Goal: Task Accomplishment & Management: Complete application form

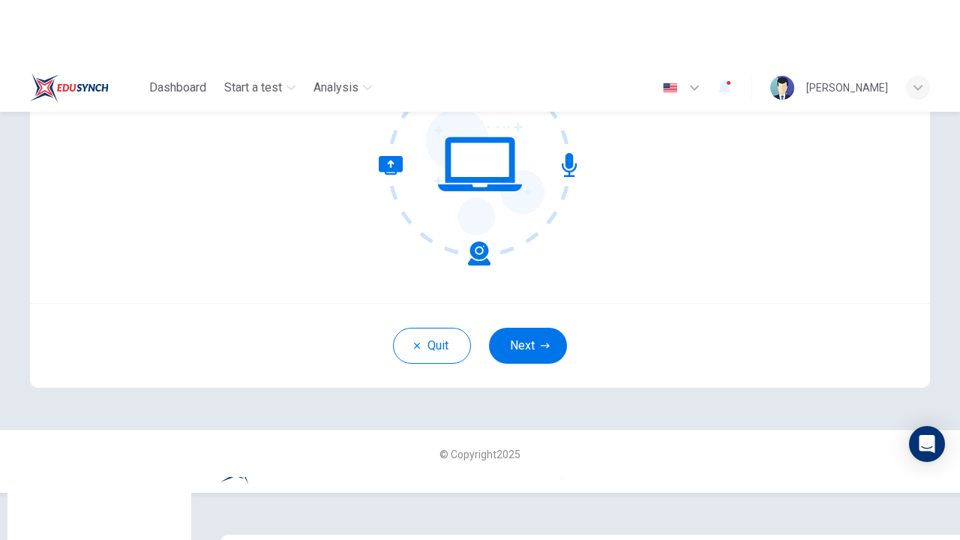
scroll to position [84, 0]
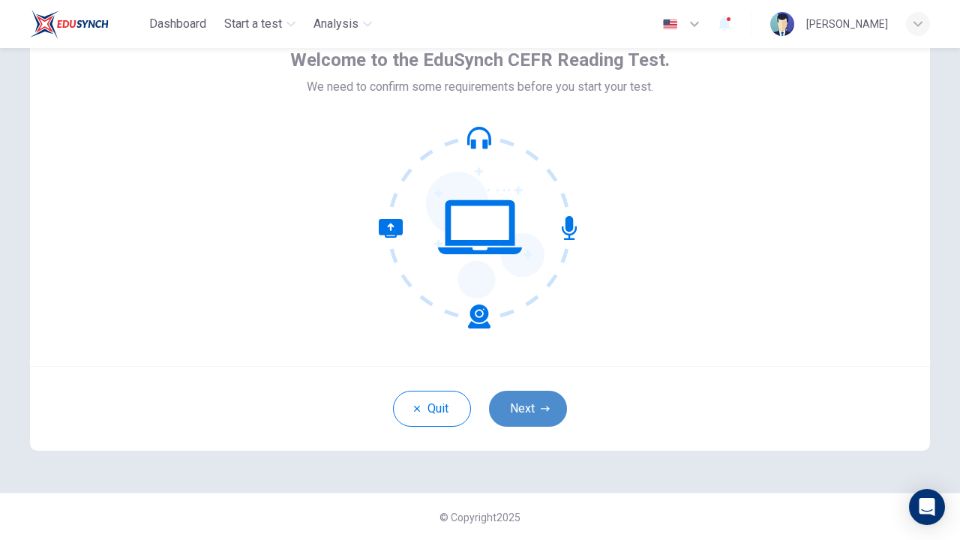
click at [528, 405] on button "Next" at bounding box center [528, 409] width 78 height 36
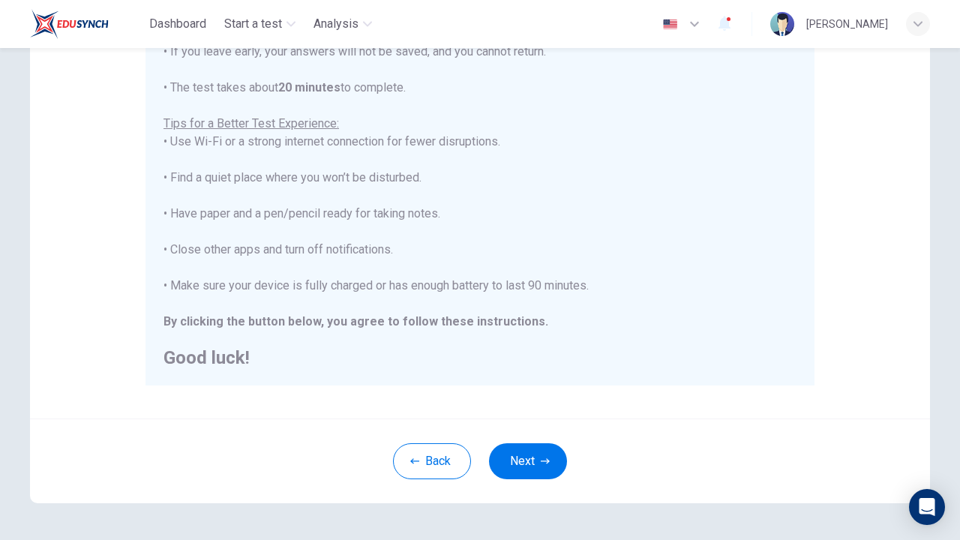
scroll to position [294, 0]
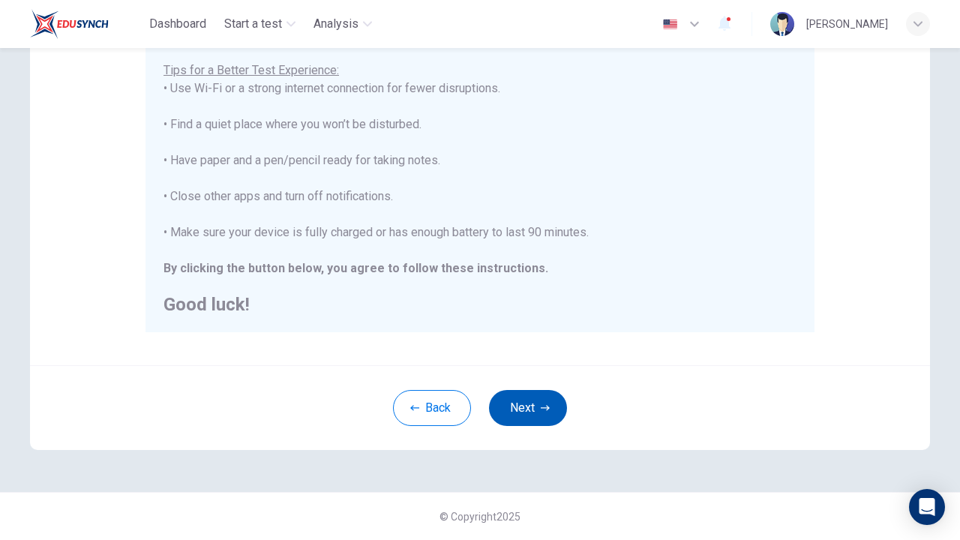
click at [530, 409] on button "Next" at bounding box center [528, 408] width 78 height 36
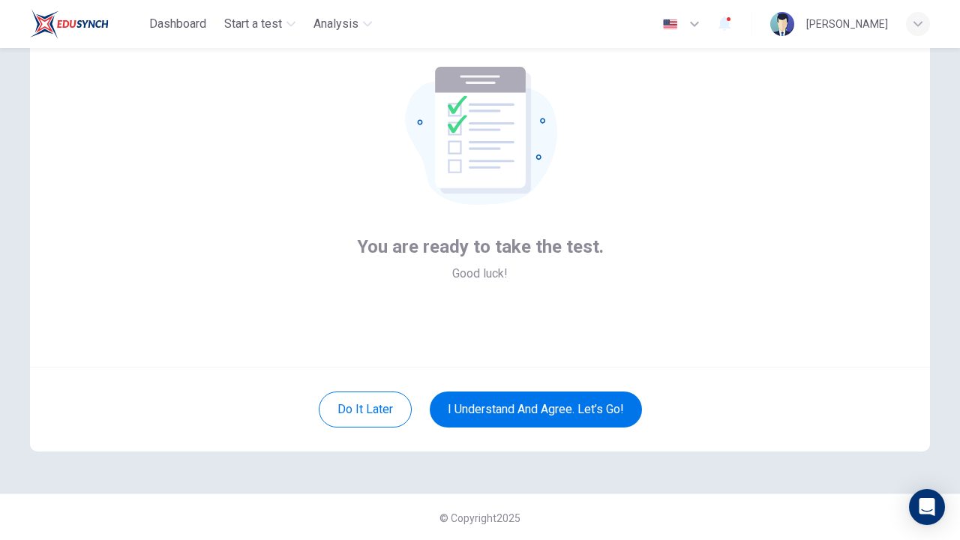
scroll to position [84, 0]
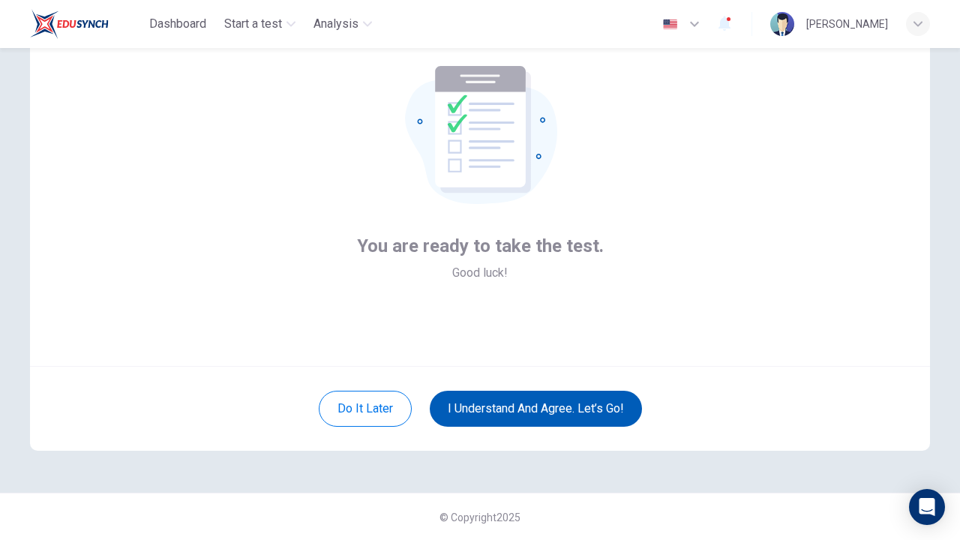
click at [531, 411] on button "I understand and agree. Let’s go!" at bounding box center [536, 409] width 212 height 36
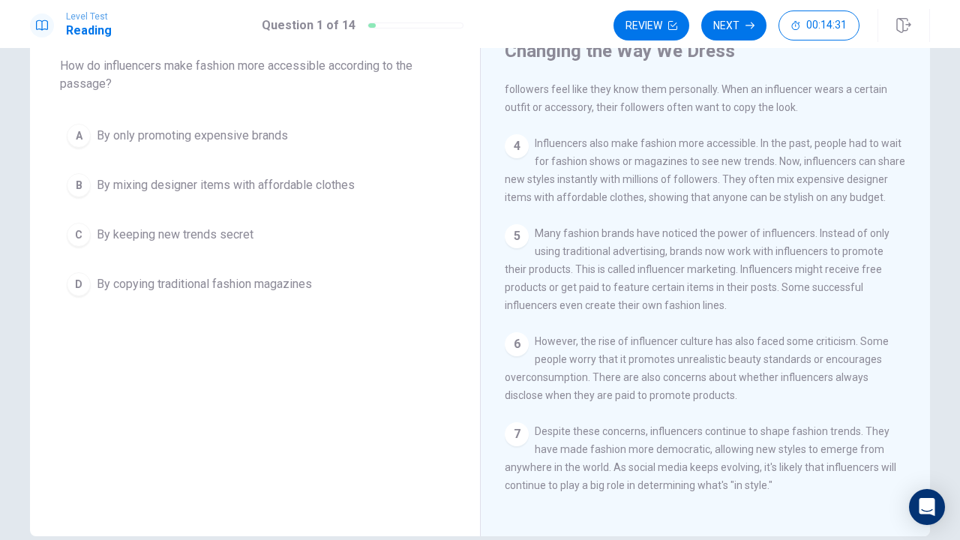
scroll to position [268, 0]
click at [84, 186] on div "B" at bounding box center [79, 185] width 24 height 24
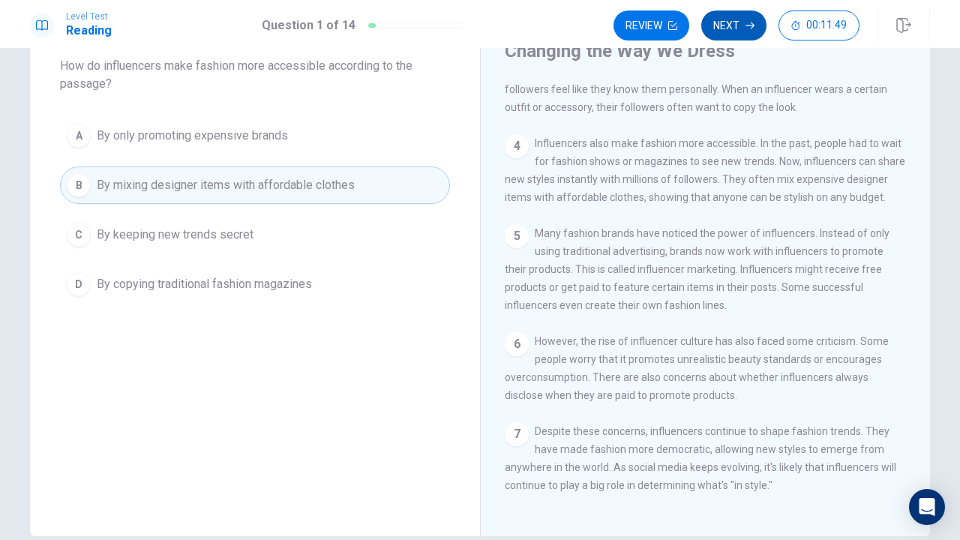
click at [733, 28] on button "Next" at bounding box center [733, 25] width 65 height 30
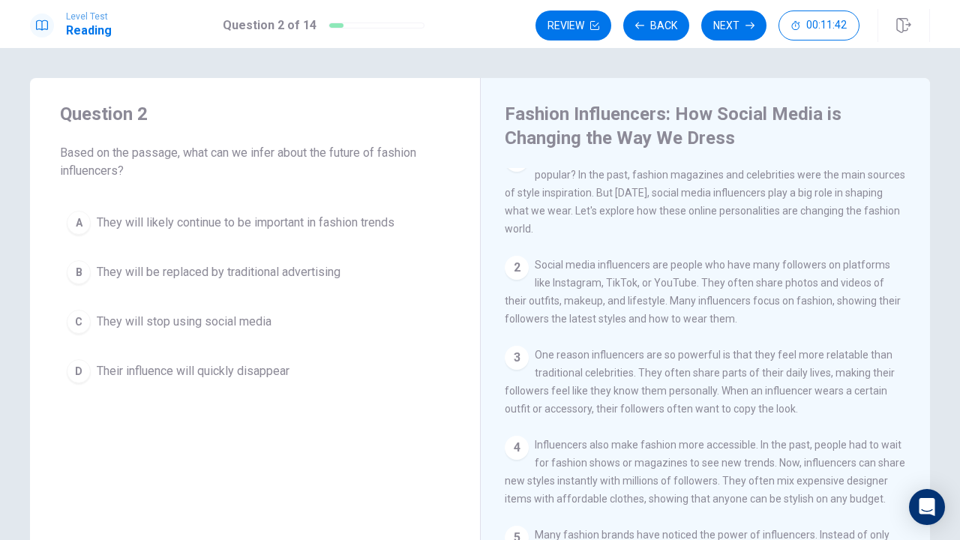
scroll to position [0, 0]
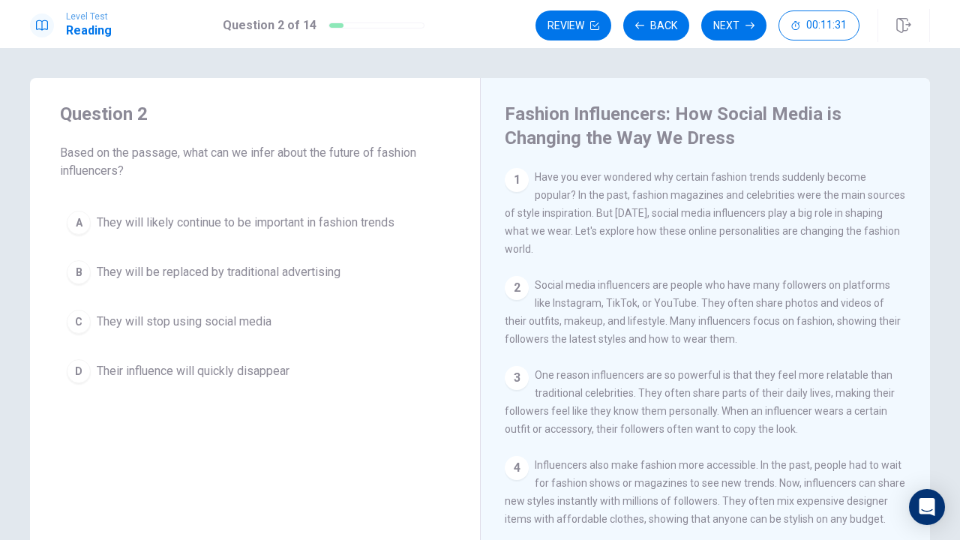
click at [113, 224] on span "They will likely continue to be important in fashion trends" at bounding box center [246, 223] width 298 height 18
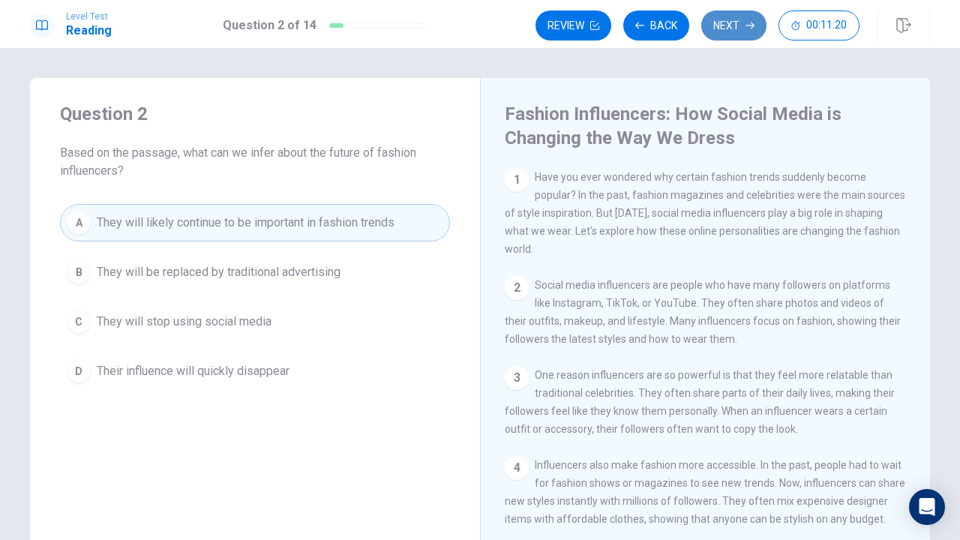
click at [733, 27] on button "Next" at bounding box center [733, 25] width 65 height 30
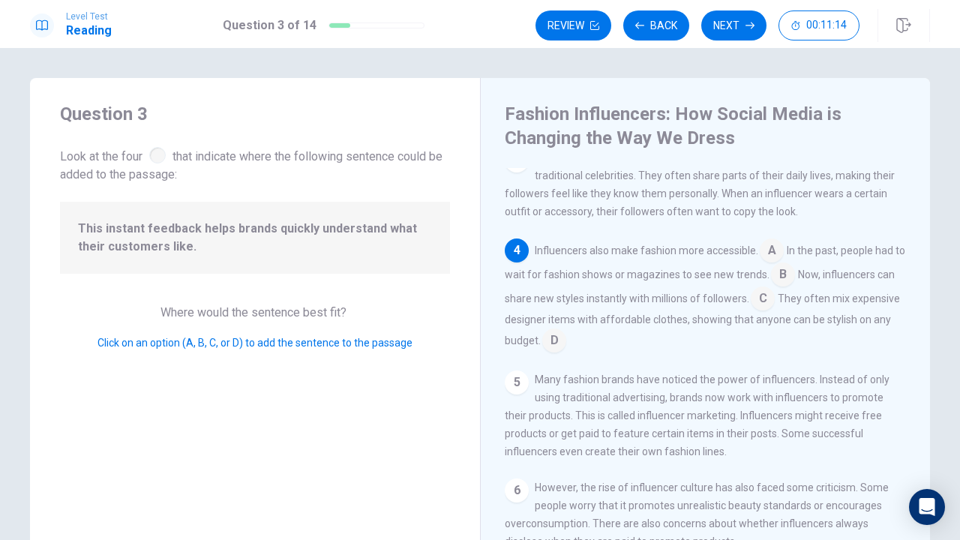
scroll to position [220, 0]
click at [774, 301] on input at bounding box center [762, 297] width 24 height 24
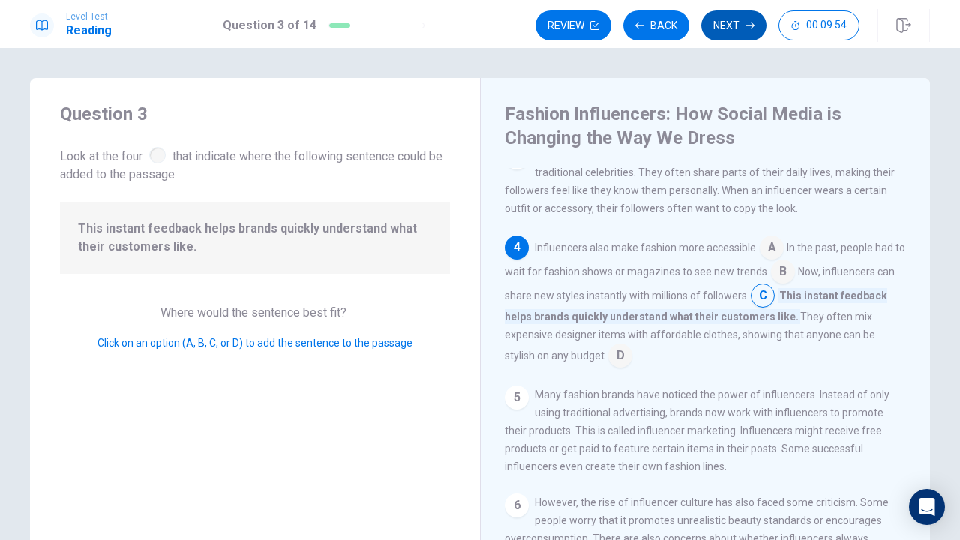
click at [726, 25] on button "Next" at bounding box center [733, 25] width 65 height 30
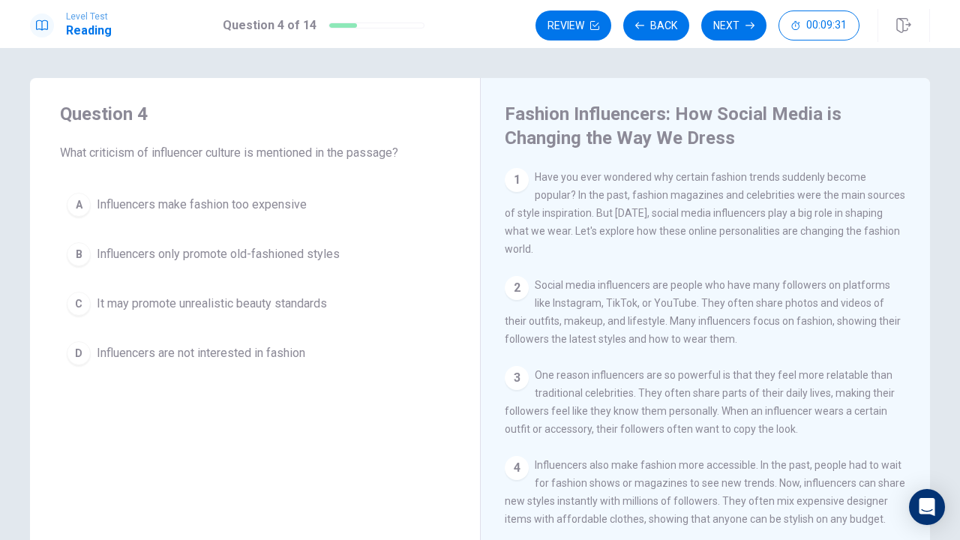
click at [164, 300] on span "It may promote unrealistic beauty standards" at bounding box center [212, 304] width 230 height 18
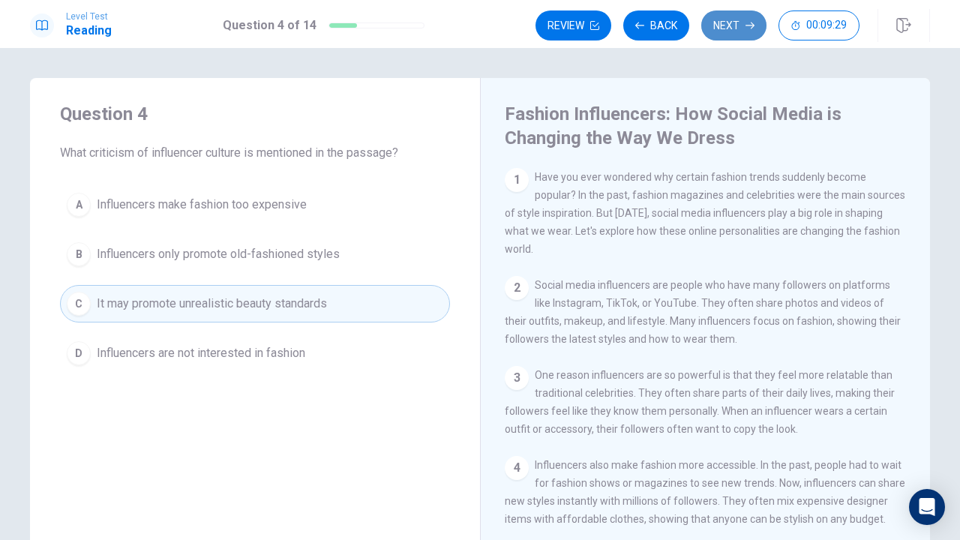
click at [736, 23] on button "Next" at bounding box center [733, 25] width 65 height 30
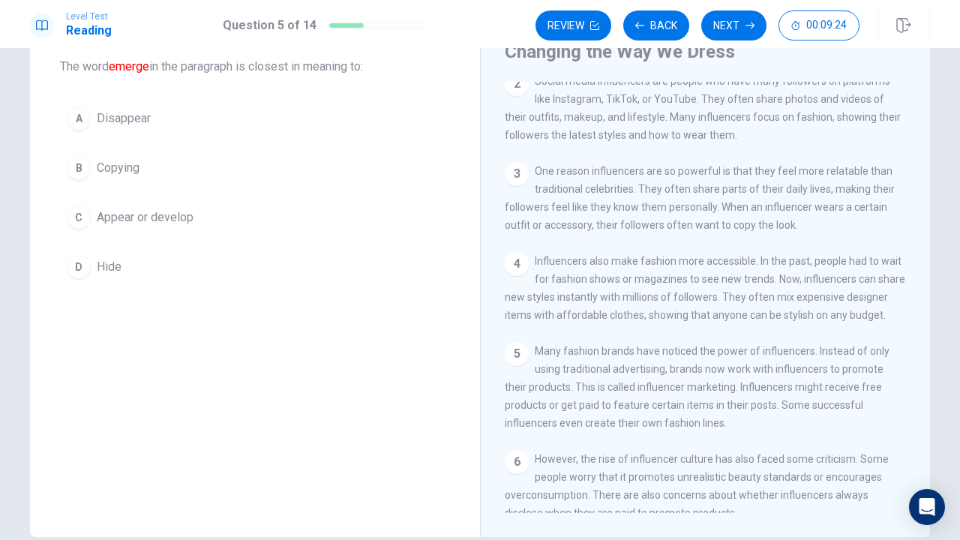
scroll to position [11, 0]
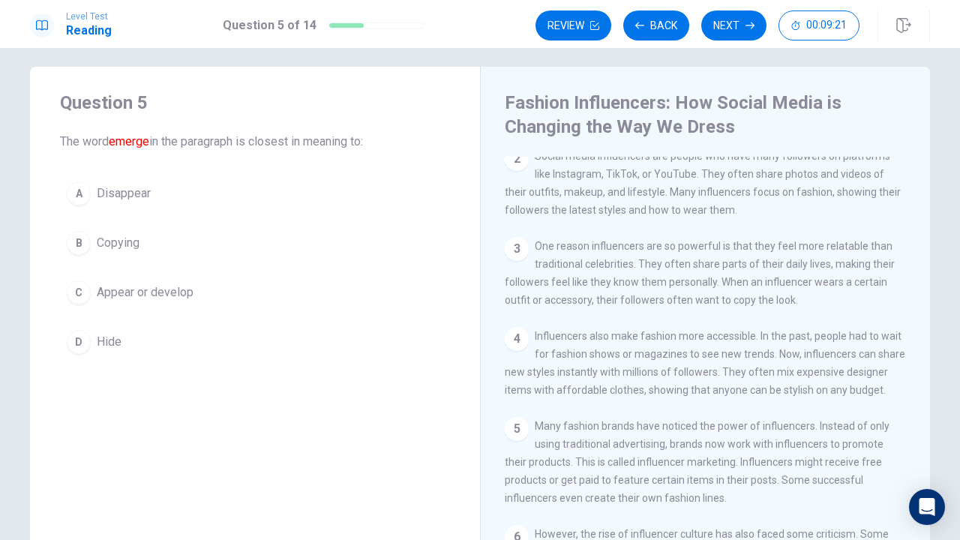
click at [154, 292] on span "Appear or develop" at bounding box center [145, 292] width 97 height 18
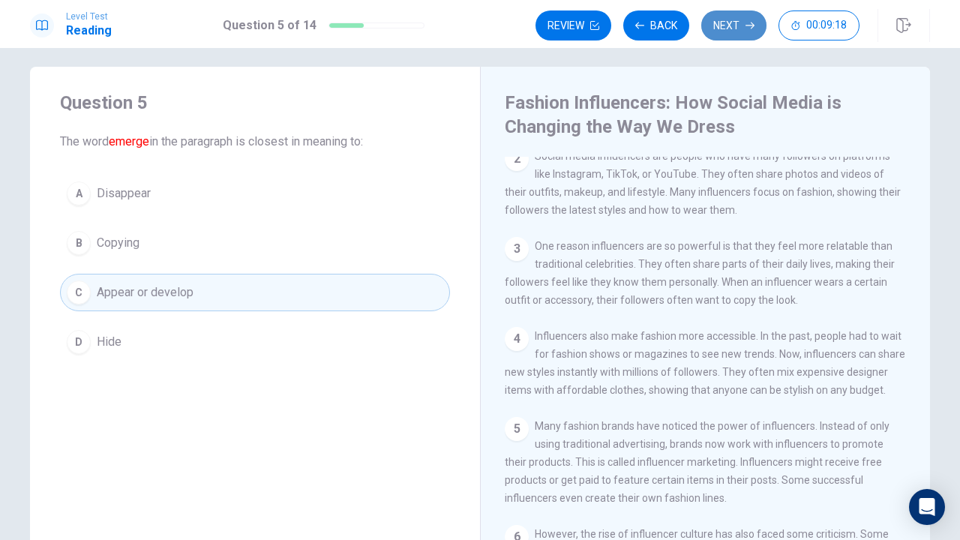
click at [732, 30] on button "Next" at bounding box center [733, 25] width 65 height 30
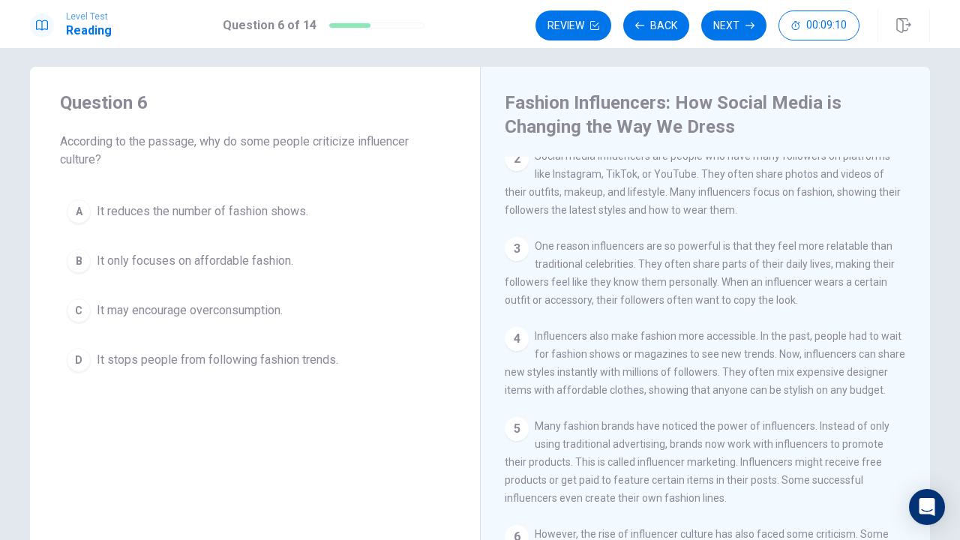
click at [138, 305] on span "It may encourage overconsumption." at bounding box center [190, 310] width 186 height 18
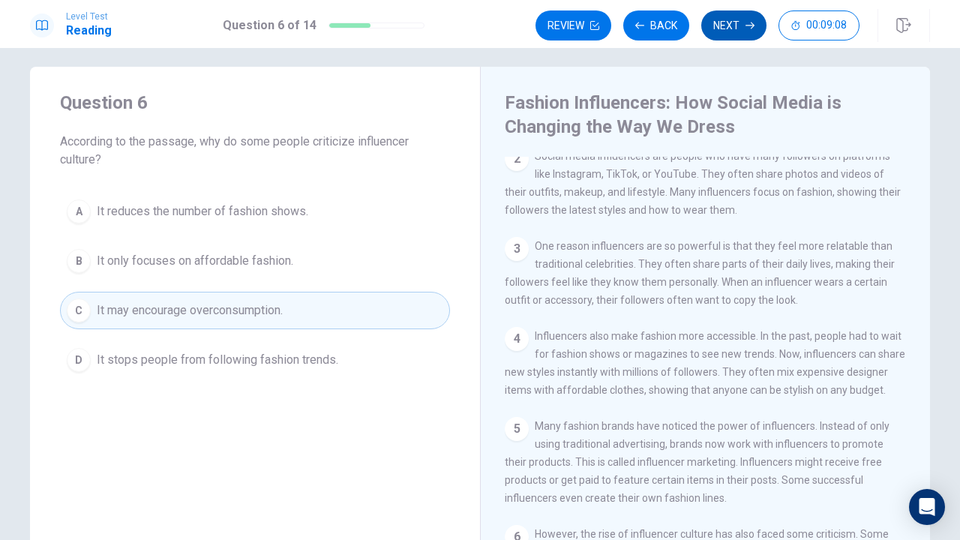
click at [727, 29] on button "Next" at bounding box center [733, 25] width 65 height 30
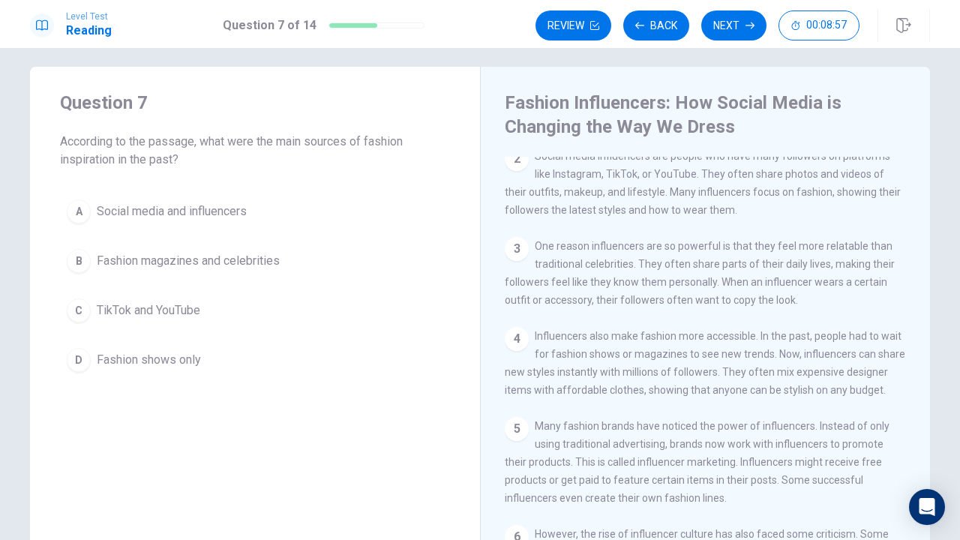
click at [195, 255] on span "Fashion magazines and celebrities" at bounding box center [188, 261] width 183 height 18
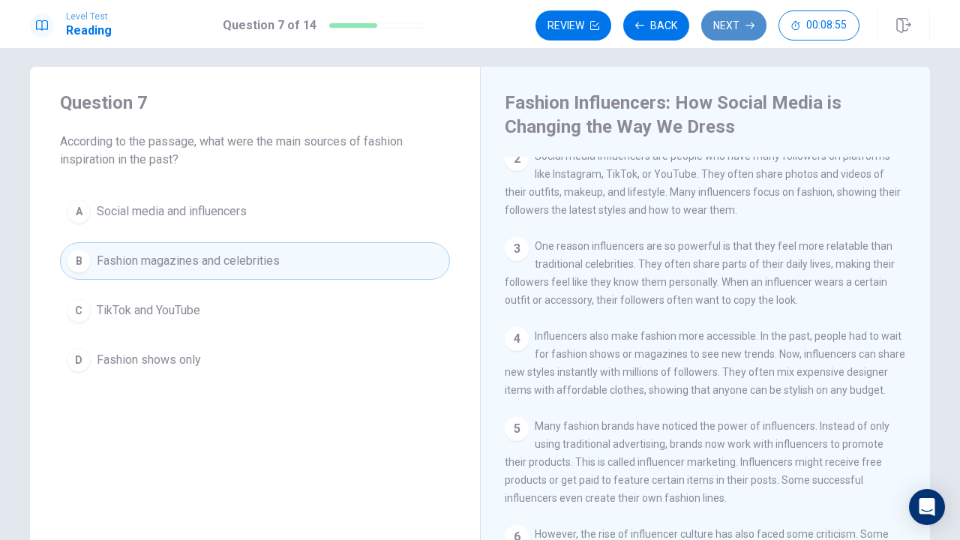
click at [720, 19] on button "Next" at bounding box center [733, 25] width 65 height 30
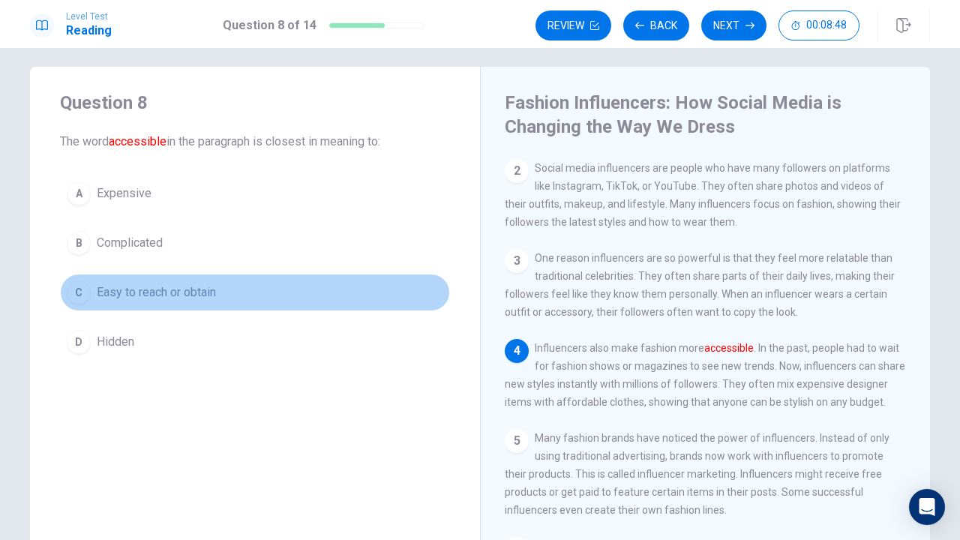
click at [177, 292] on span "Easy to reach or obtain" at bounding box center [156, 292] width 119 height 18
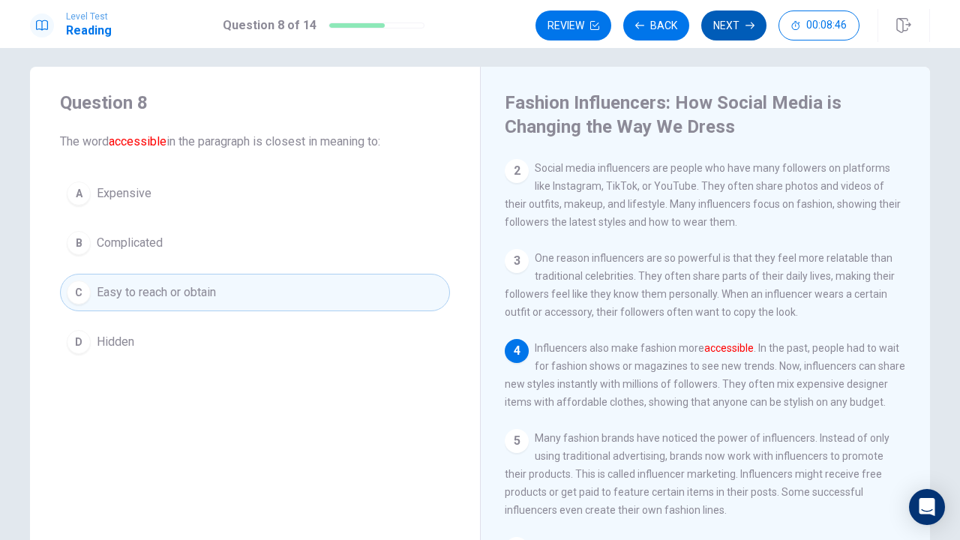
click at [742, 25] on button "Next" at bounding box center [733, 25] width 65 height 30
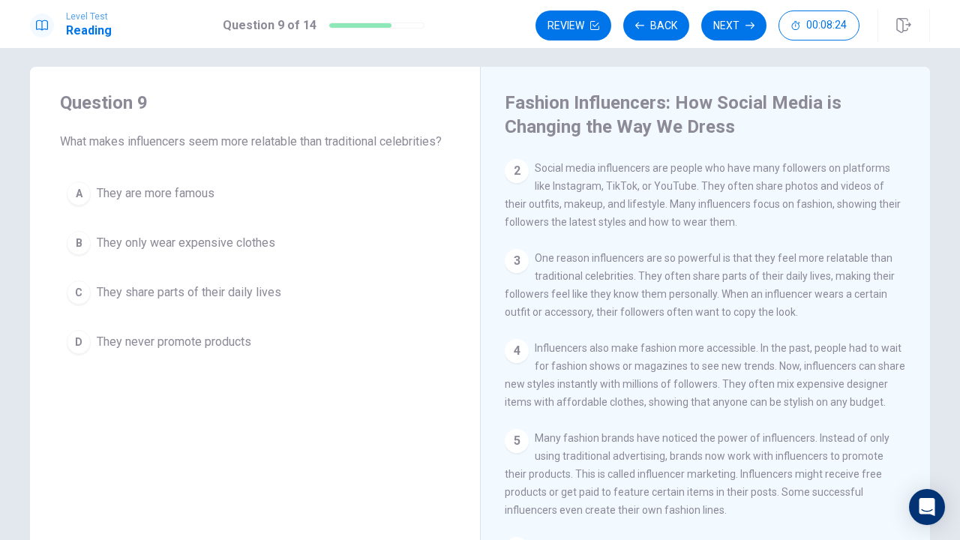
click at [199, 291] on span "They share parts of their daily lives" at bounding box center [189, 292] width 184 height 18
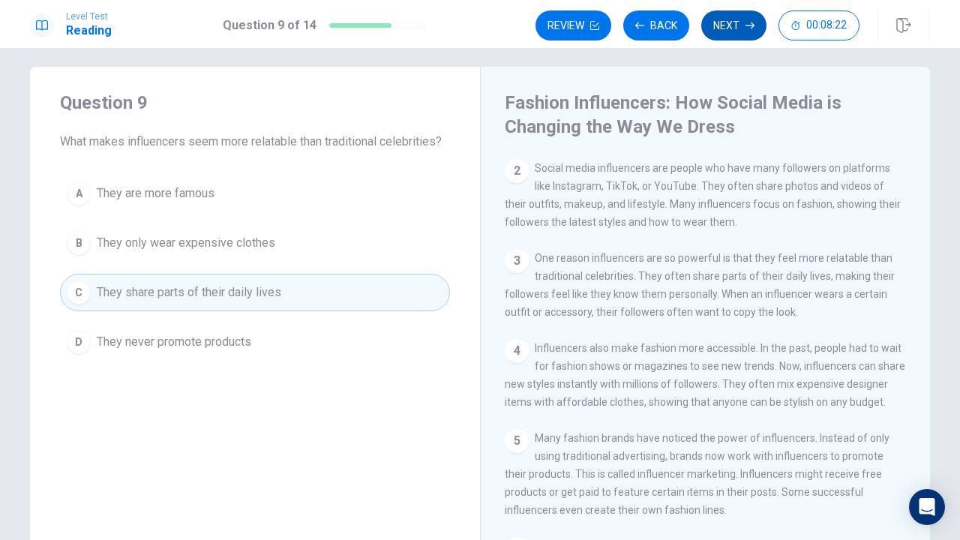
click at [739, 25] on button "Next" at bounding box center [733, 25] width 65 height 30
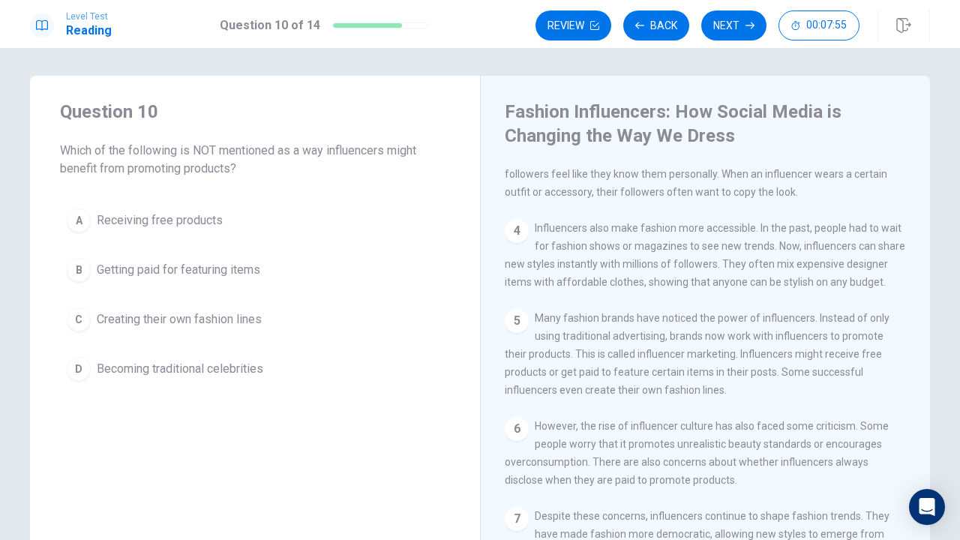
scroll to position [0, 0]
click at [225, 372] on span "Becoming traditional celebrities" at bounding box center [180, 371] width 166 height 18
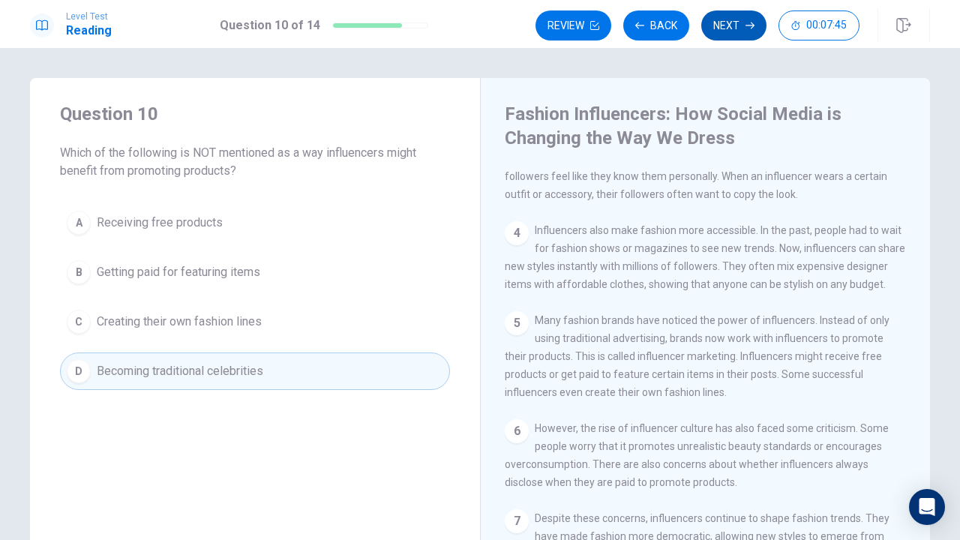
click at [731, 24] on button "Next" at bounding box center [733, 25] width 65 height 30
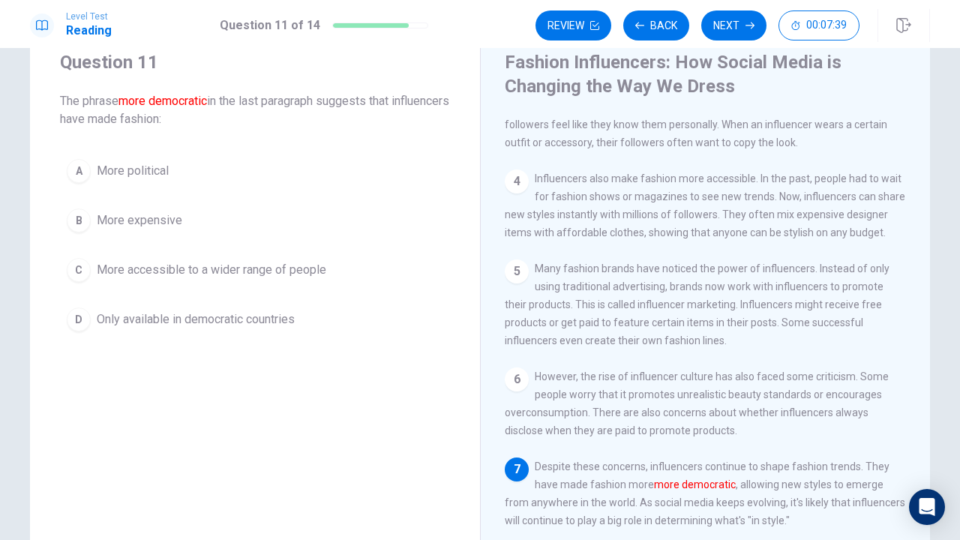
scroll to position [75, 0]
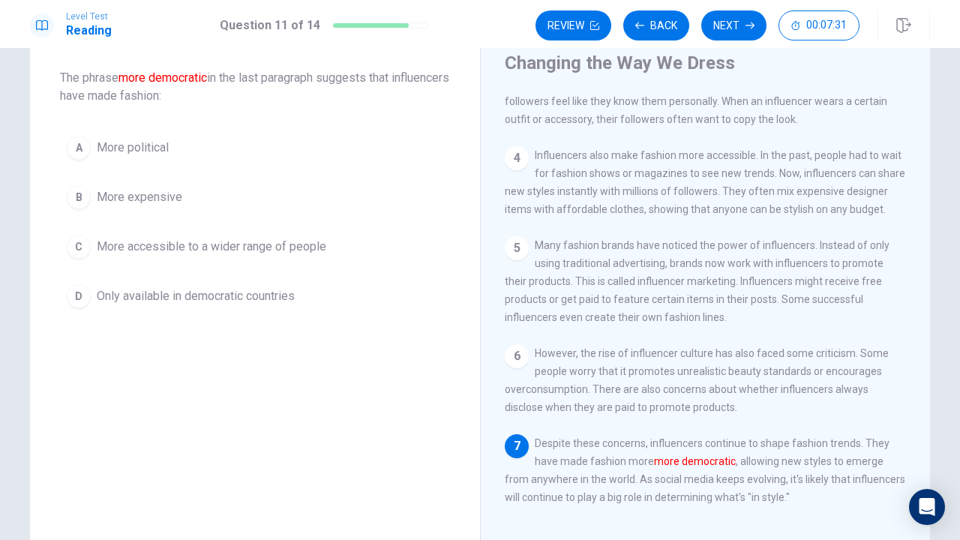
click at [190, 247] on span "More accessible to a wider range of people" at bounding box center [211, 247] width 229 height 18
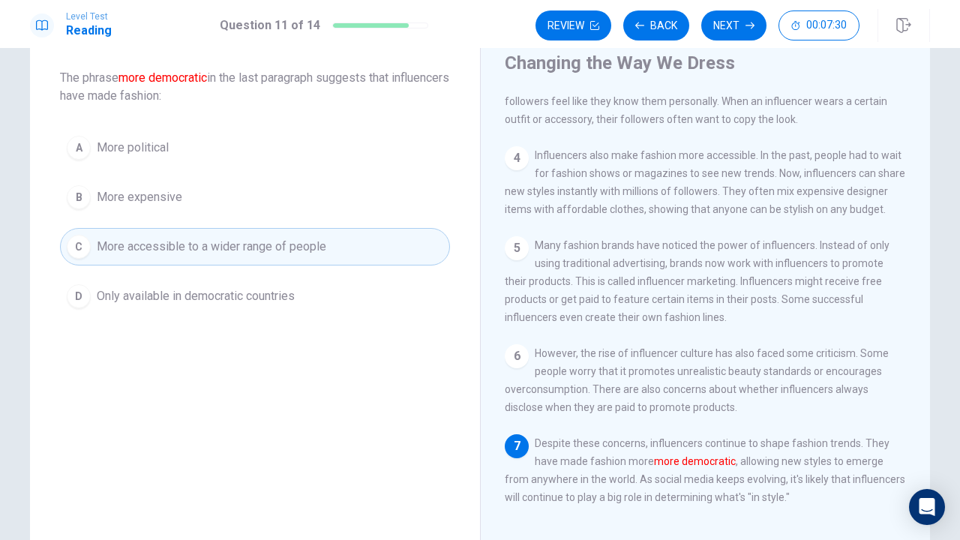
scroll to position [0, 0]
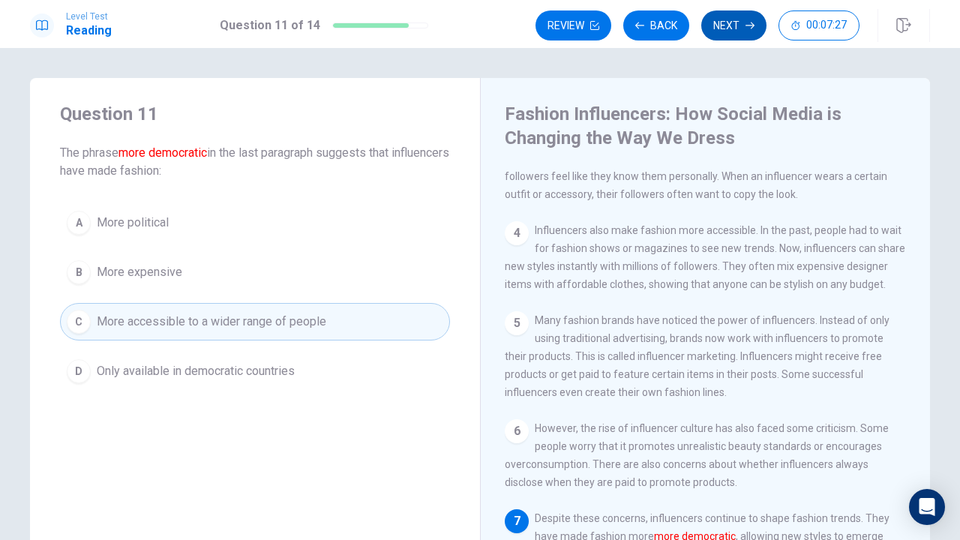
click at [735, 29] on button "Next" at bounding box center [733, 25] width 65 height 30
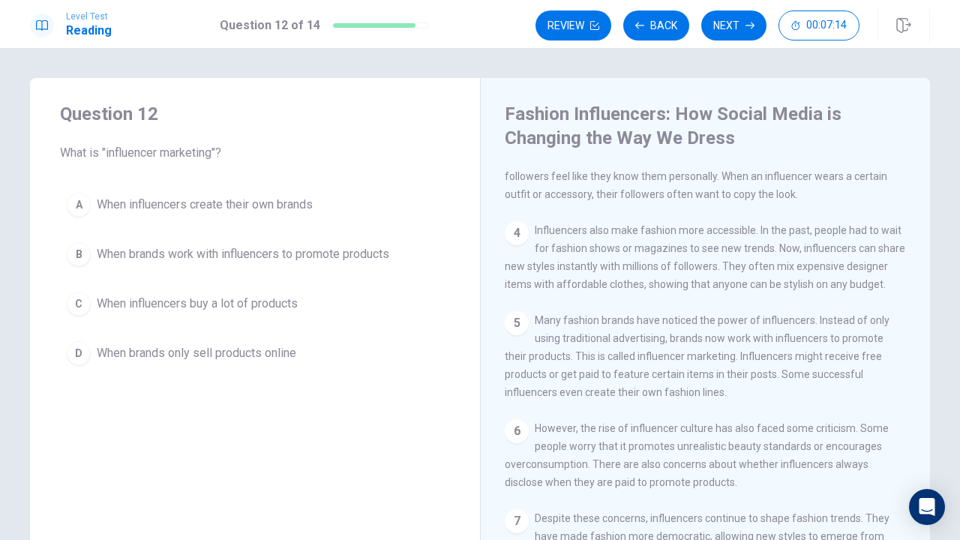
click at [162, 256] on span "When brands work with influencers to promote products" at bounding box center [243, 254] width 292 height 18
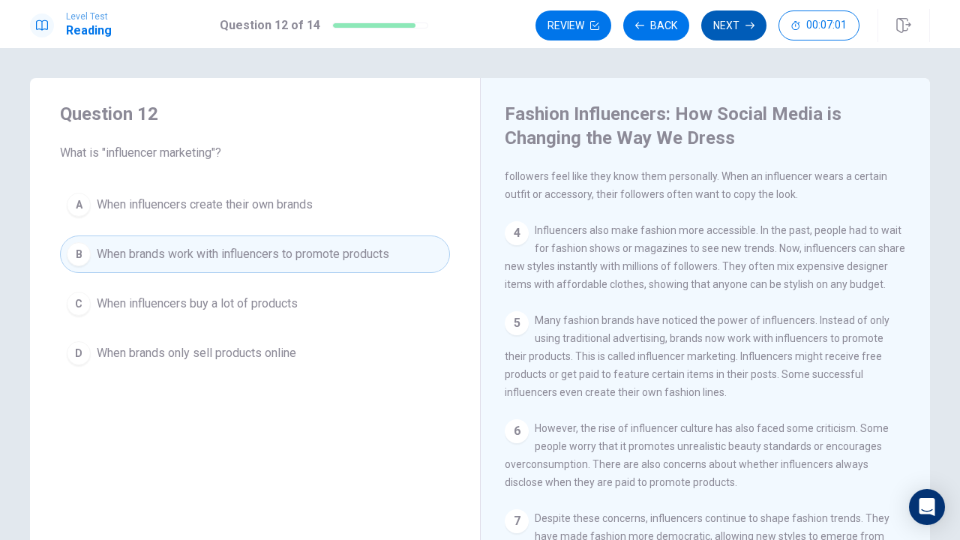
click at [744, 31] on button "Next" at bounding box center [733, 25] width 65 height 30
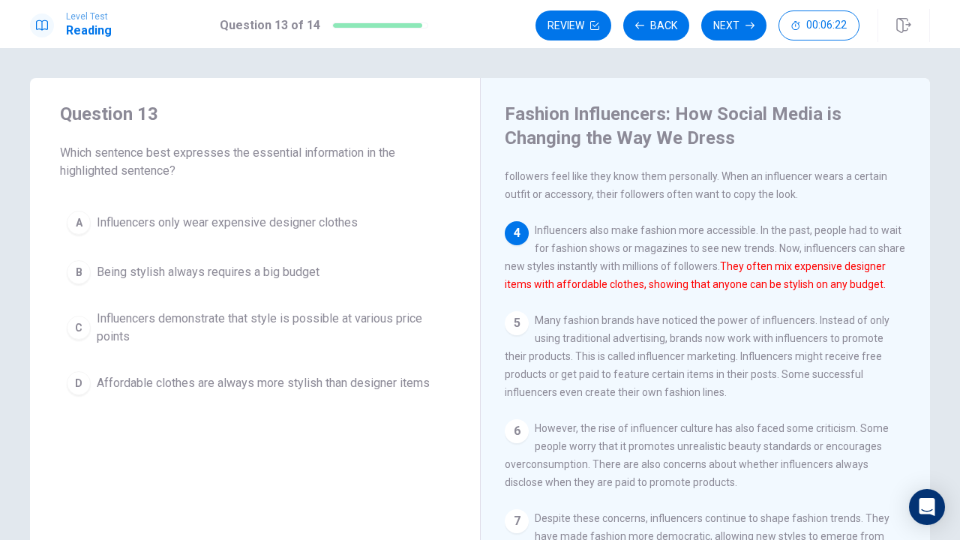
click at [192, 318] on span "Influencers demonstrate that style is possible at various price points" at bounding box center [270, 328] width 346 height 36
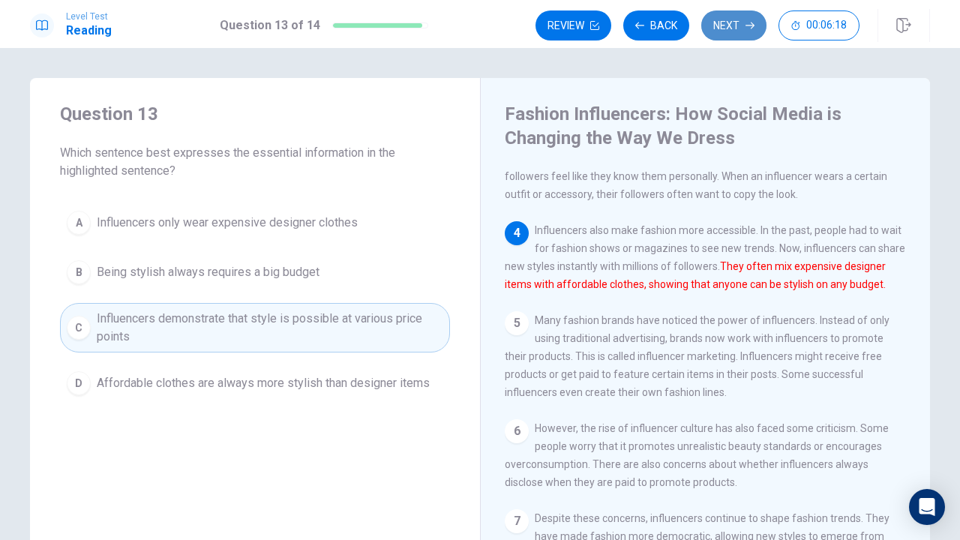
click at [738, 26] on button "Next" at bounding box center [733, 25] width 65 height 30
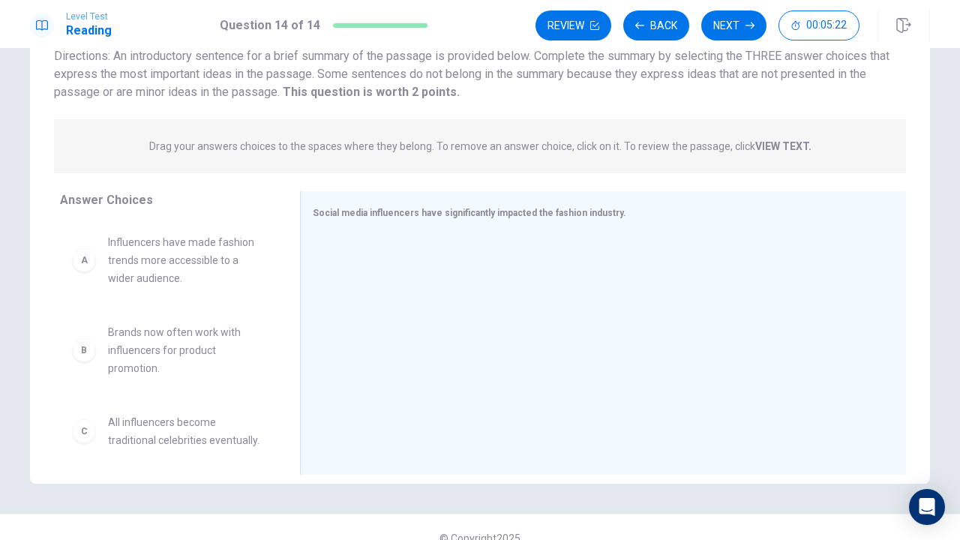
scroll to position [137, 0]
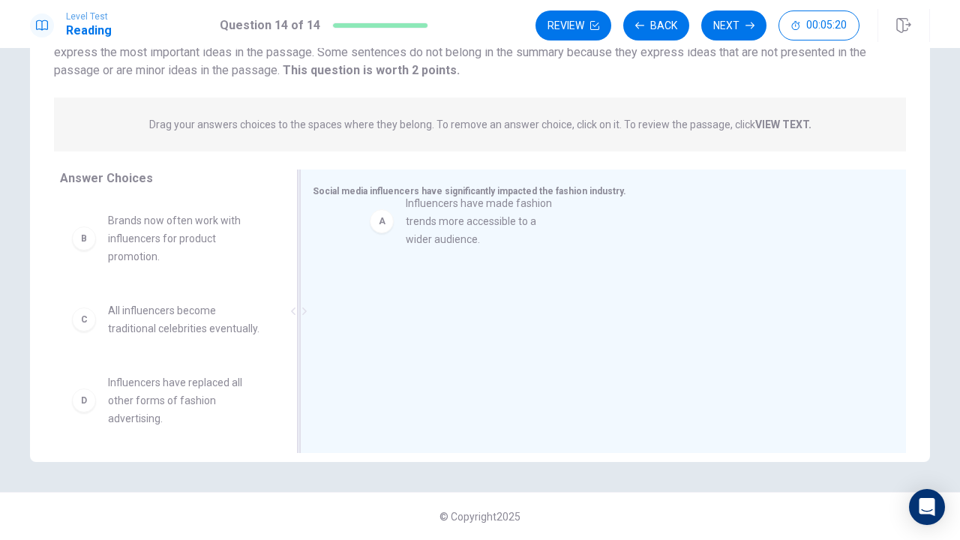
drag, startPoint x: 171, startPoint y: 239, endPoint x: 481, endPoint y: 224, distance: 310.7
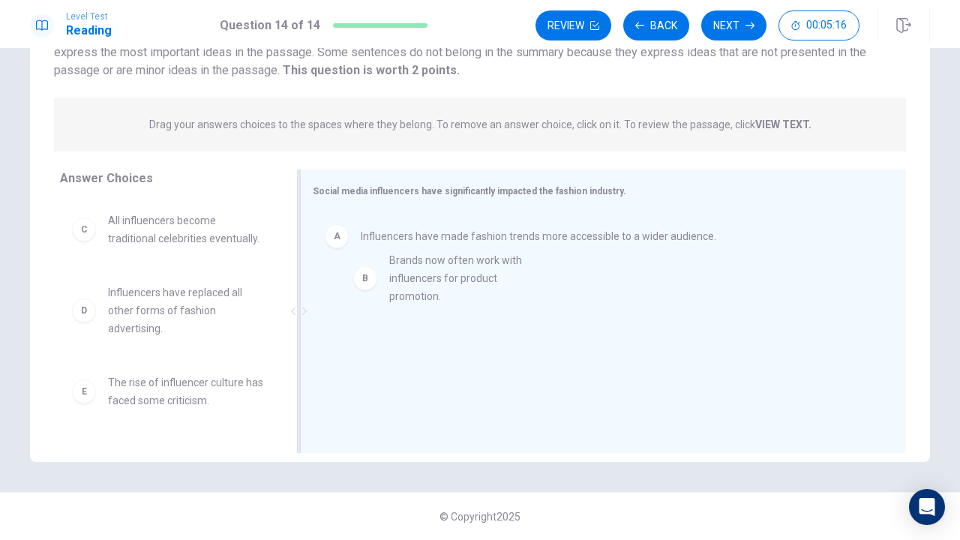
drag, startPoint x: 148, startPoint y: 246, endPoint x: 437, endPoint y: 286, distance: 291.5
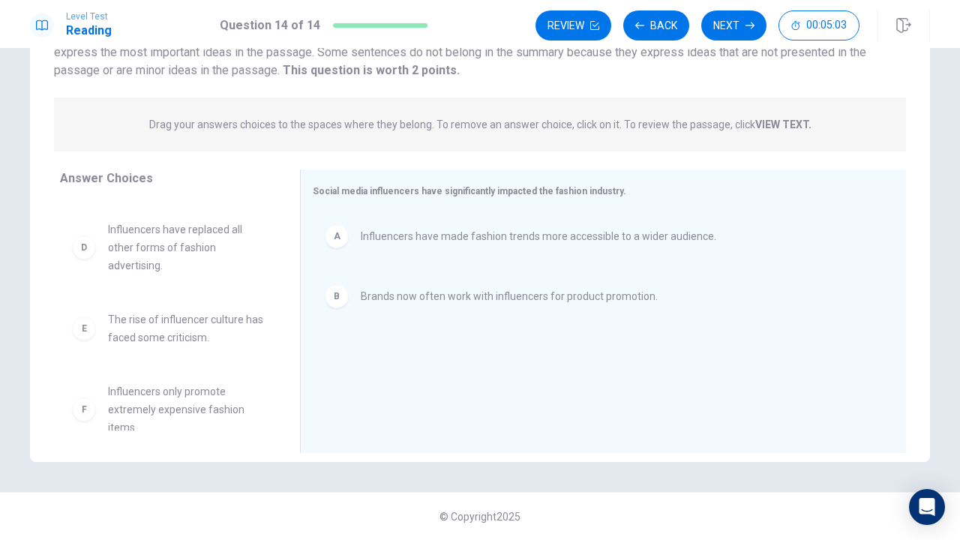
scroll to position [75, 0]
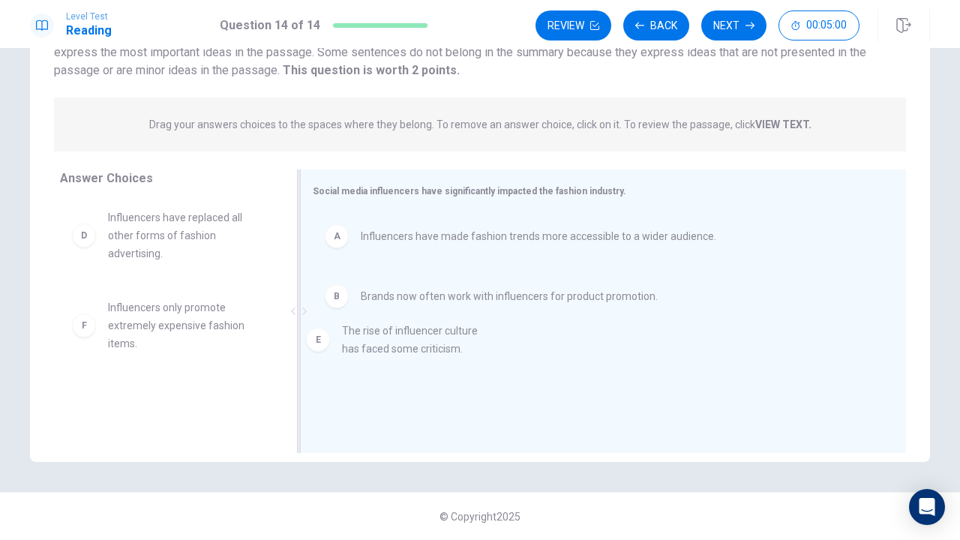
drag, startPoint x: 168, startPoint y: 335, endPoint x: 412, endPoint y: 335, distance: 244.4
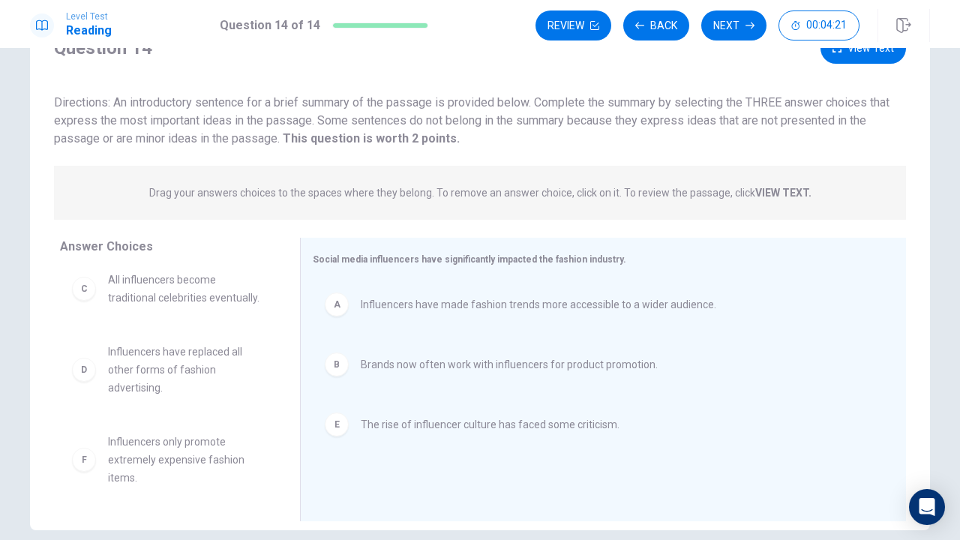
scroll to position [0, 0]
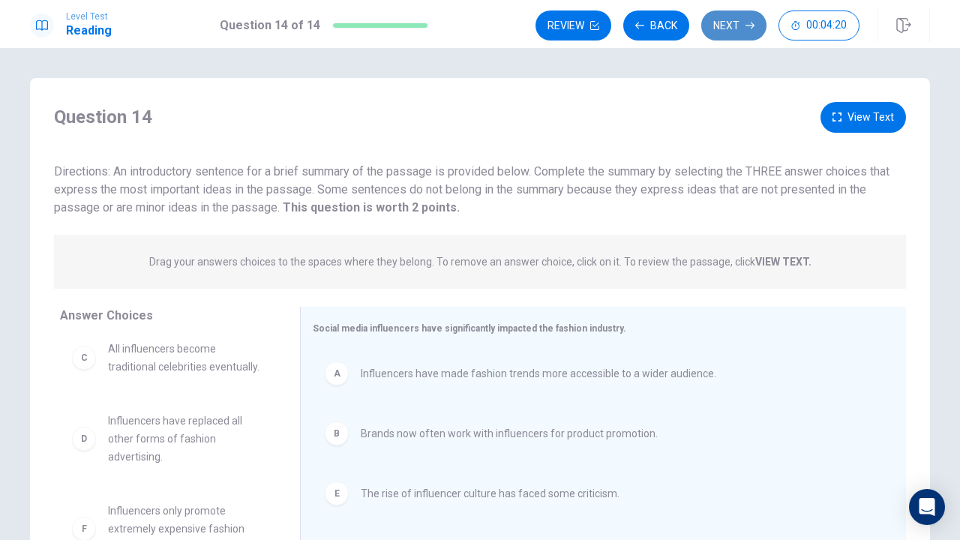
click at [747, 25] on icon "button" at bounding box center [749, 25] width 9 height 7
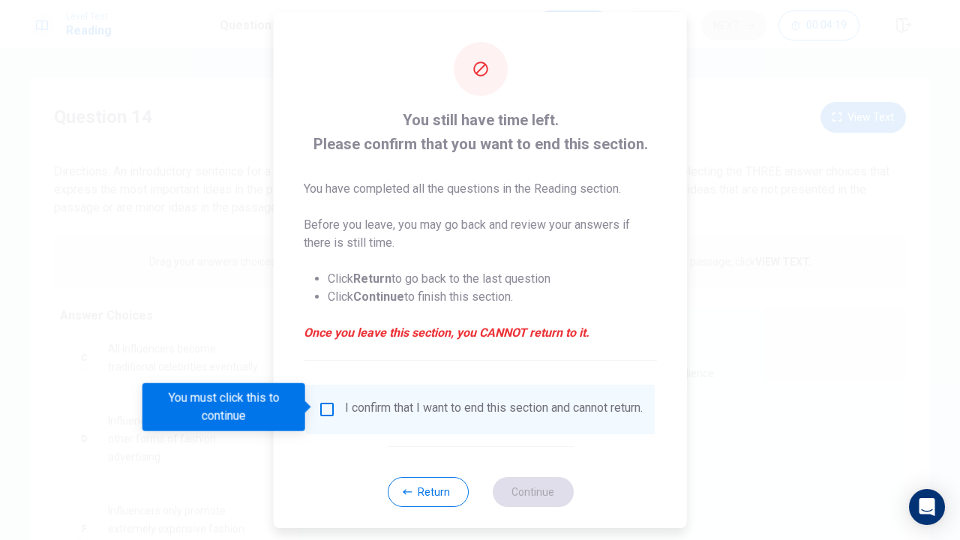
scroll to position [19, 0]
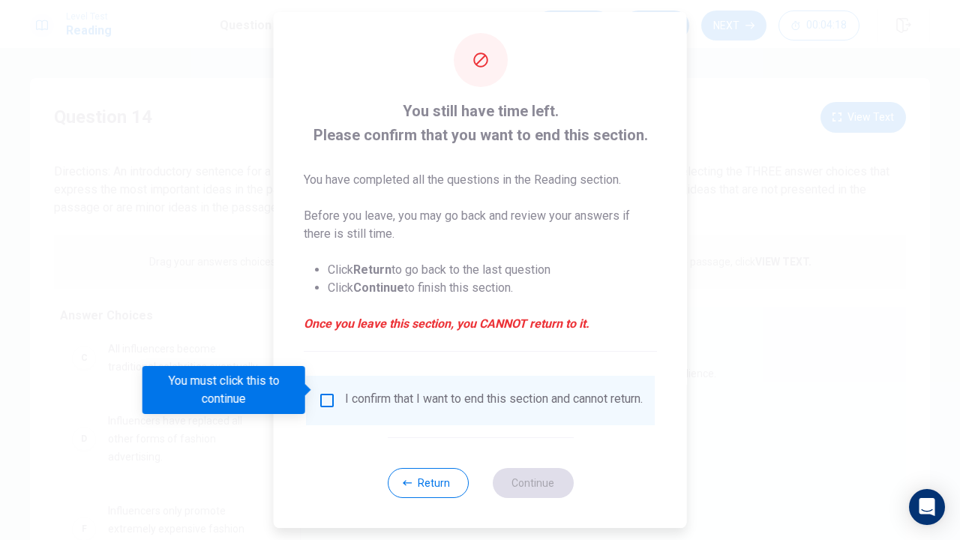
click at [326, 391] on input "You must click this to continue" at bounding box center [327, 400] width 18 height 18
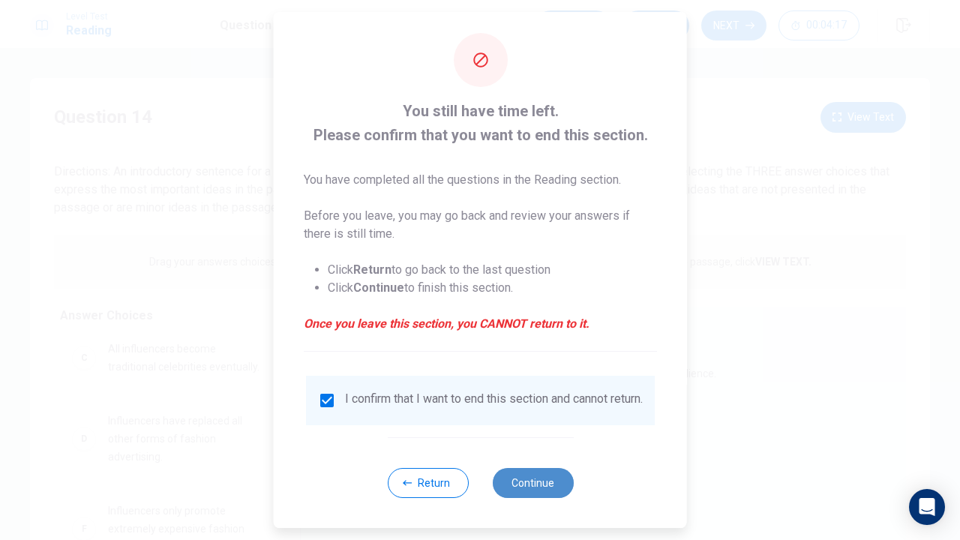
click at [535, 412] on button "Continue" at bounding box center [532, 483] width 81 height 30
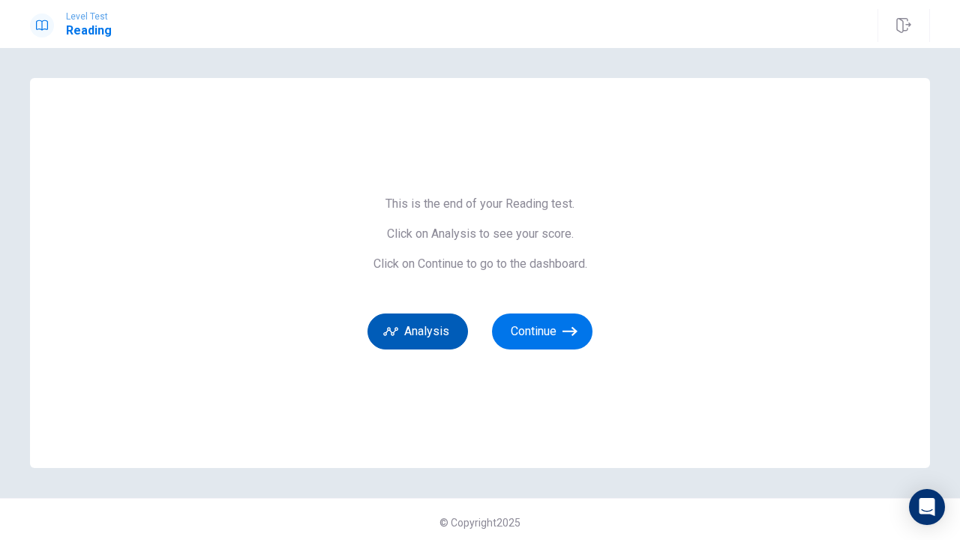
click at [419, 329] on button "Analysis" at bounding box center [417, 331] width 100 height 36
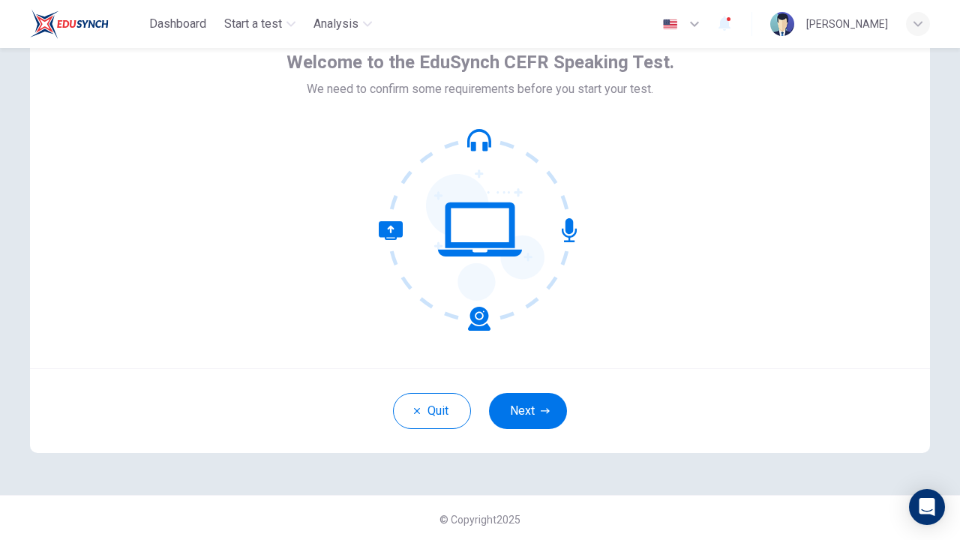
scroll to position [84, 0]
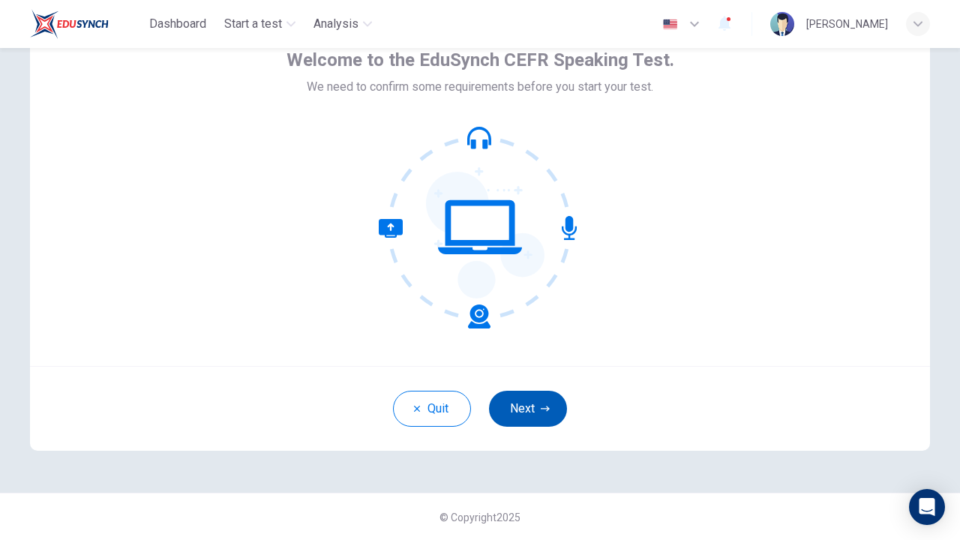
click at [537, 400] on button "Next" at bounding box center [528, 409] width 78 height 36
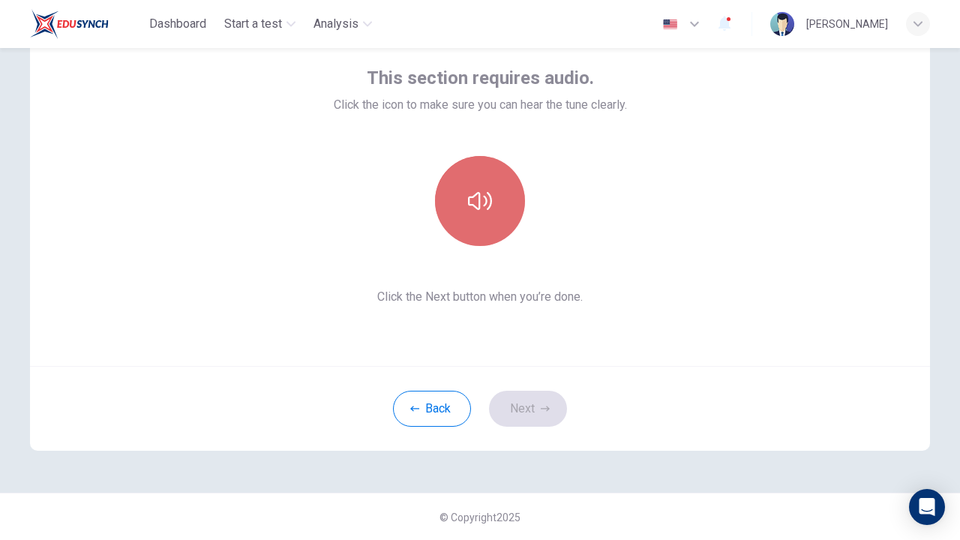
click at [493, 210] on button "button" at bounding box center [480, 201] width 90 height 90
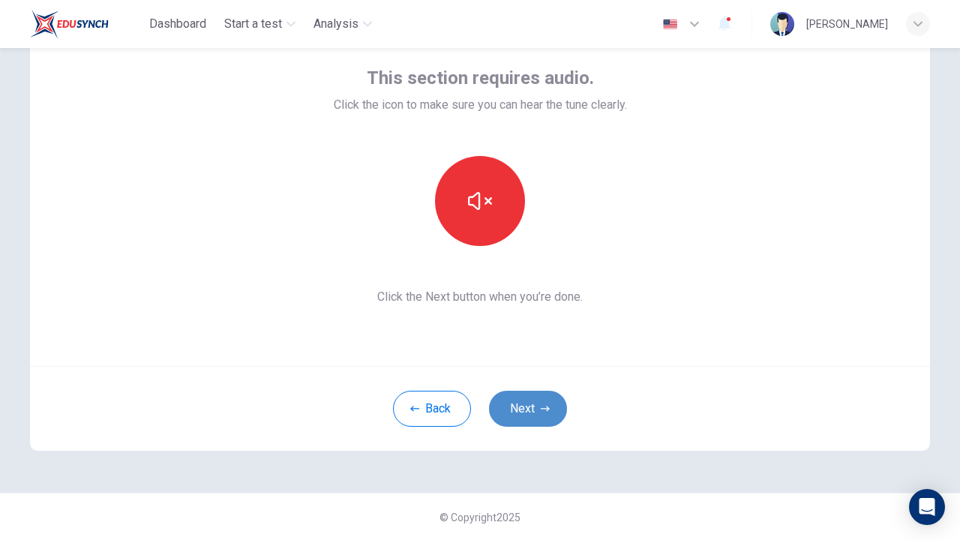
click at [535, 402] on button "Next" at bounding box center [528, 409] width 78 height 36
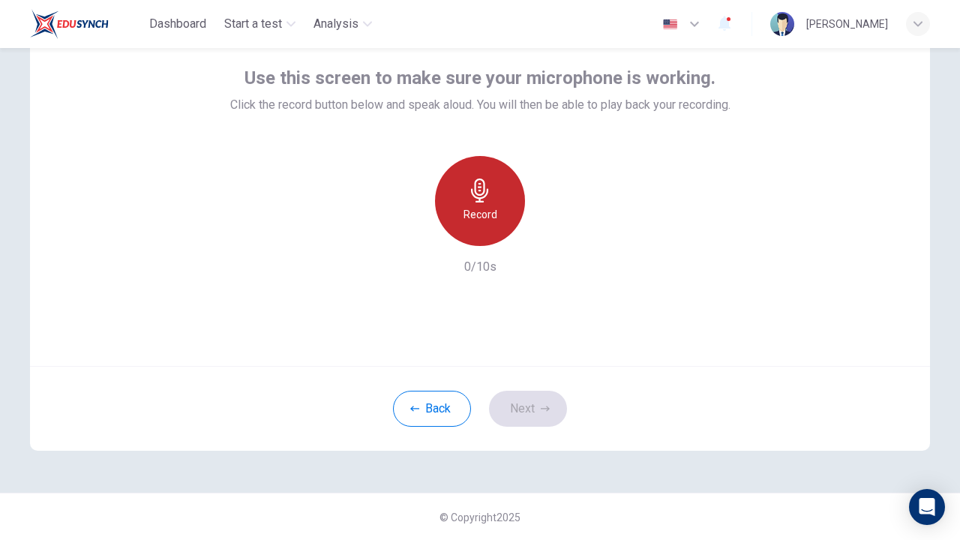
click at [492, 206] on h6 "Record" at bounding box center [480, 214] width 34 height 18
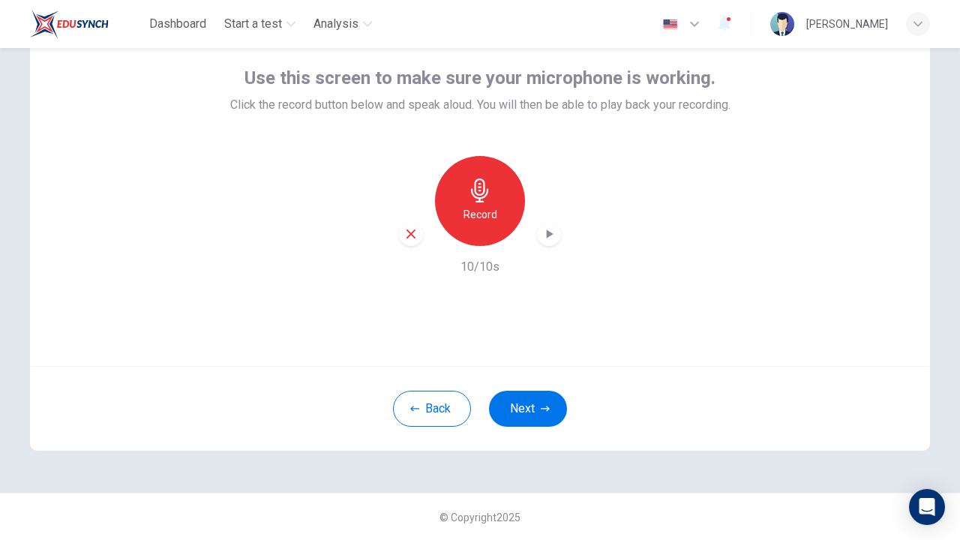
click at [542, 236] on icon "button" at bounding box center [548, 233] width 15 height 15
click at [406, 234] on icon "button" at bounding box center [410, 233] width 9 height 9
click at [480, 199] on icon "button" at bounding box center [480, 190] width 24 height 24
click at [543, 238] on icon "button" at bounding box center [548, 233] width 15 height 15
click at [408, 227] on icon "button" at bounding box center [410, 233] width 13 height 13
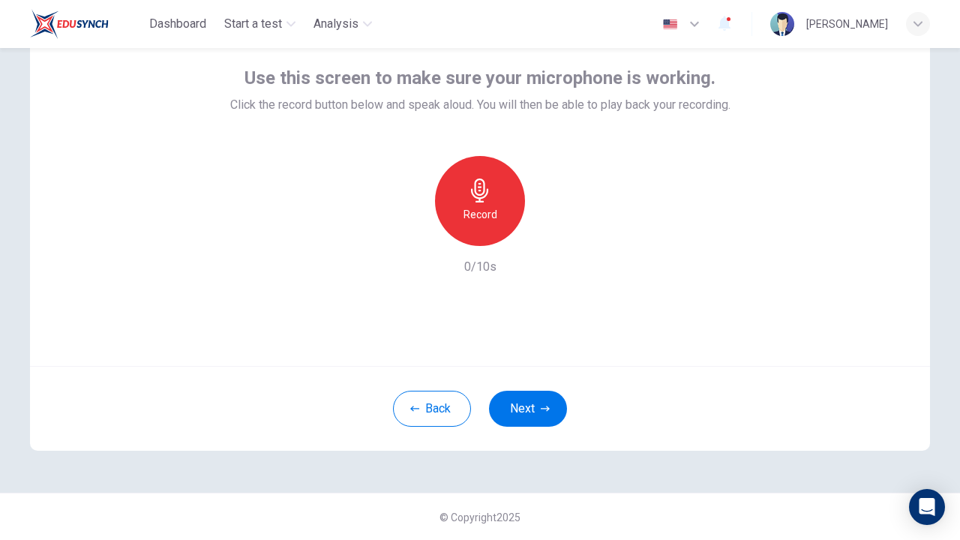
click at [505, 203] on div "Record" at bounding box center [480, 201] width 90 height 90
click at [547, 234] on icon "button" at bounding box center [550, 233] width 7 height 9
click at [529, 406] on button "Next" at bounding box center [528, 409] width 78 height 36
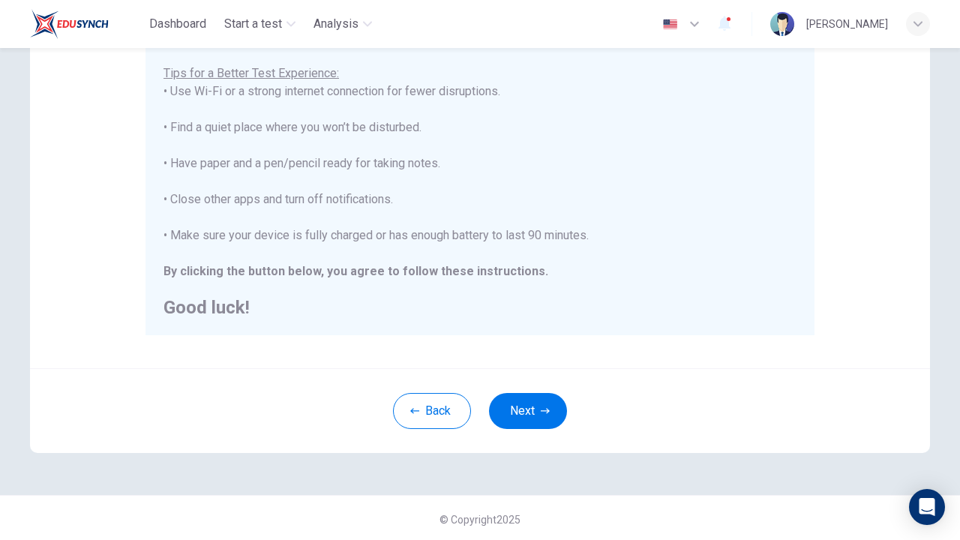
scroll to position [294, 0]
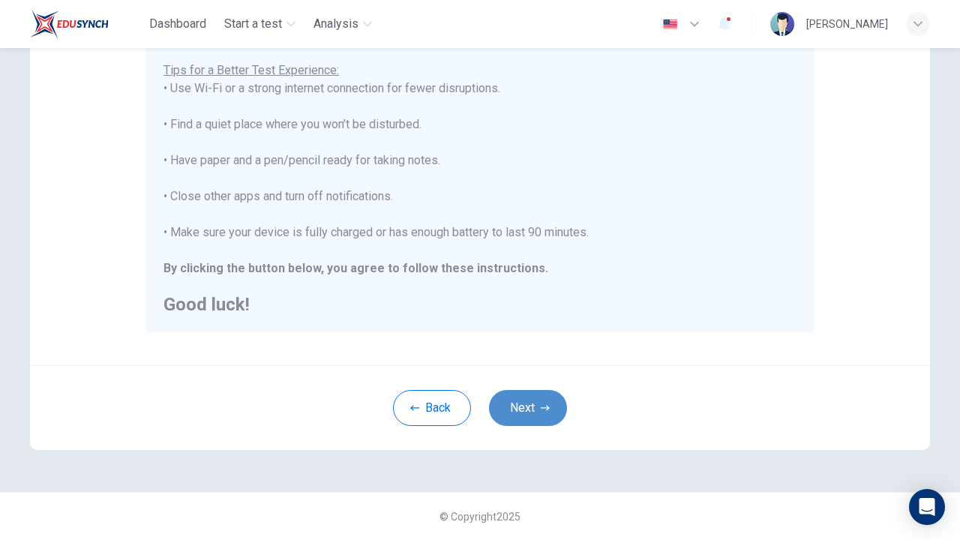
click at [544, 400] on button "Next" at bounding box center [528, 408] width 78 height 36
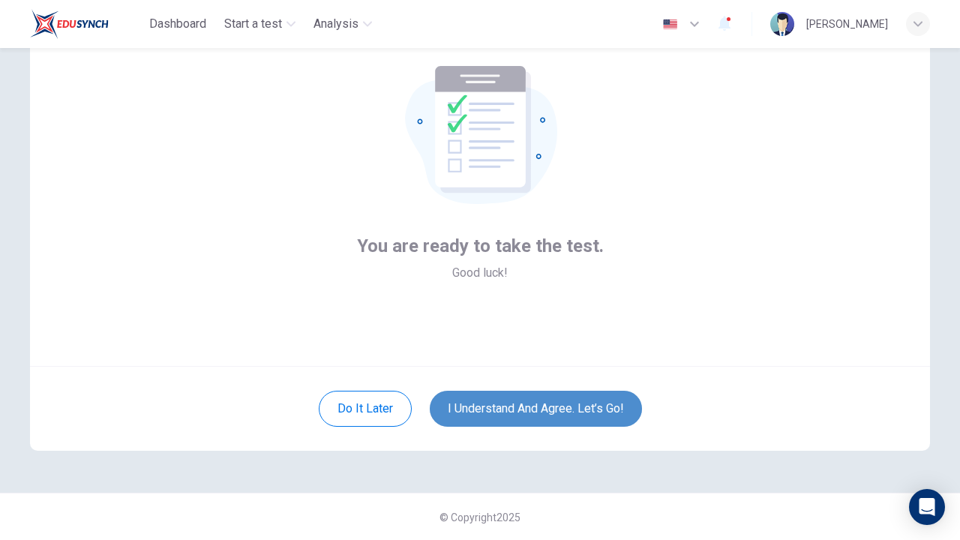
click at [573, 403] on button "I understand and agree. Let’s go!" at bounding box center [536, 409] width 212 height 36
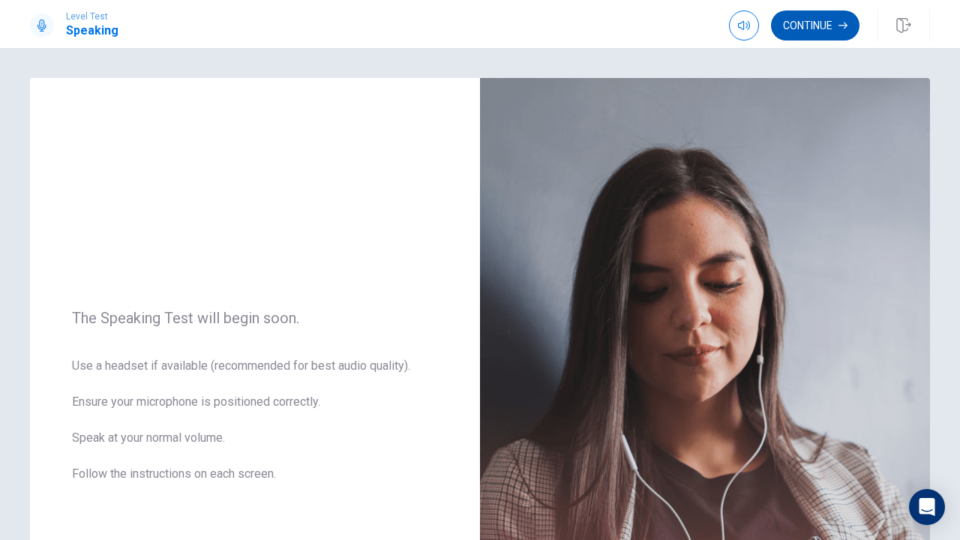
click at [836, 31] on button "Continue" at bounding box center [815, 25] width 88 height 30
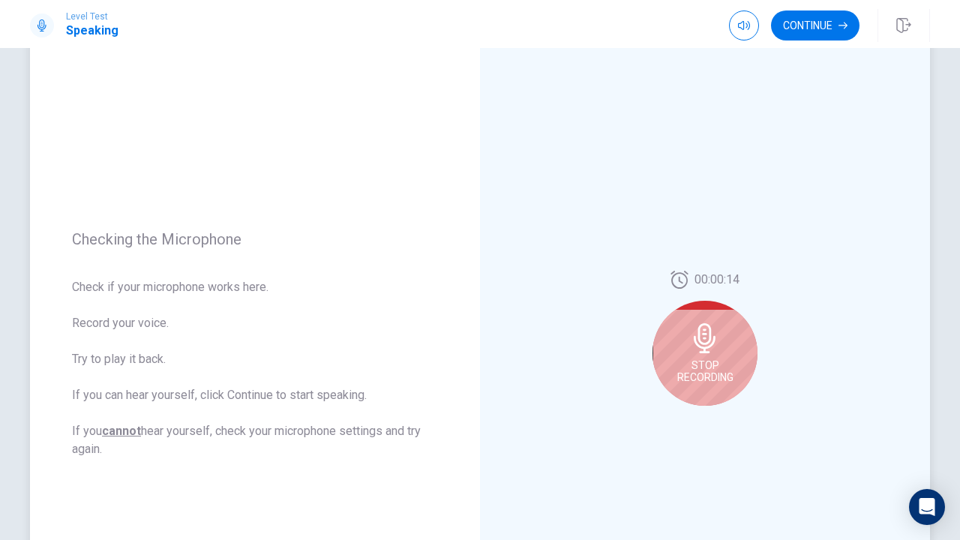
scroll to position [75, 0]
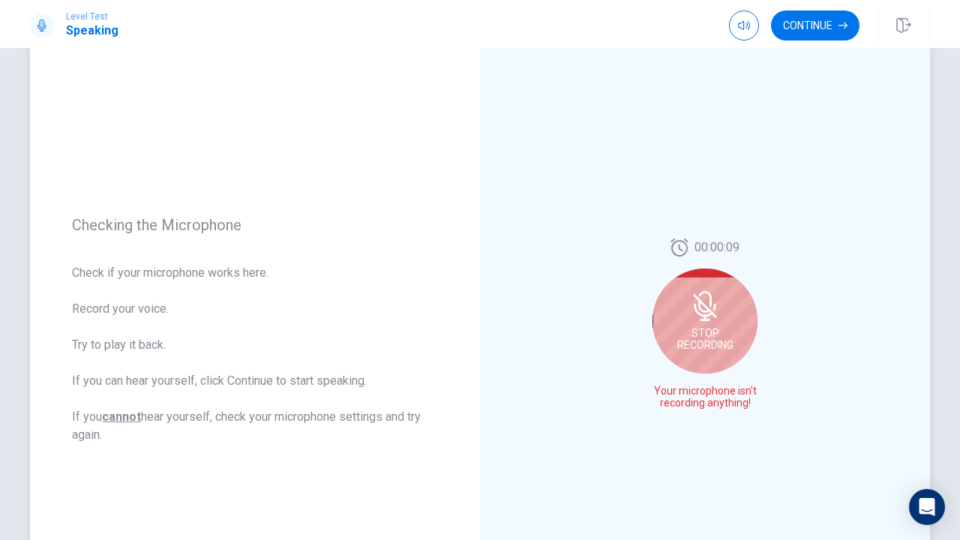
click at [702, 309] on icon at bounding box center [705, 306] width 24 height 24
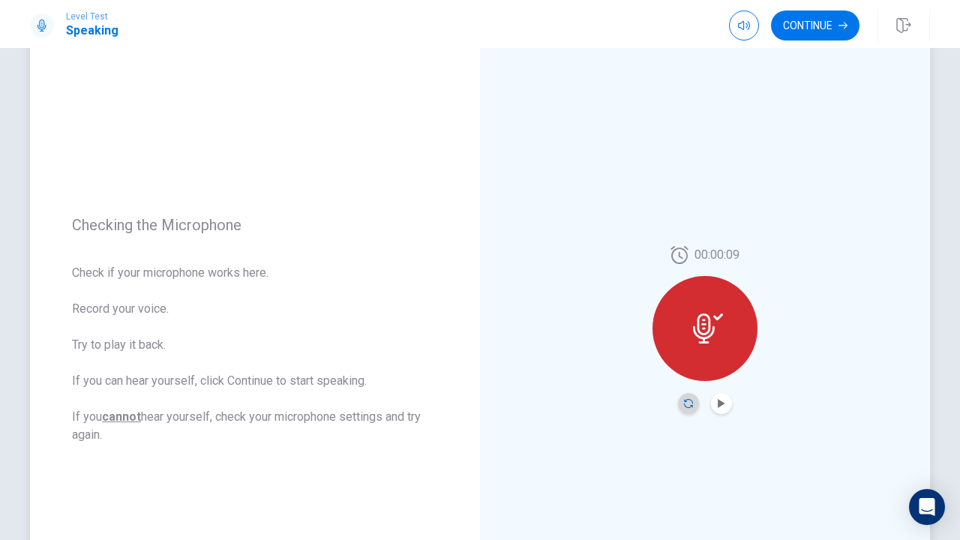
click at [685, 399] on icon "Record Again" at bounding box center [688, 403] width 9 height 9
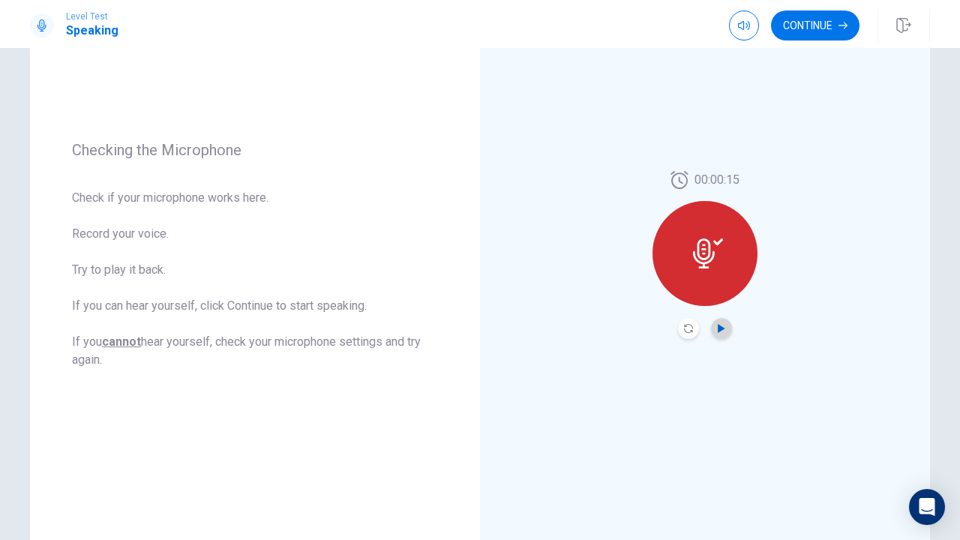
click at [718, 324] on icon "Play Audio" at bounding box center [721, 328] width 9 height 9
click at [825, 34] on button "Continue" at bounding box center [815, 25] width 88 height 30
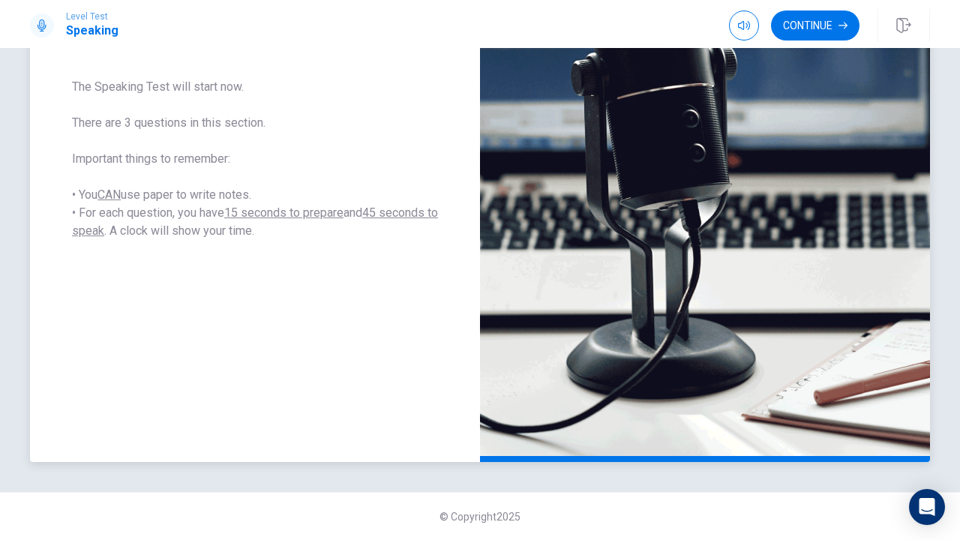
scroll to position [120, 0]
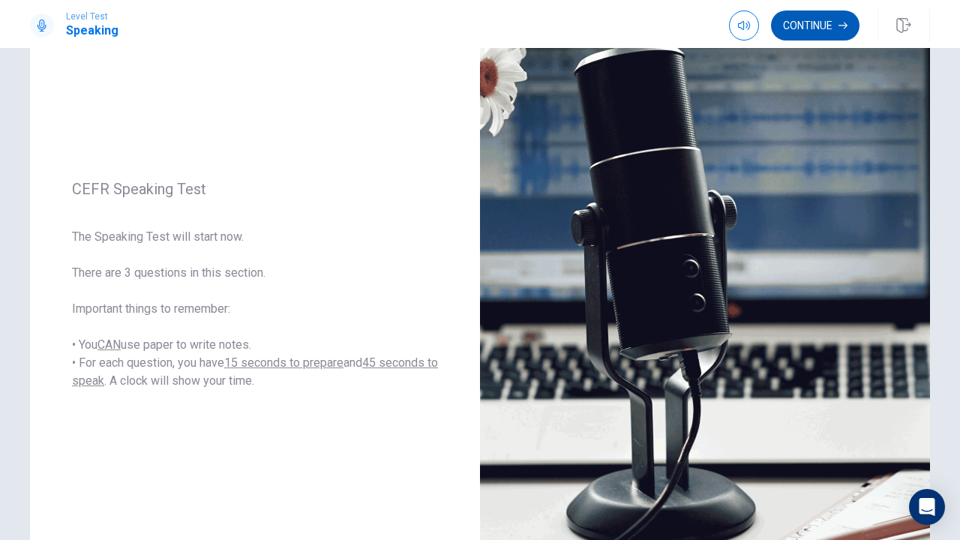
click at [815, 22] on button "Continue" at bounding box center [815, 25] width 88 height 30
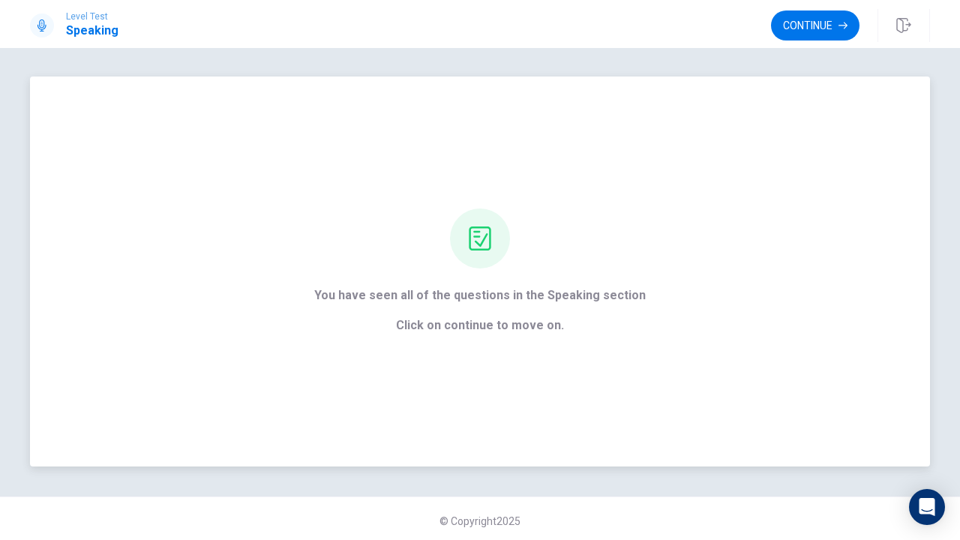
scroll to position [0, 0]
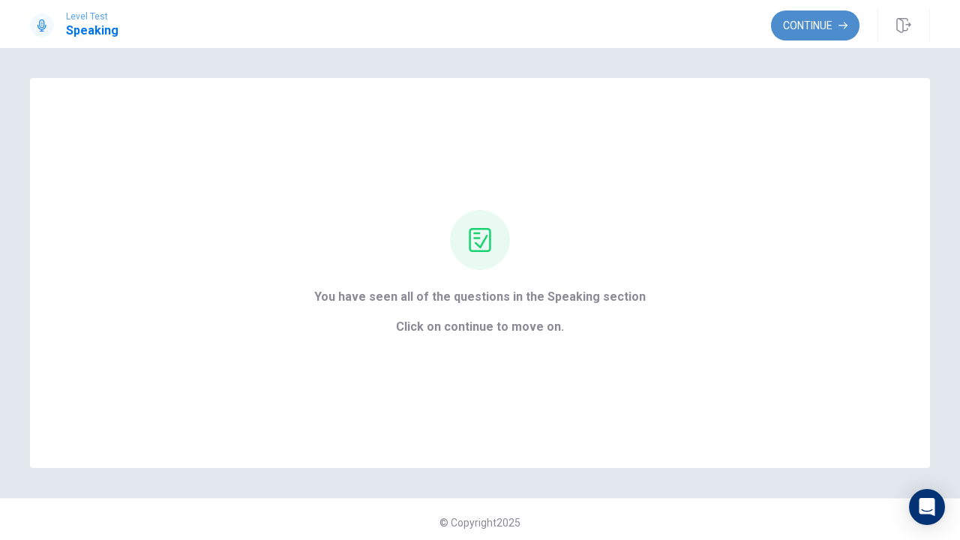
click at [819, 31] on button "Continue" at bounding box center [815, 25] width 88 height 30
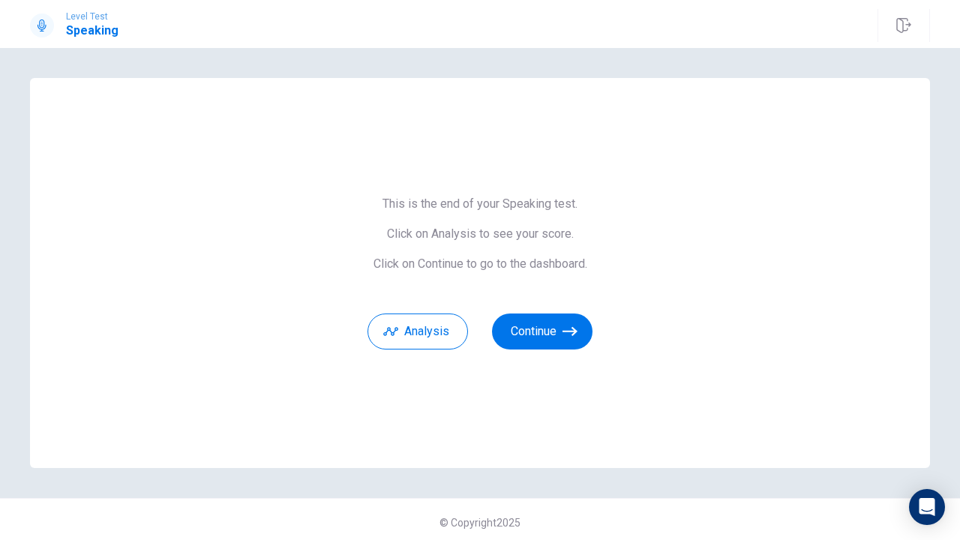
scroll to position [6, 0]
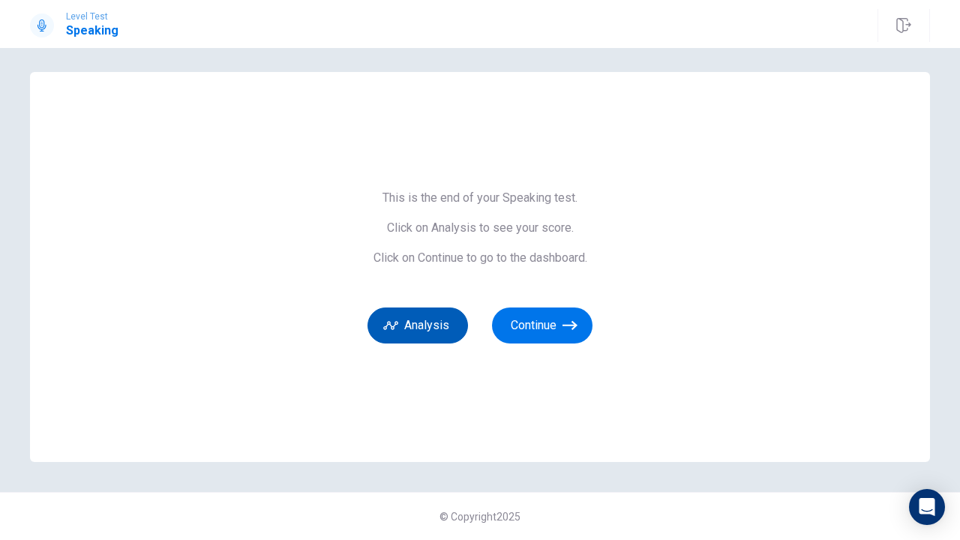
click at [434, 325] on button "Analysis" at bounding box center [417, 325] width 100 height 36
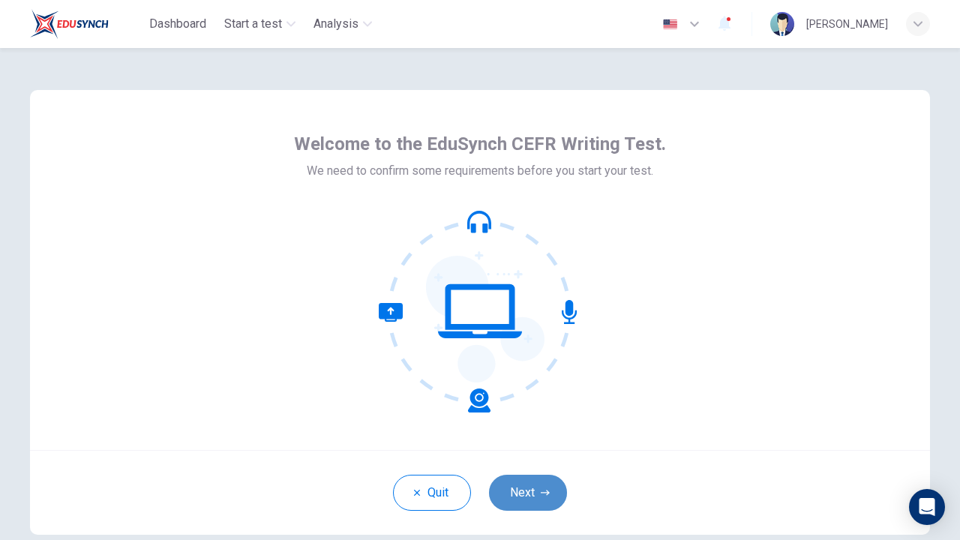
click at [542, 486] on button "Next" at bounding box center [528, 493] width 78 height 36
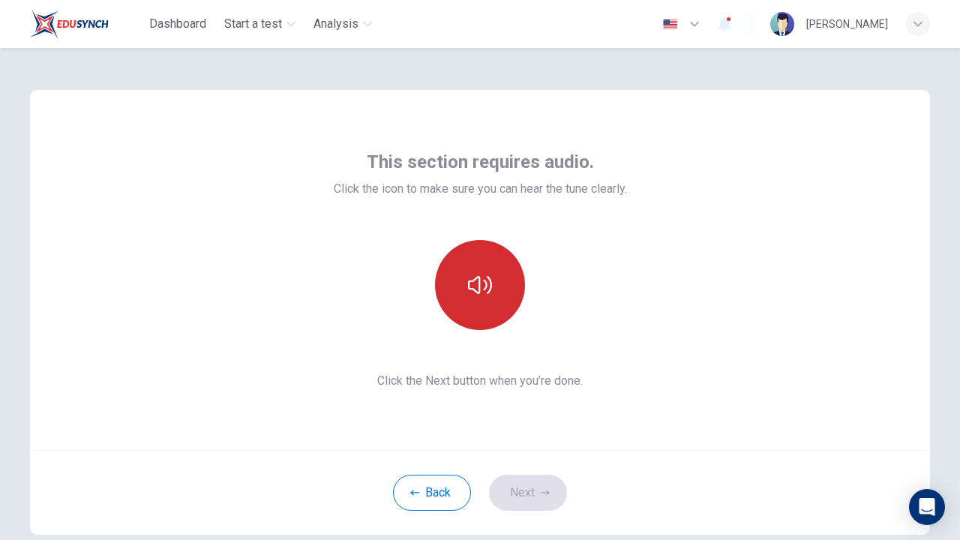
click at [476, 292] on icon "button" at bounding box center [480, 285] width 24 height 24
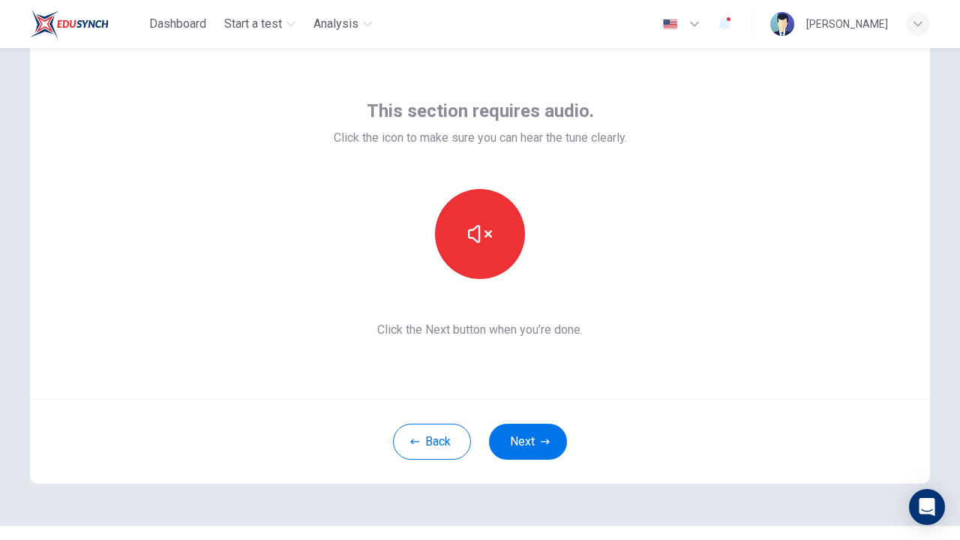
scroll to position [75, 0]
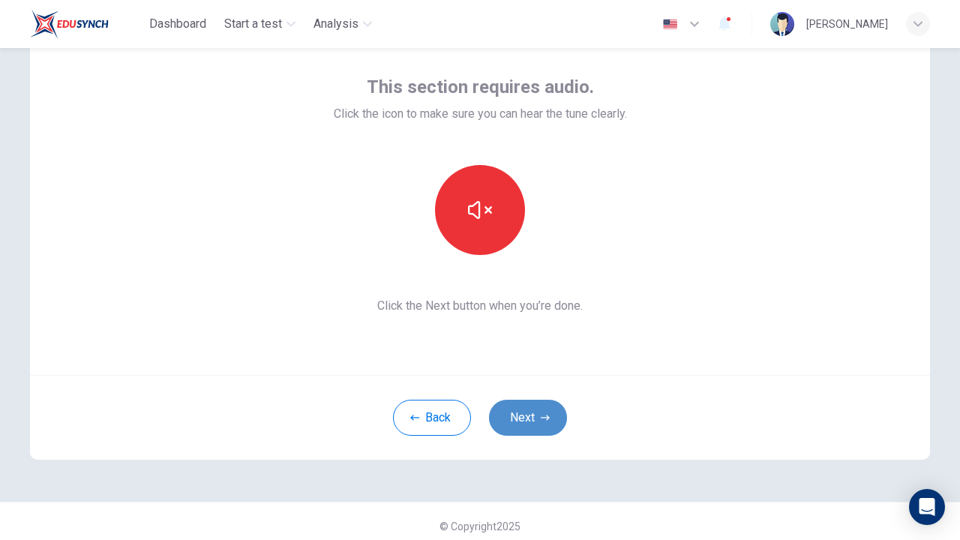
click at [533, 419] on button "Next" at bounding box center [528, 418] width 78 height 36
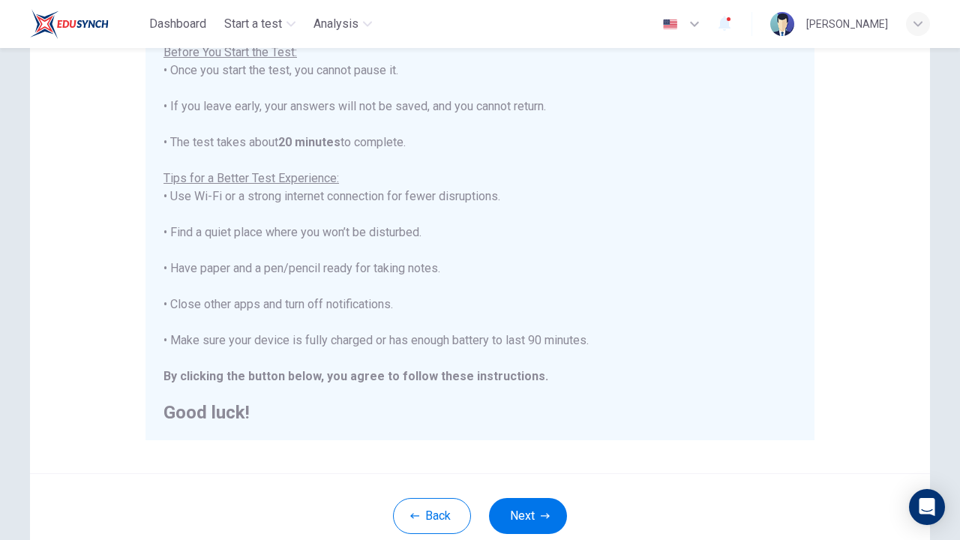
scroll to position [294, 0]
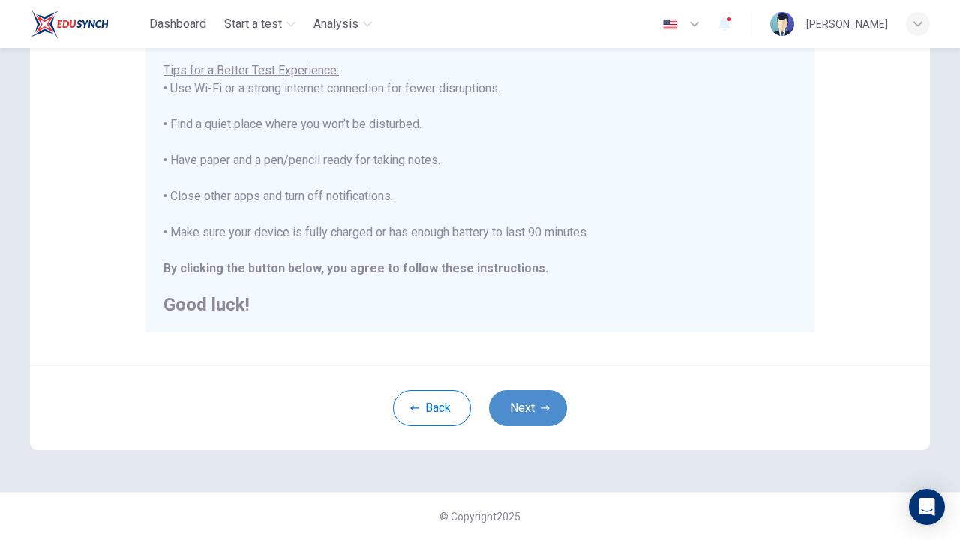
click at [518, 400] on button "Next" at bounding box center [528, 408] width 78 height 36
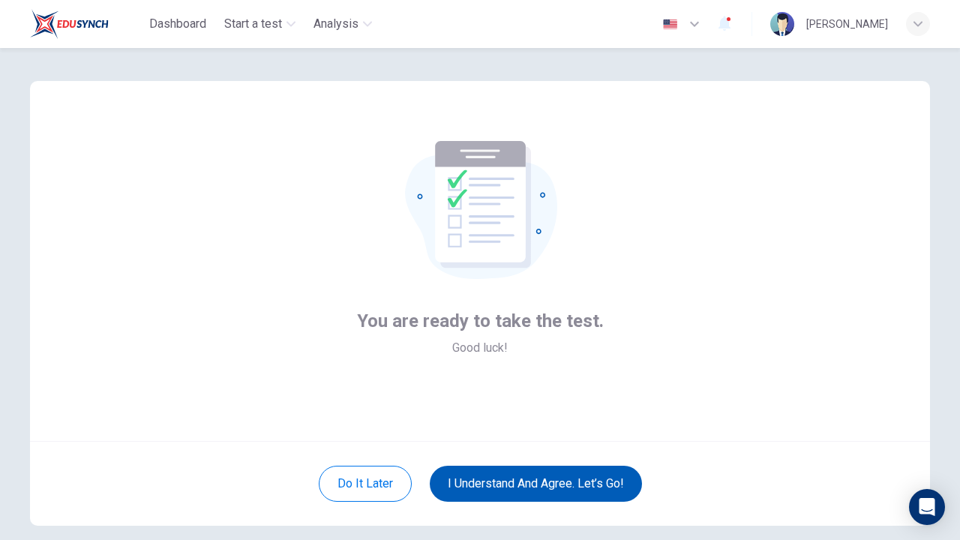
scroll to position [84, 0]
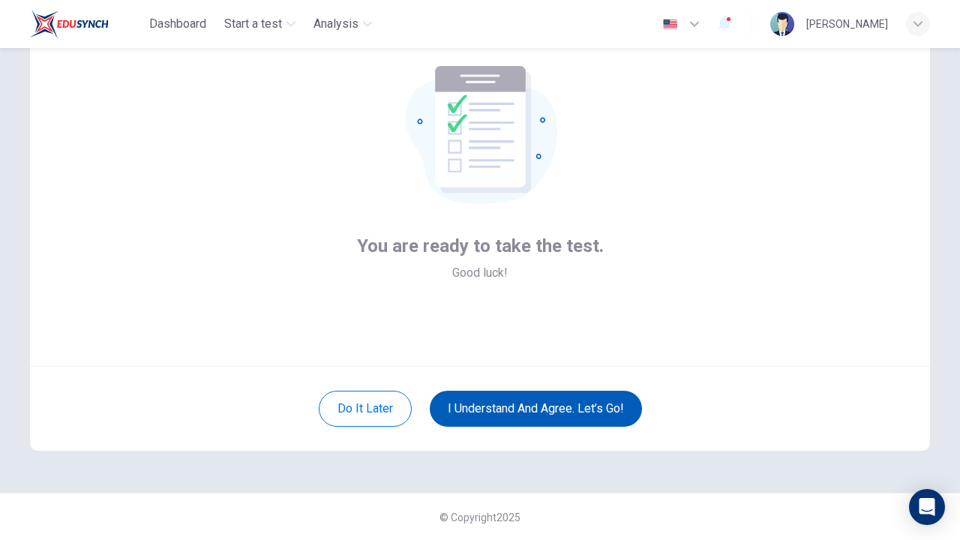
click at [535, 411] on button "I understand and agree. Let’s go!" at bounding box center [536, 409] width 212 height 36
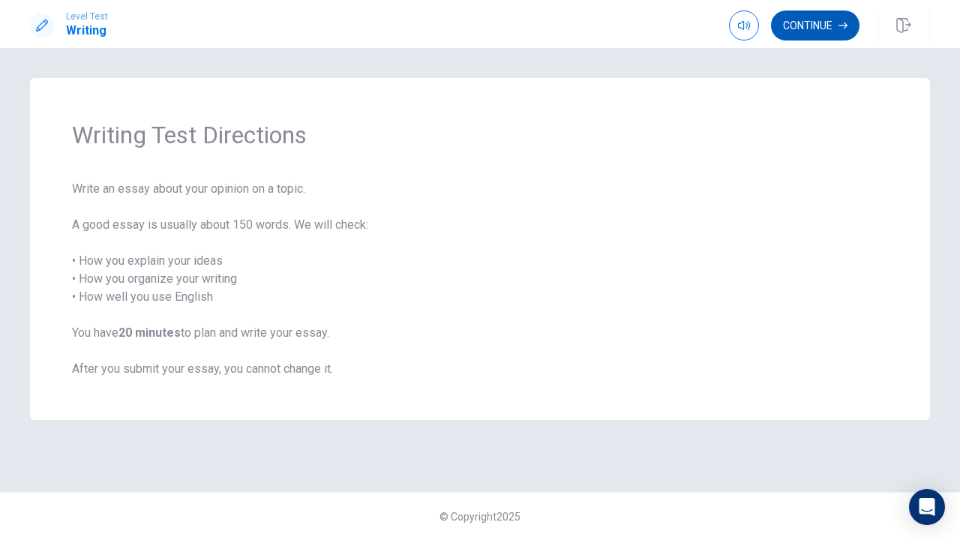
click at [813, 27] on button "Continue" at bounding box center [815, 25] width 88 height 30
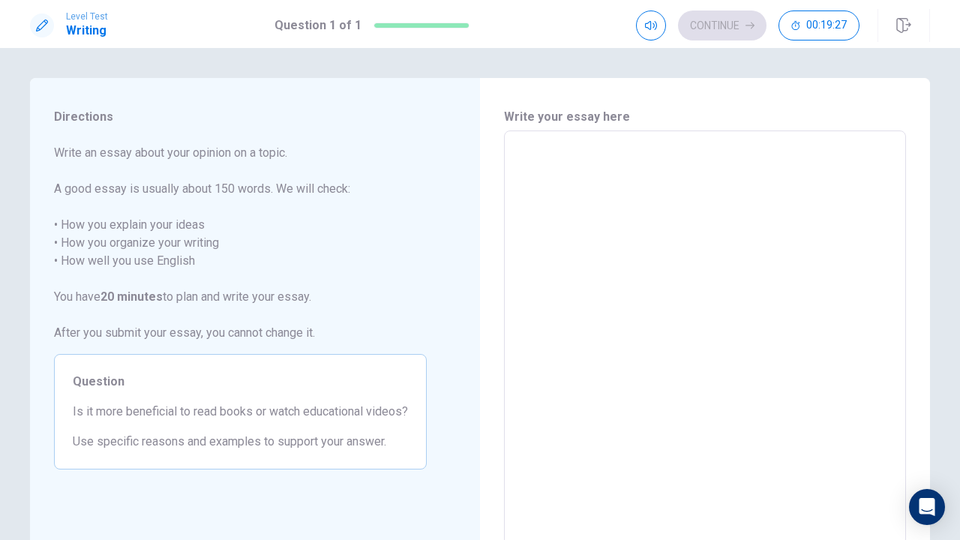
click at [536, 153] on textarea at bounding box center [704, 338] width 381 height 390
type textarea "I"
type textarea "x"
type textarea "In"
type textarea "x"
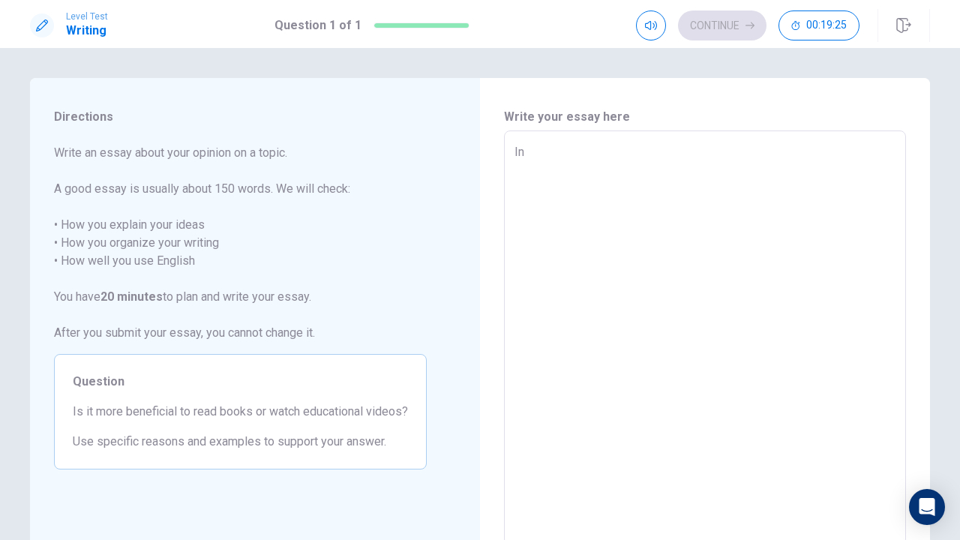
type textarea "In"
type textarea "x"
type textarea "In t"
type textarea "x"
type textarea "In th"
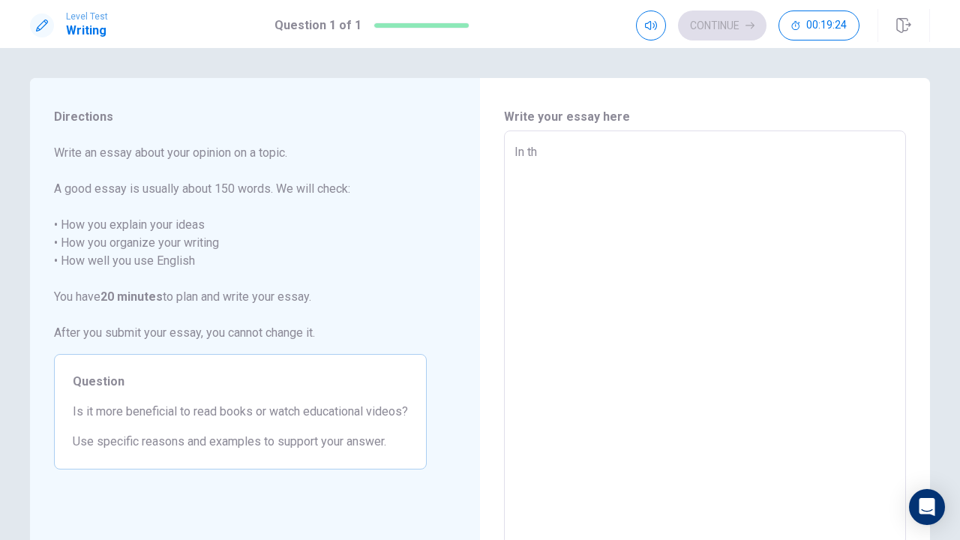
type textarea "x"
type textarea "In the"
type textarea "x"
type textarea "In the"
type textarea "x"
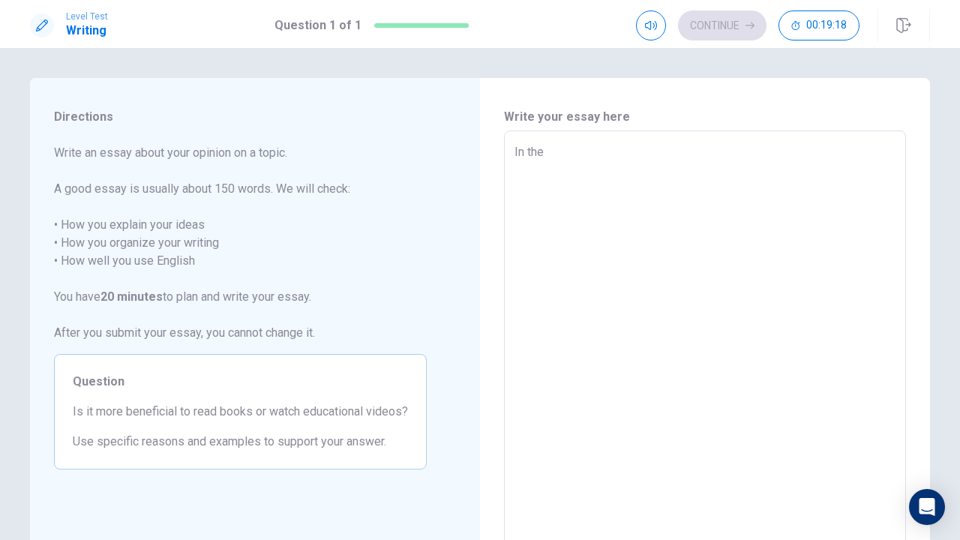
type textarea "In the d"
type textarea "x"
type textarea "In the di"
type textarea "x"
type textarea "In the dig"
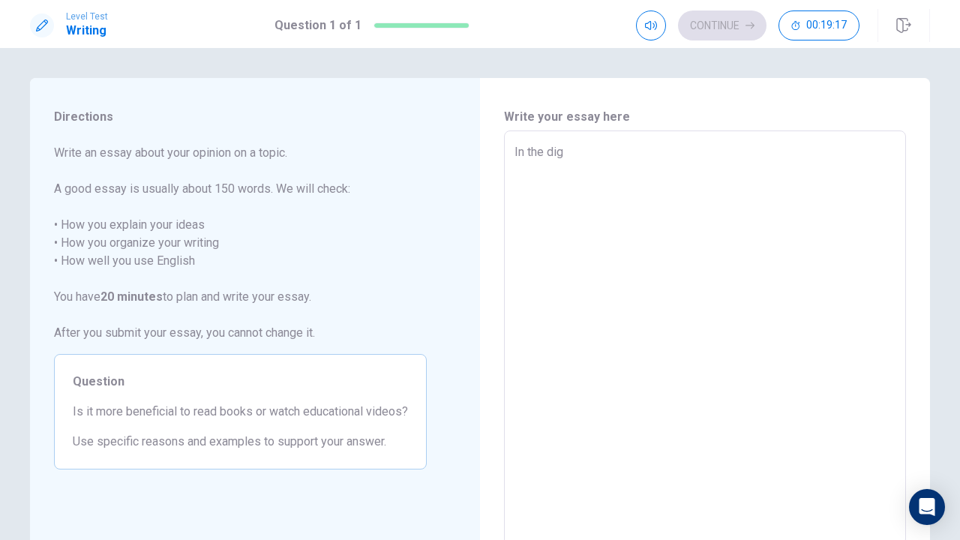
type textarea "x"
type textarea "In the digi"
type textarea "x"
type textarea "In the digit"
type textarea "x"
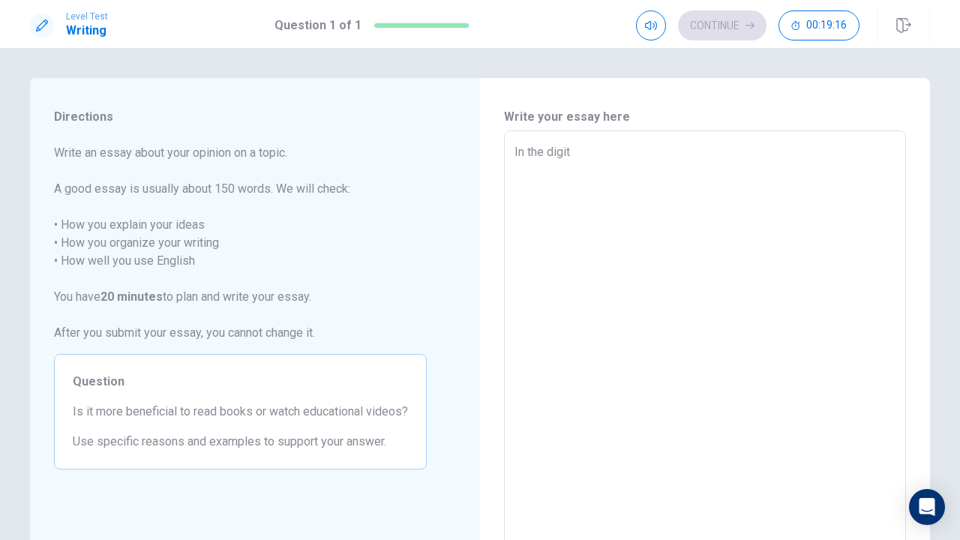
type textarea "In the digita"
type textarea "x"
type textarea "In the digital"
type textarea "x"
type textarea "In the digital"
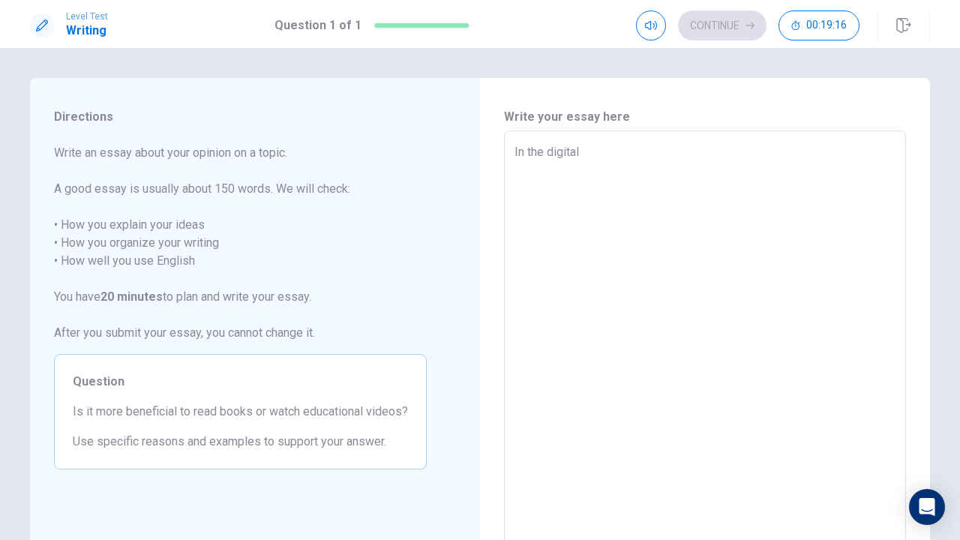
type textarea "x"
type textarea "In the digital a"
type textarea "x"
type textarea "In the digital ag"
type textarea "x"
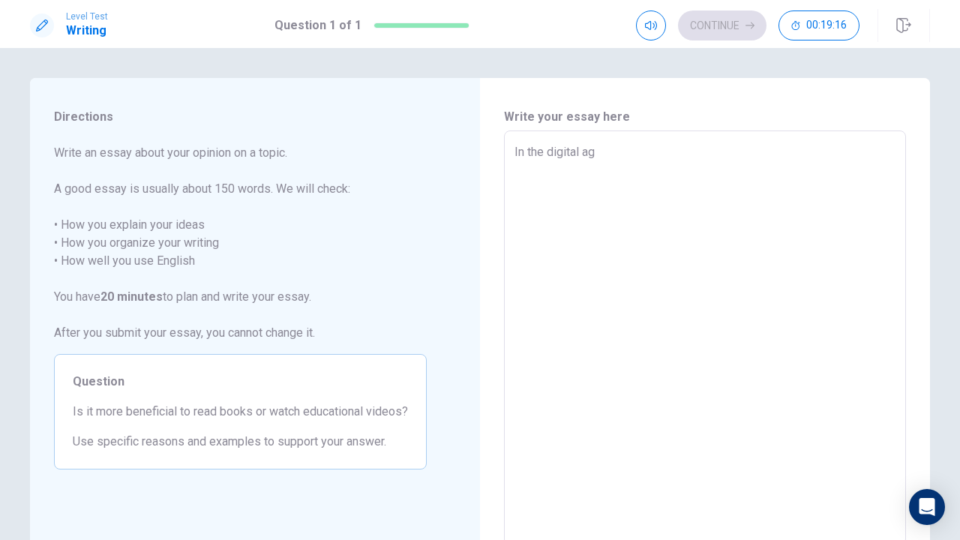
type textarea "In the digital age"
type textarea "x"
type textarea "In the digital age,"
type textarea "x"
type textarea "In the digital age,"
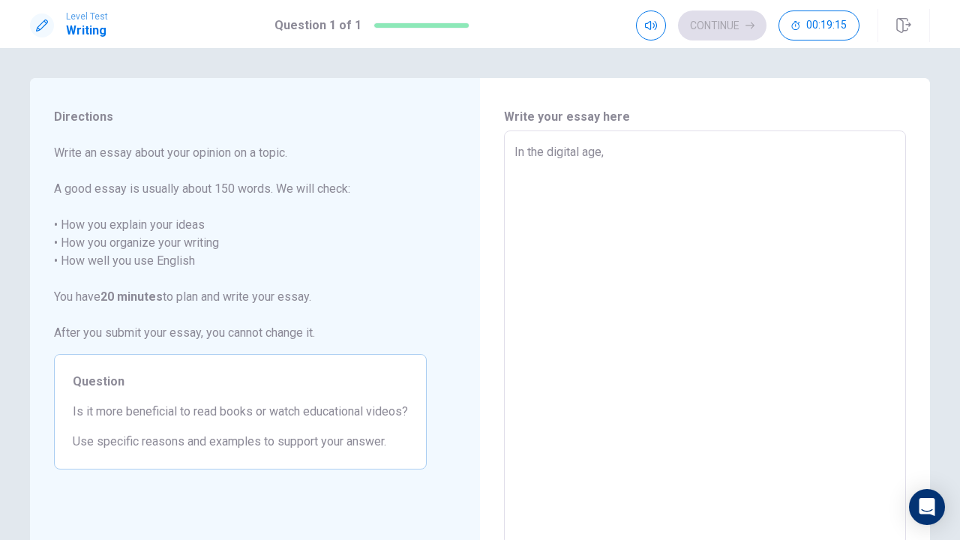
type textarea "x"
type textarea "In the digital age, l"
type textarea "x"
type textarea "In the digital age, le"
type textarea "x"
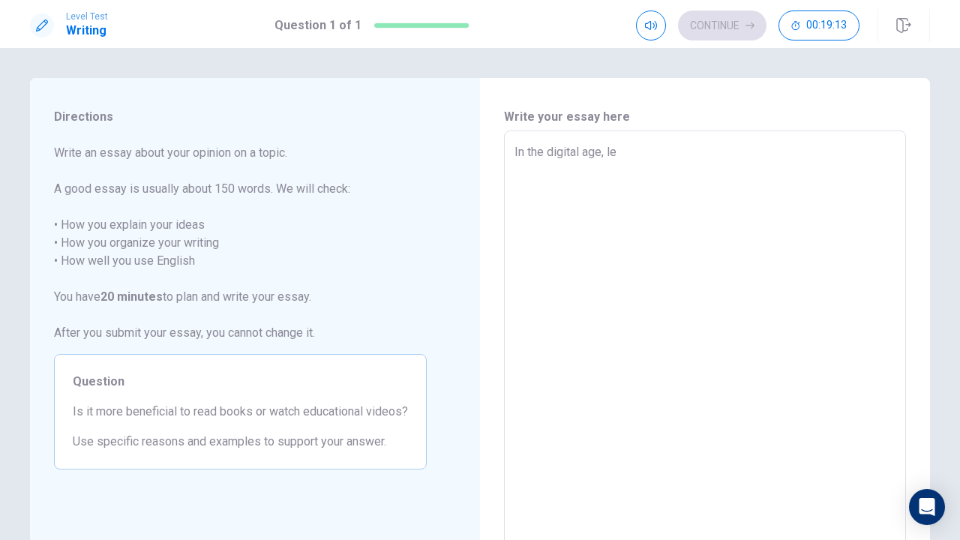
type textarea "In the digital age, lea"
type textarea "x"
type textarea "In the digital age, [PERSON_NAME]"
type textarea "x"
type textarea "In the digital age, learn"
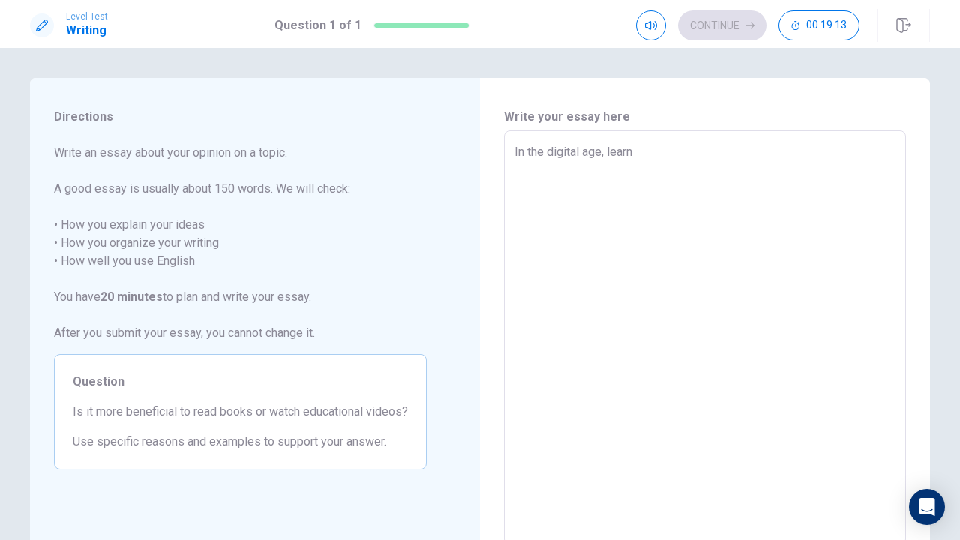
type textarea "x"
type textarea "In the digital age, learne"
type textarea "x"
type textarea "In the digital age, learner"
type textarea "x"
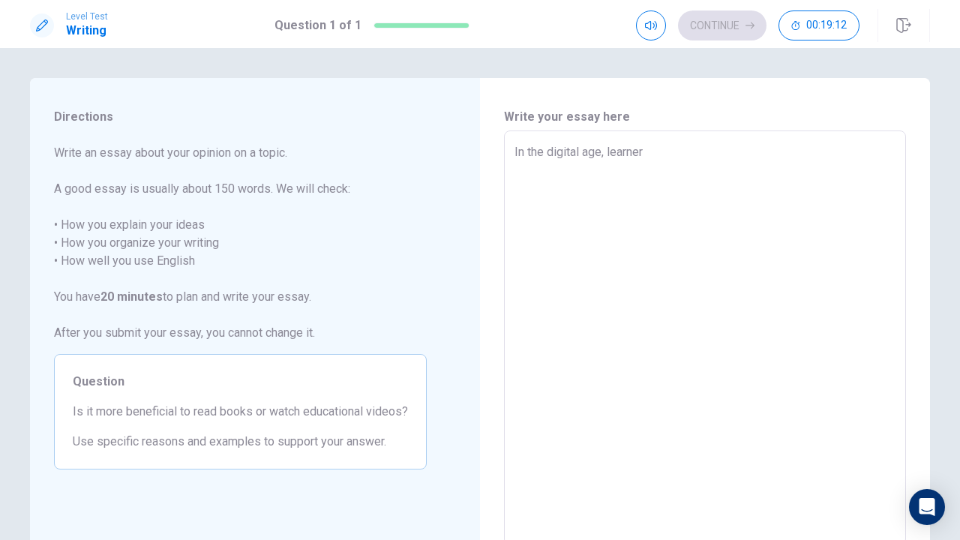
type textarea "In the digital age, learners"
type textarea "x"
type textarea "In the digital age, learners"
type textarea "x"
type textarea "In the digital age, learners o"
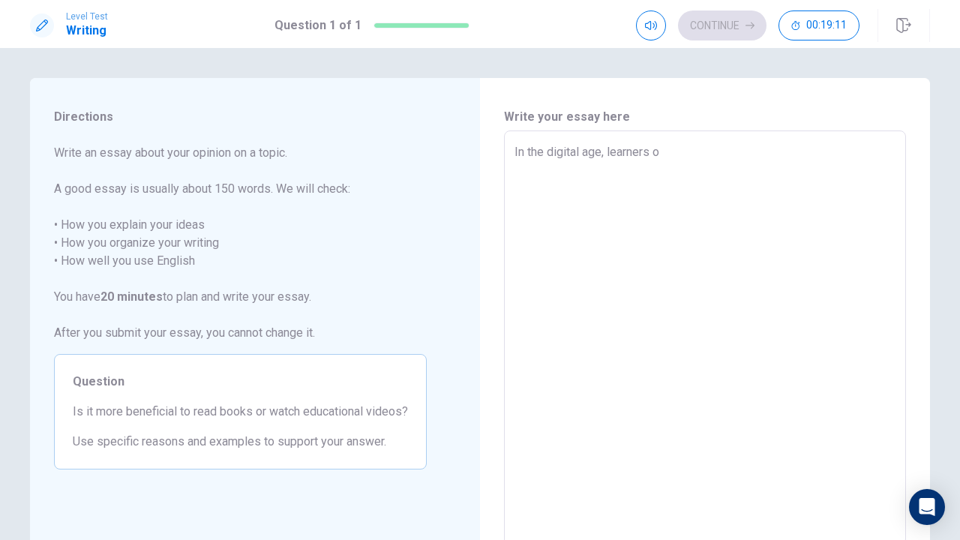
type textarea "x"
type textarea "In the digital age, learners of"
type textarea "x"
type textarea "In the digital age, learners oft"
type textarea "x"
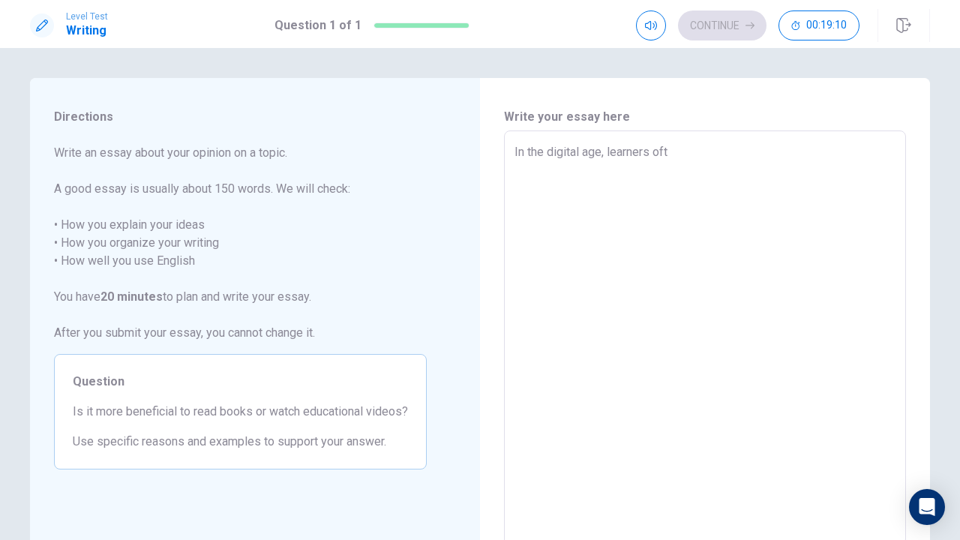
type textarea "In the digital age, learners ofte"
type textarea "x"
type textarea "In the digital age, learners often"
type textarea "x"
type textarea "In the digital age, learners often"
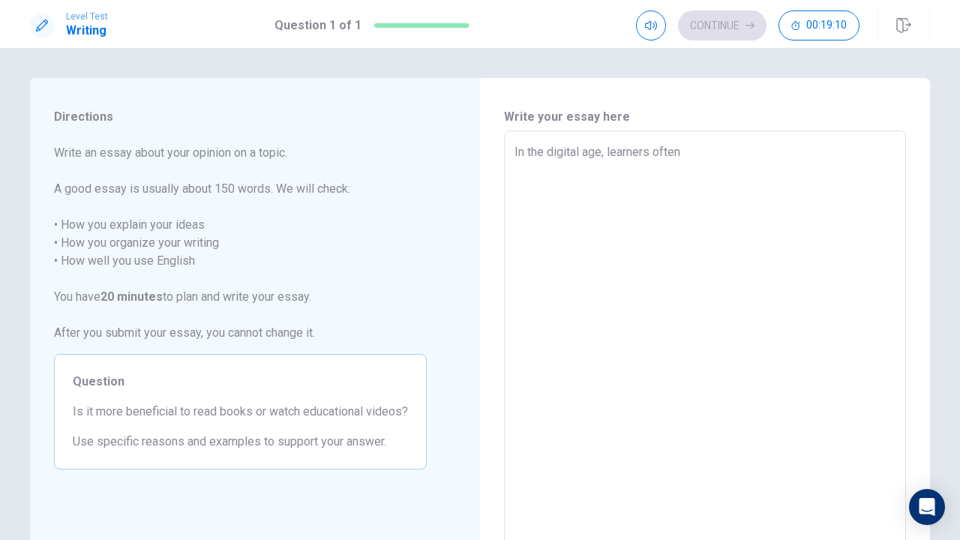
type textarea "x"
type textarea "In the digital age, learners often f"
type textarea "x"
type textarea "In the digital age, learners often fa"
type textarea "x"
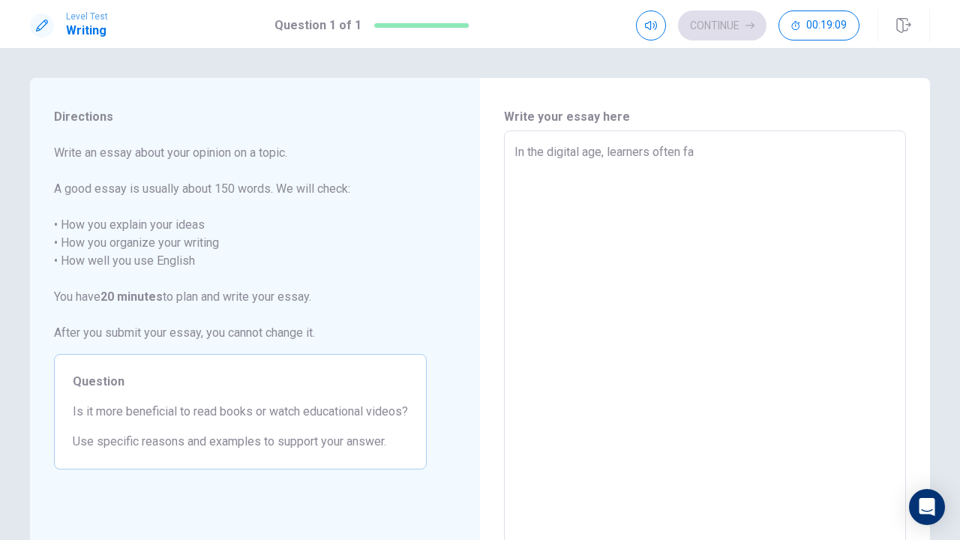
type textarea "In the digital age, learners often fac"
type textarea "x"
type textarea "In the digital age, learners often face"
type textarea "x"
type textarea "In the digital age, learners often face"
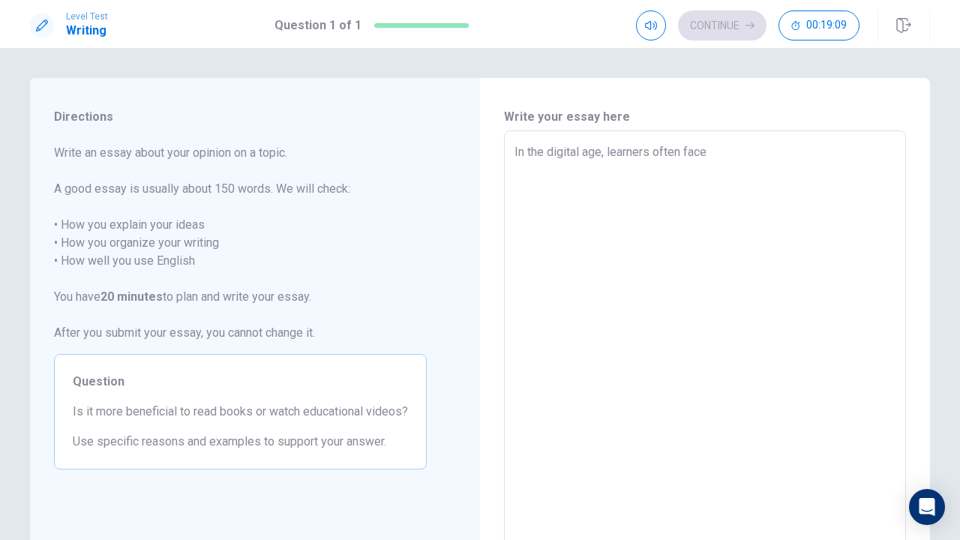
type textarea "x"
type textarea "In the digital age, learners often face a"
type textarea "x"
type textarea "In the digital age, learners often face a"
type textarea "x"
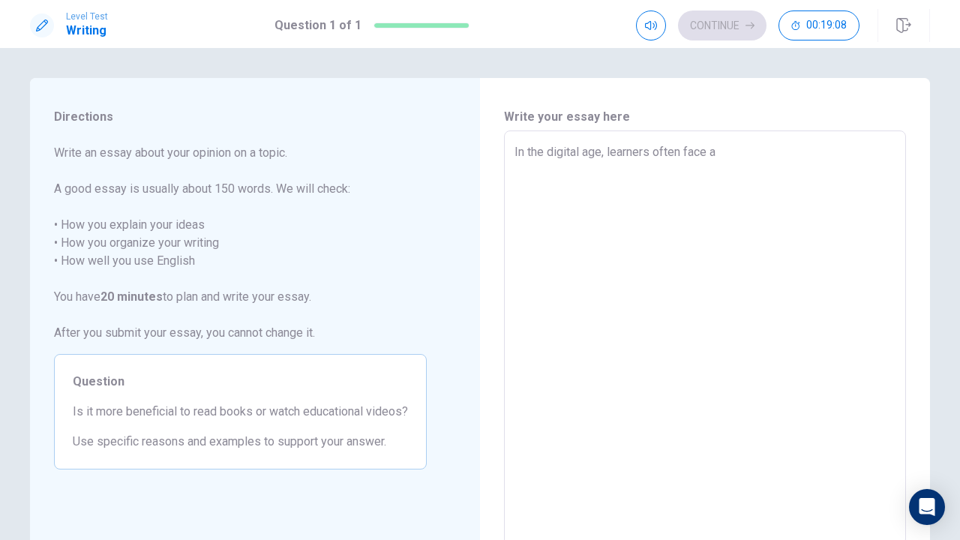
type textarea "In the digital age, learners often face a d"
type textarea "x"
type textarea "In the digital age, learners often face a di"
type textarea "x"
type textarea "In the digital age, learners often face a dil"
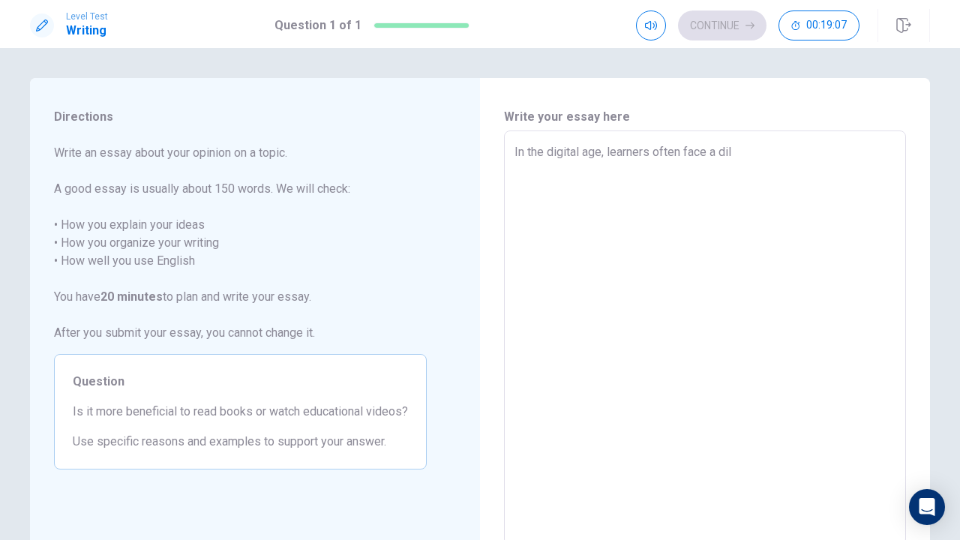
type textarea "x"
type textarea "In the digital age, learners often face a dile"
type textarea "x"
type textarea "In the digital age, learners often face a dilem"
type textarea "x"
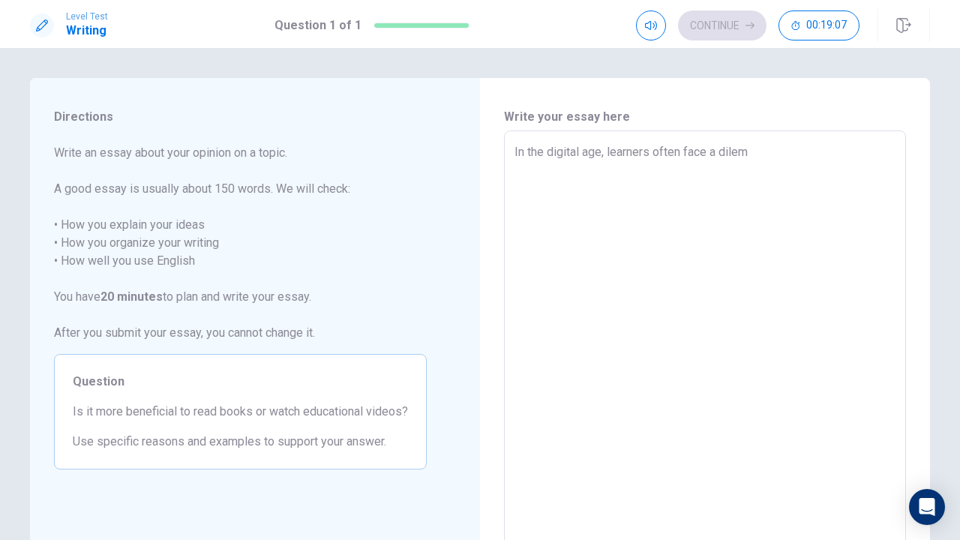
type textarea "In the digital age, learners often face a dilemm"
type textarea "x"
type textarea "In the digital age, learners often face a dilemma"
type textarea "x"
type textarea "In the digital age, learners often face a dilemma"
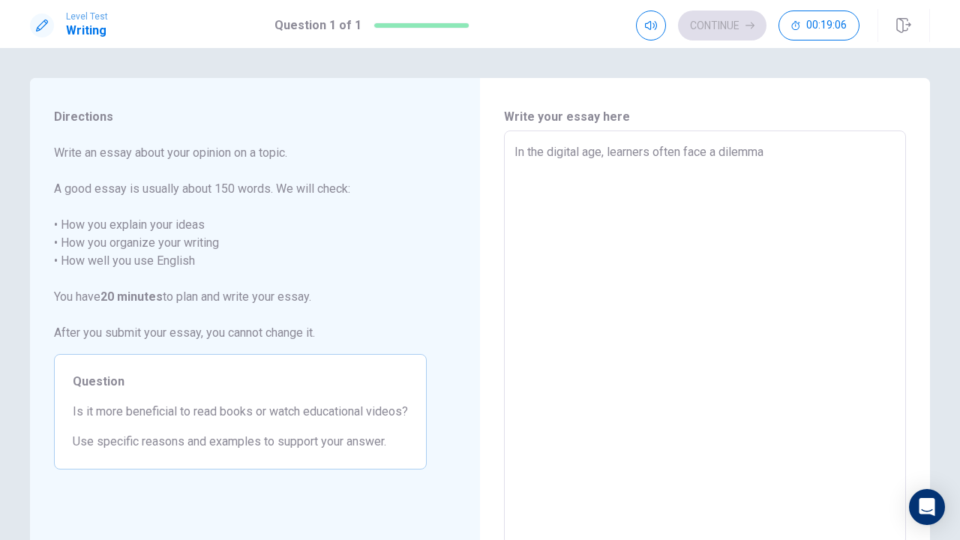
type textarea "x"
type textarea "In the digital age, learners often face a dilemma w"
type textarea "x"
type textarea "In the digital age, learners often face a dilemma"
type textarea "x"
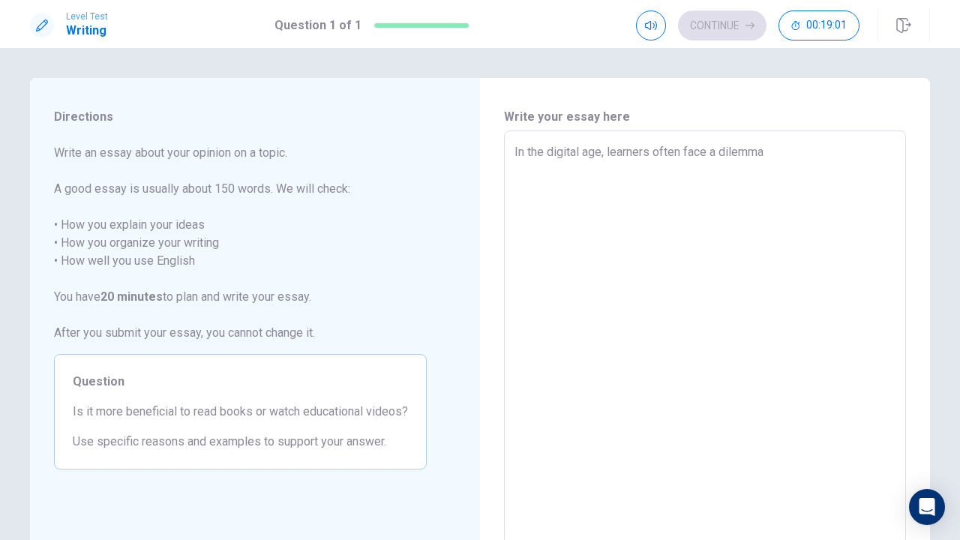
type textarea "In the digital age, learners often face a dilemma i"
type textarea "x"
type textarea "In the digital age, learners often face a dilemma in"
type textarea "x"
type textarea "In the digital age, learners often face a dilemma in"
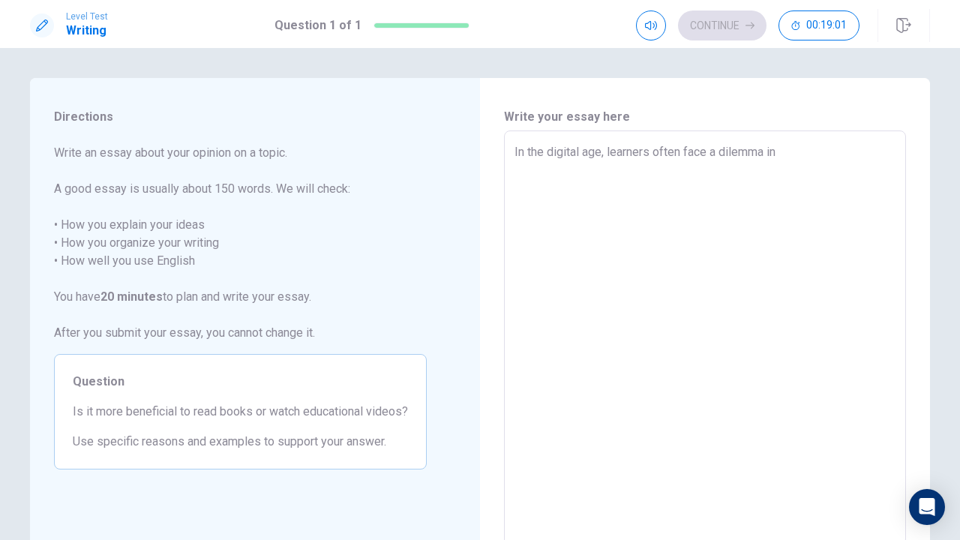
type textarea "x"
type textarea "In the digital age, learners often face a dilemma in w"
type textarea "x"
type textarea "In the digital age, learners often face a dilemma in wh"
type textarea "x"
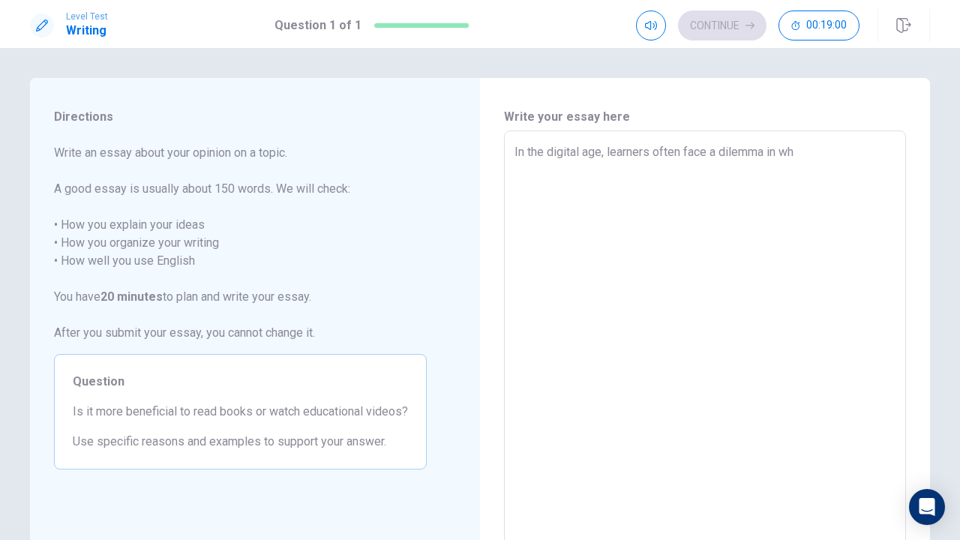
type textarea "In the digital age, learners often face a dilemma in whi"
type textarea "x"
type textarea "In the digital age, learners often face a dilemma in whic"
type textarea "x"
type textarea "In the digital age, learners often face a dilemma in which"
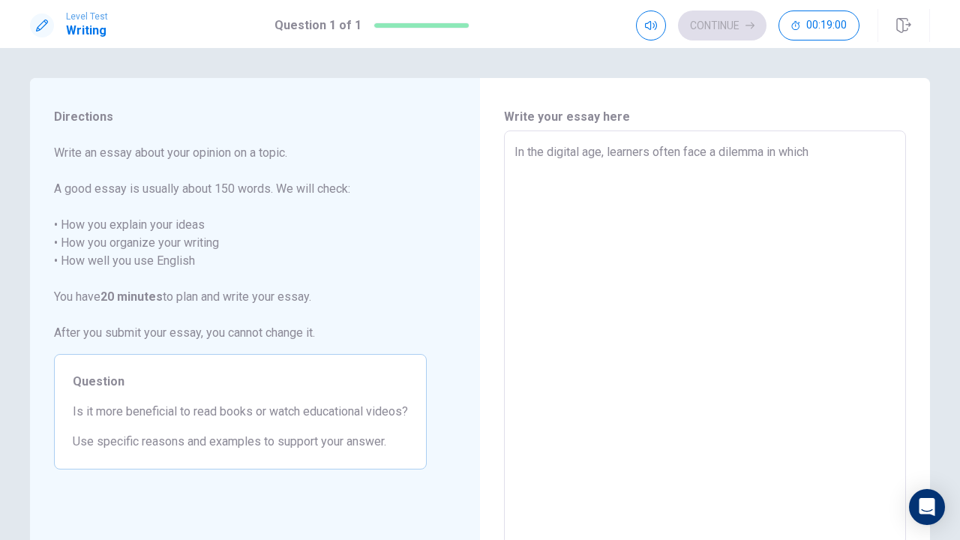
type textarea "x"
type textarea "In the digital age, learners often face a dilemma in which"
type textarea "x"
type textarea "In the digital age, learners often face a dilemma in which i"
type textarea "x"
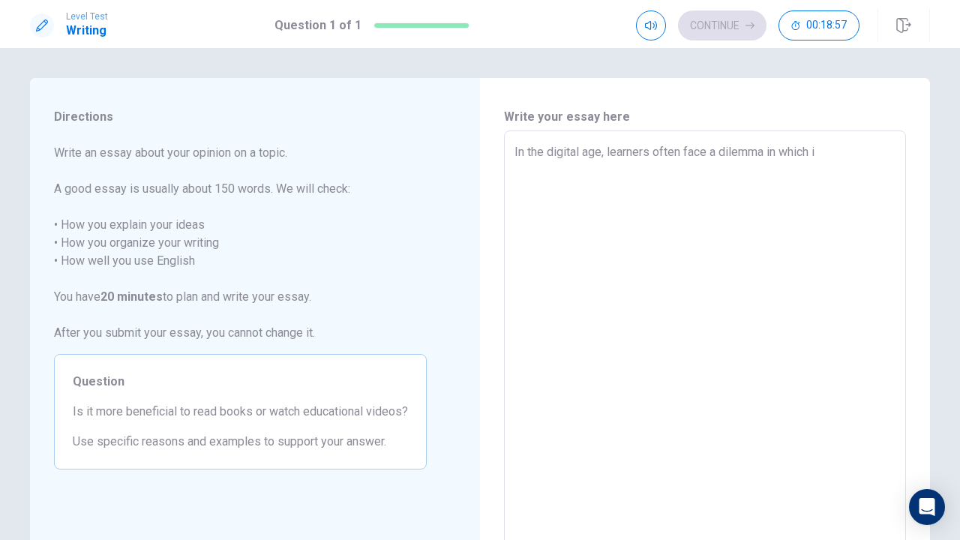
type textarea "In the digital age, learners often face a dilemma in which is"
type textarea "x"
type textarea "In the digital age, learners often face a dilemma in which is"
type textarea "x"
type textarea "In the digital age, learners often face a dilemma in which is"
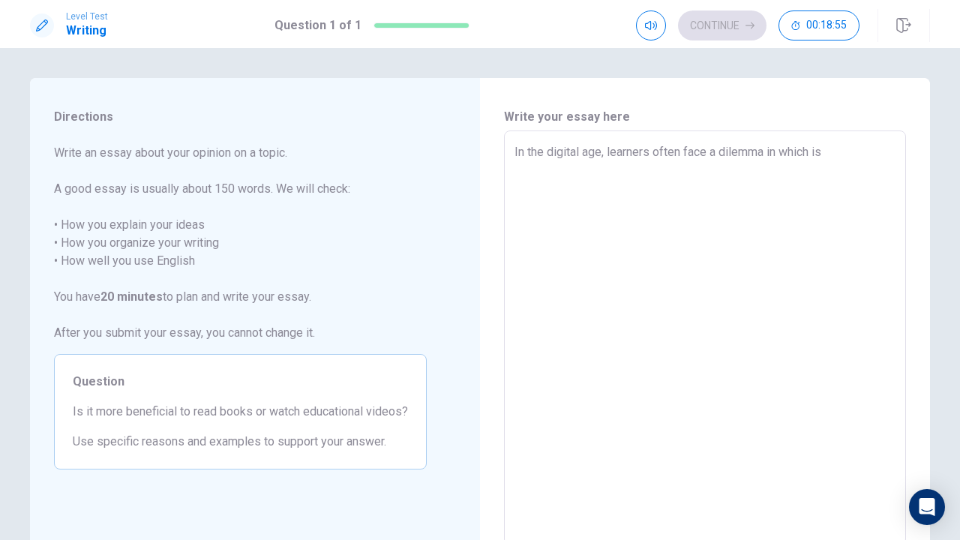
type textarea "x"
type textarea "In the digital age, learners often face a dilemma in which i"
type textarea "x"
type textarea "In the digital age, learners often face a dilemma in which"
type textarea "x"
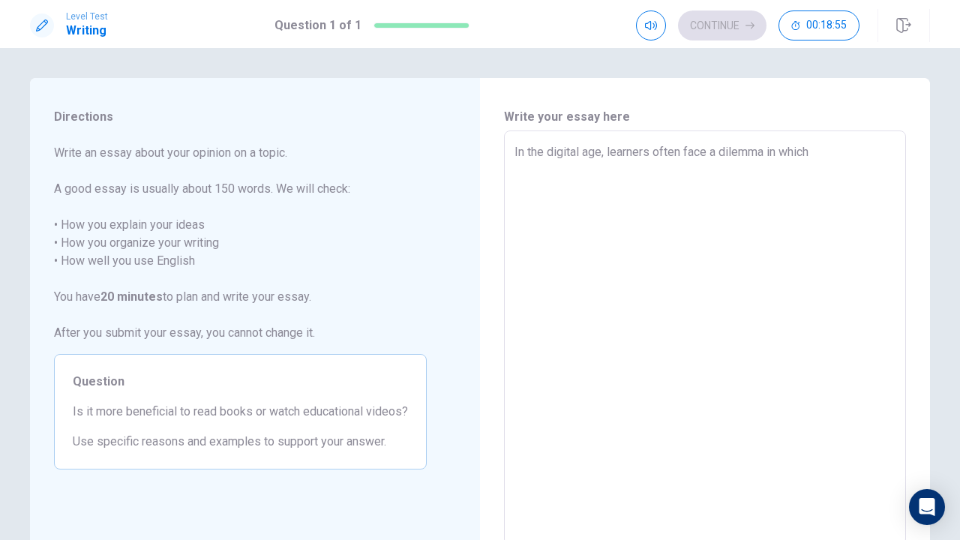
type textarea "In the digital age, learners often face a dilemma in which"
type textarea "x"
type textarea "In the digital age, learners often face a dilemma in whic"
type textarea "x"
type textarea "In the digital age, learners often face a dilemma in whi"
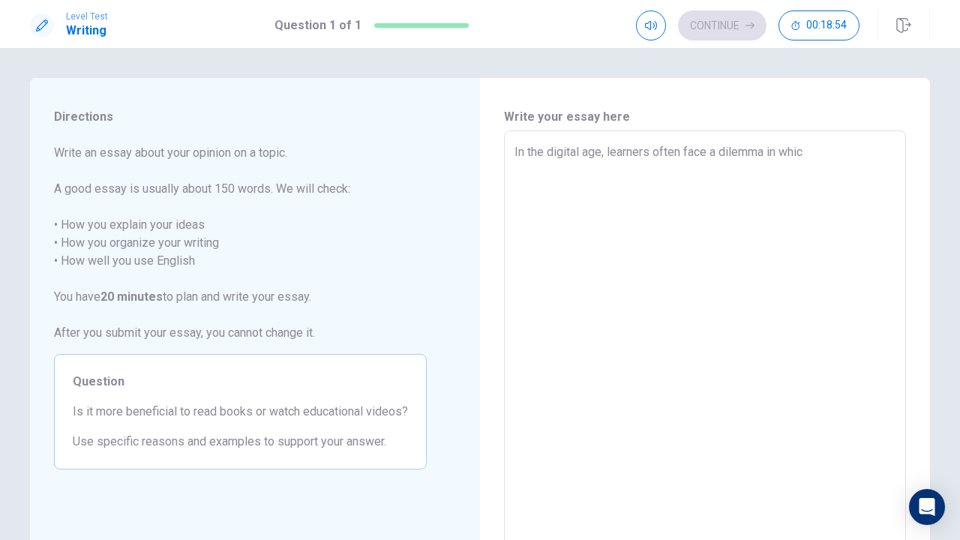
type textarea "x"
type textarea "In the digital age, learners often face a dilemma in wh"
type textarea "x"
type textarea "In the digital age, learners often face a dilemma in w"
type textarea "x"
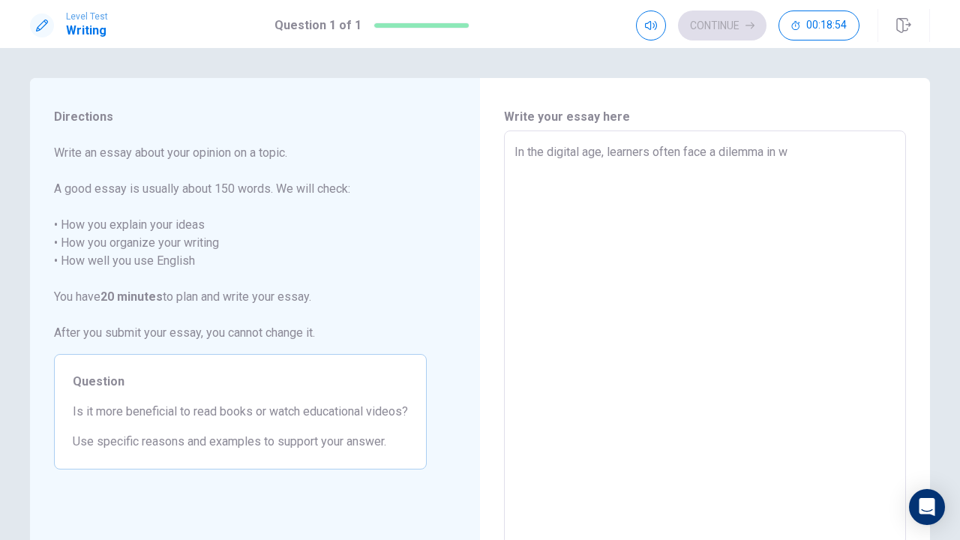
type textarea "In the digital age, learners often face a dilemma in"
type textarea "x"
type textarea "In the digital age, learners often face a dilemma in"
type textarea "x"
type textarea "In the digital age, learners often face a dilemma in:"
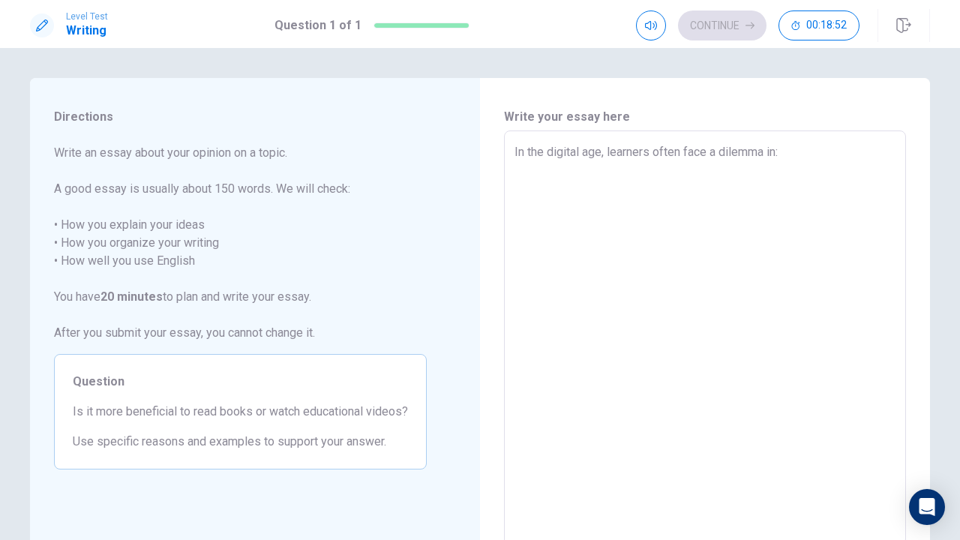
type textarea "x"
type textarea "In the digital age, learners often face a dilemma in:"
type textarea "x"
type textarea "In the digital age, learners often face a dilemma in: i"
type textarea "x"
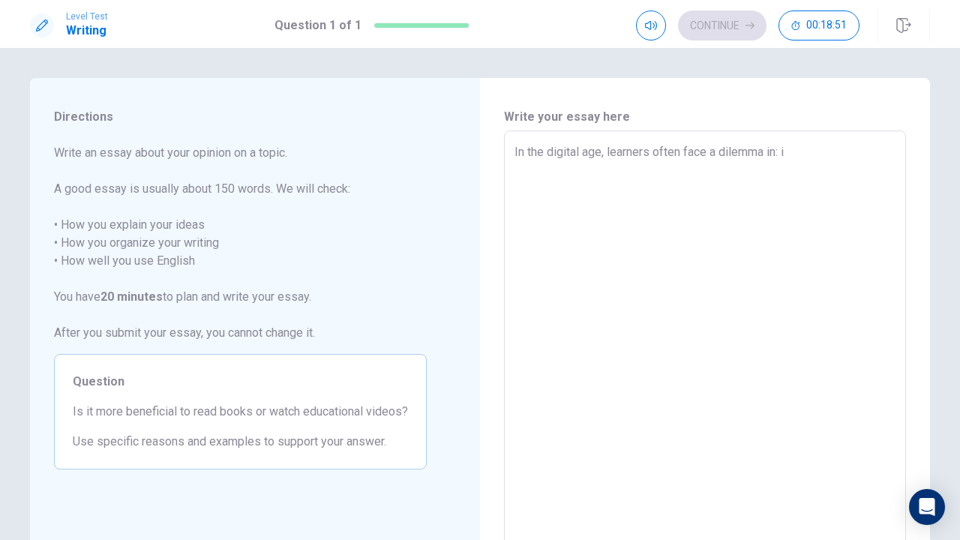
type textarea "In the digital age, learners often face a dilemma in: is"
type textarea "x"
type textarea "In the digital age, learners often face a dilemma in: is"
type textarea "x"
type textarea "In the digital age, learners often face a dilemma in: is i"
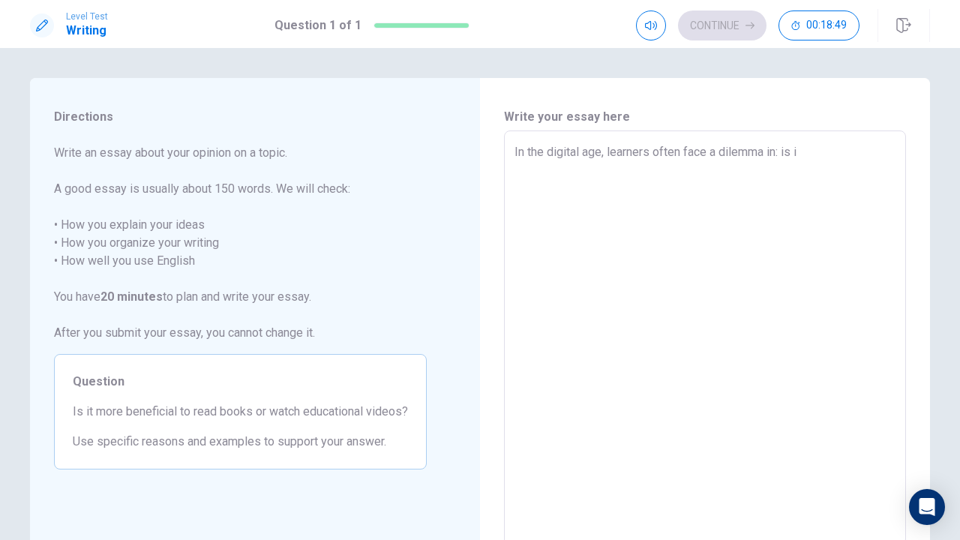
type textarea "x"
type textarea "In the digital age, learners often face a dilemma in: is it"
type textarea "x"
type textarea "In the digital age, learners often face a dilemma in: is it"
type textarea "x"
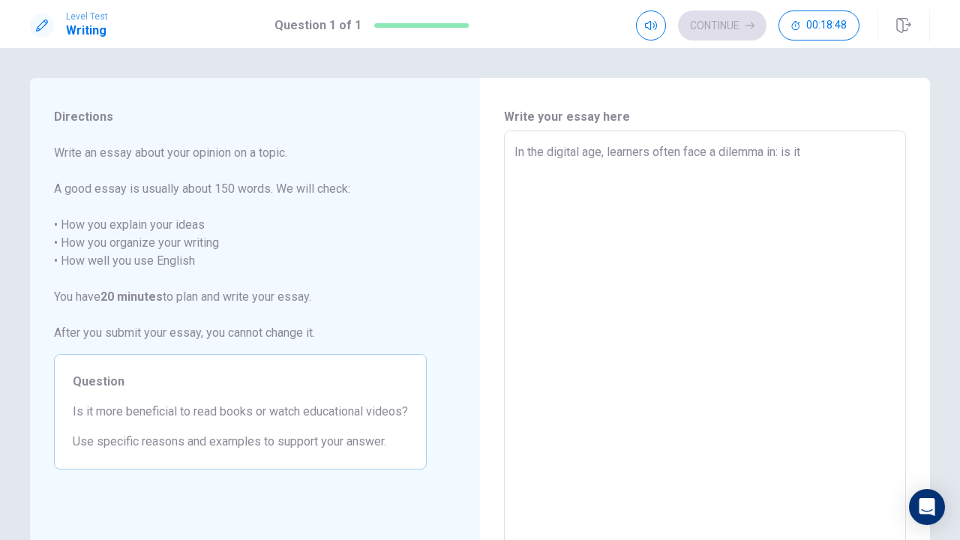
type textarea "In the digital age, learners often face a dilemma in: is it m"
type textarea "x"
type textarea "In the digital age, learners often face a dilemma in: is it mo"
type textarea "x"
type textarea "In the digital age, learners often face a dilemma in: is it mor"
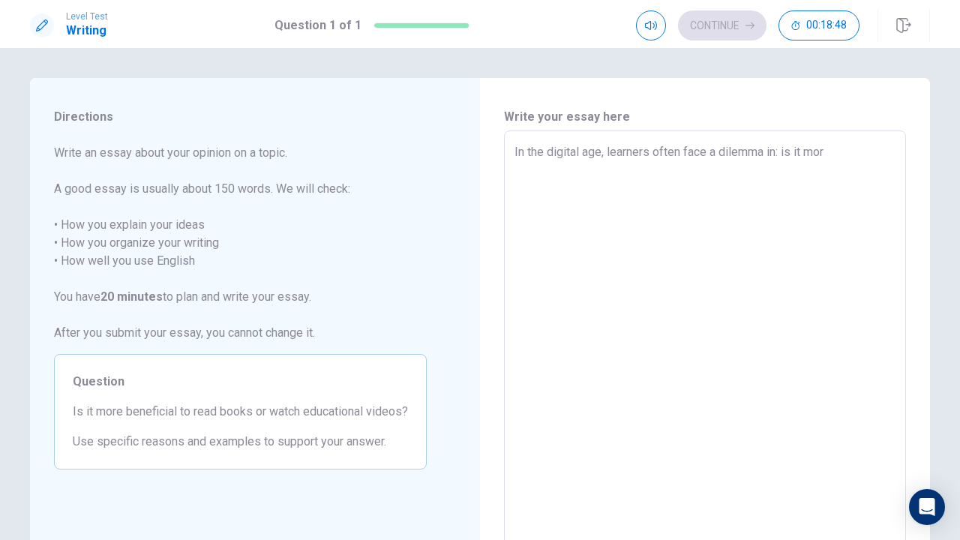
type textarea "x"
type textarea "In the digital age, learners often face a dilemma in: is it more"
type textarea "x"
type textarea "In the digital age, learners often face a dilemma in: is it more"
type textarea "x"
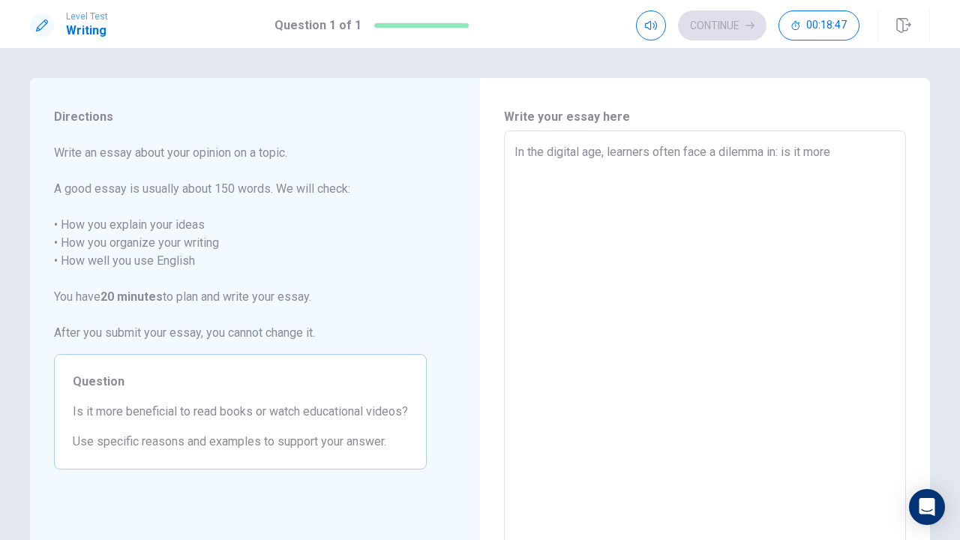
type textarea "In the digital age, learners often face a dilemma in: is it more b"
type textarea "x"
type textarea "In the digital age, learners often face a dilemma in: is it more be"
type textarea "x"
type textarea "In the digital age, learners often face a dilemma in: is it more ben"
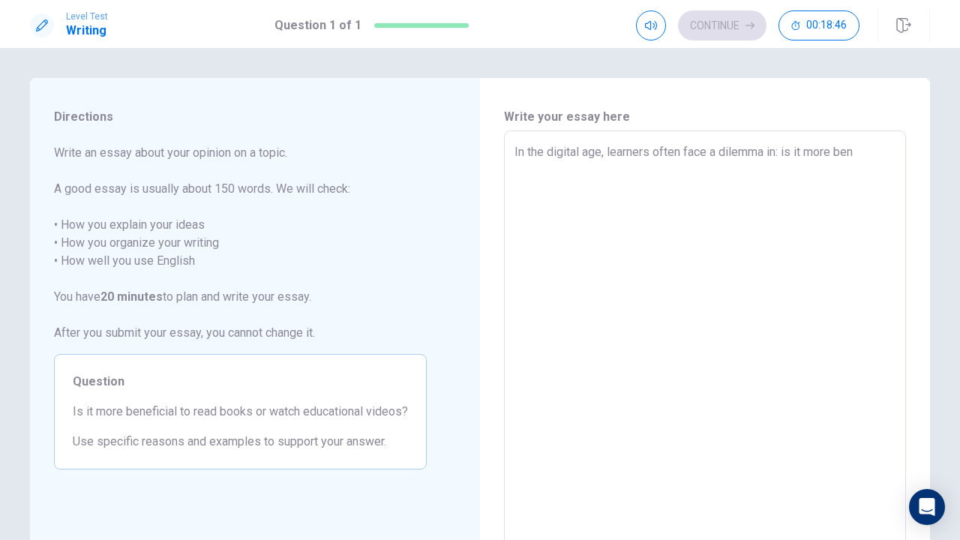
type textarea "x"
type textarea "In the digital age, learners often face a dilemma in: is it more bene"
type textarea "x"
type textarea "In the digital age, learners often face a dilemma in: is it more benef"
type textarea "x"
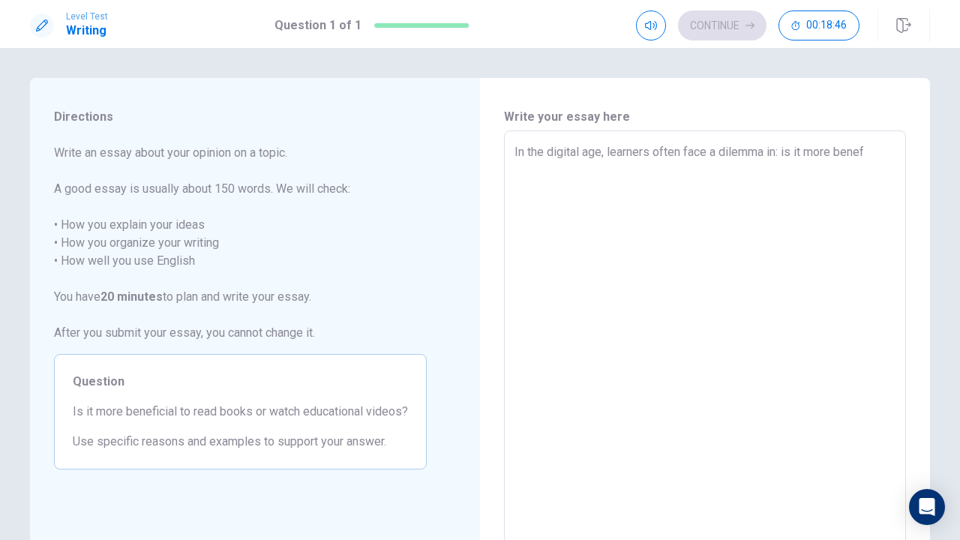
type textarea "In the digital age, learners often face a dilemma in: is it more benefi"
type textarea "x"
type textarea "In the digital age, learners often face a dilemma in: is it more benefic"
type textarea "x"
type textarea "In the digital age, learners often face a dilemma in: is it more benefici"
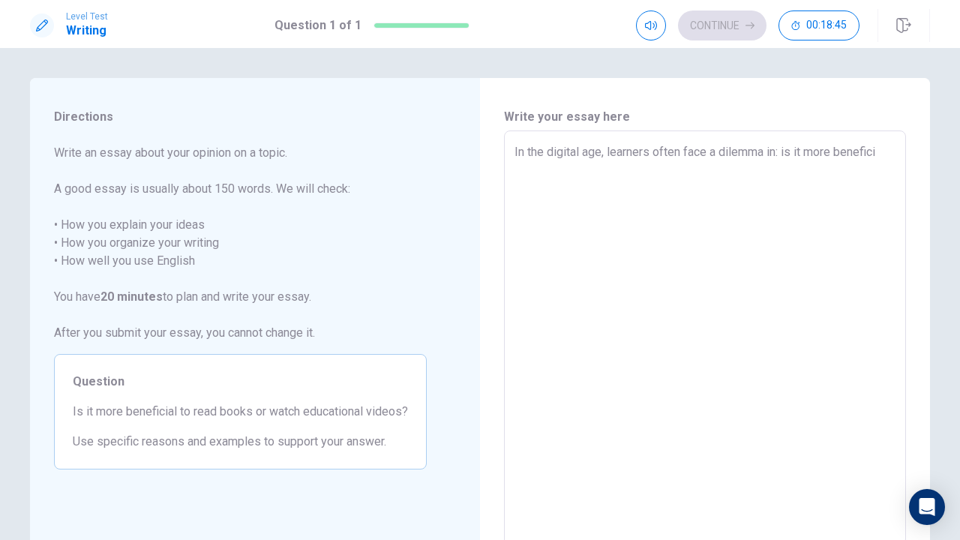
type textarea "x"
type textarea "In the digital age, learners often face a dilemma in: is it more beneficia"
type textarea "x"
type textarea "In the digital age, learners often face a dilemma in: is it more beneficial"
type textarea "x"
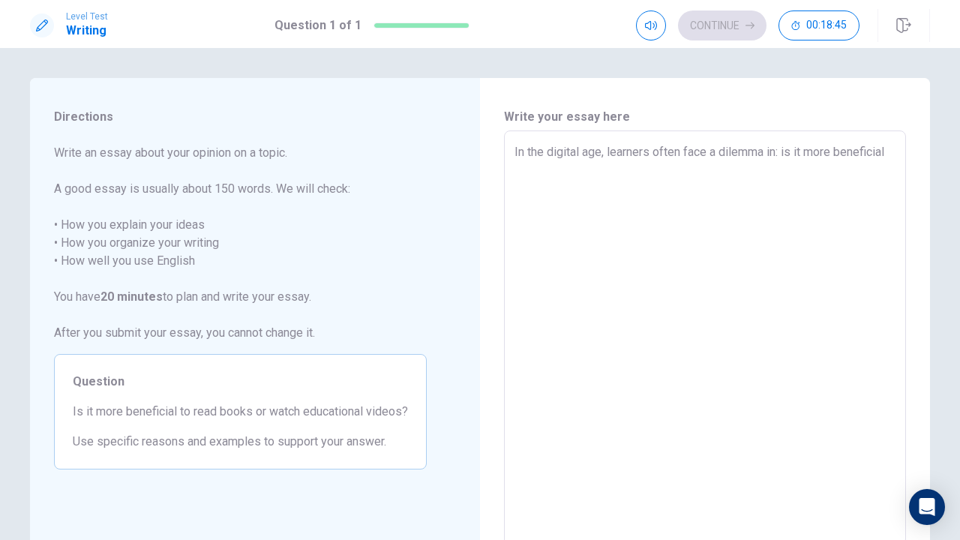
type textarea "In the digital age, learners often face a dilemma in: is it more beneficial"
type textarea "x"
type textarea "In the digital age, learners often face a dilemma in: is it more beneficial t"
type textarea "x"
type textarea "In the digital age, learners often face a dilemma in: is it more beneficial to"
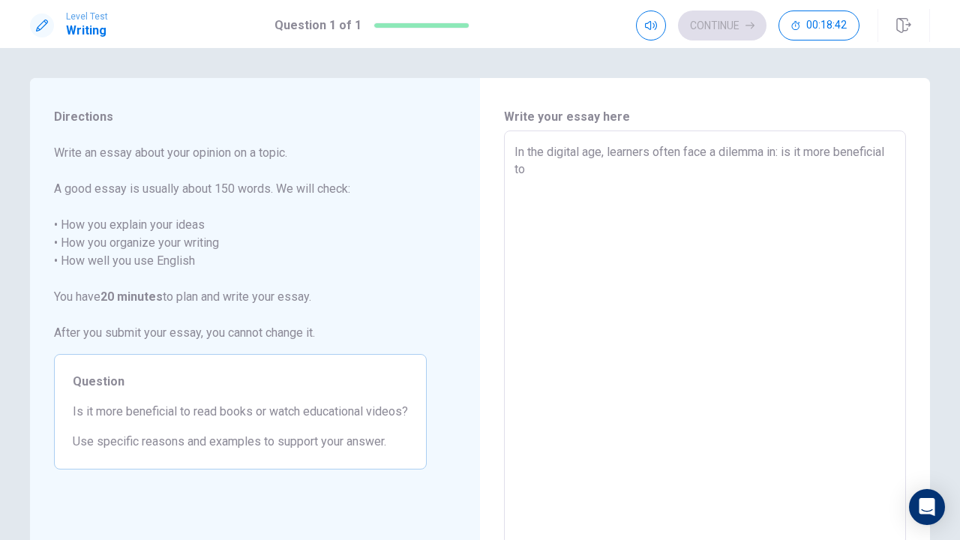
type textarea "x"
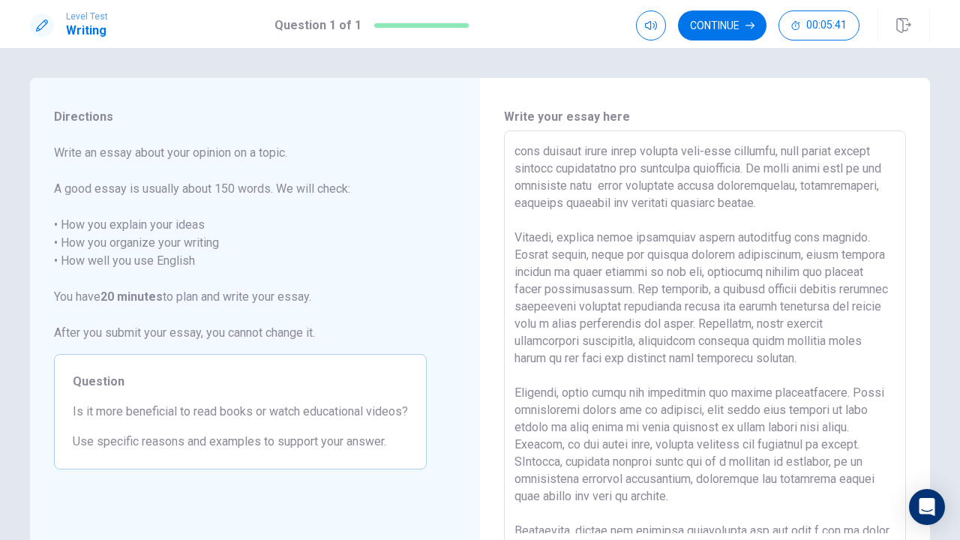
scroll to position [36, 0]
click at [690, 184] on textarea at bounding box center [704, 338] width 381 height 390
drag, startPoint x: 675, startPoint y: 207, endPoint x: 590, endPoint y: 207, distance: 84.7
click at [590, 207] on textarea at bounding box center [704, 338] width 381 height 390
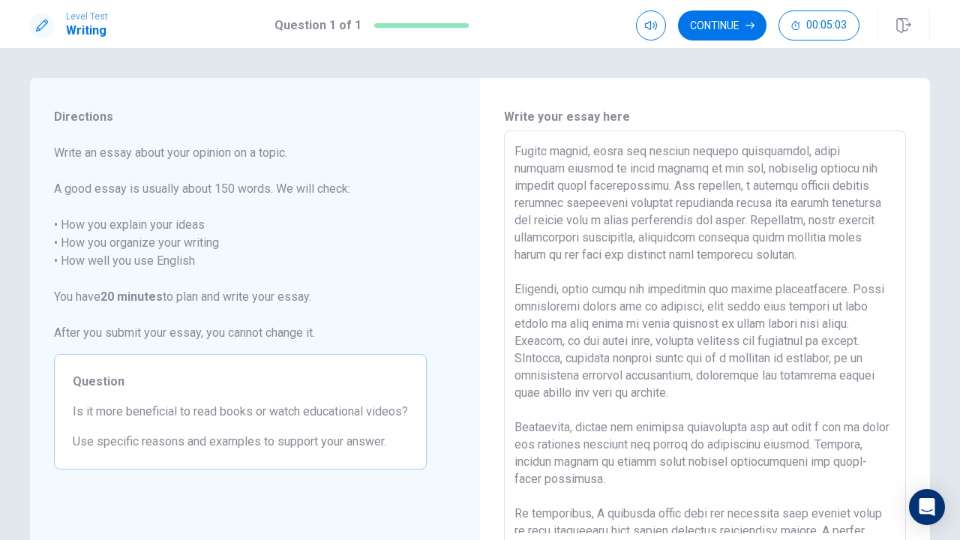
scroll to position [160, 0]
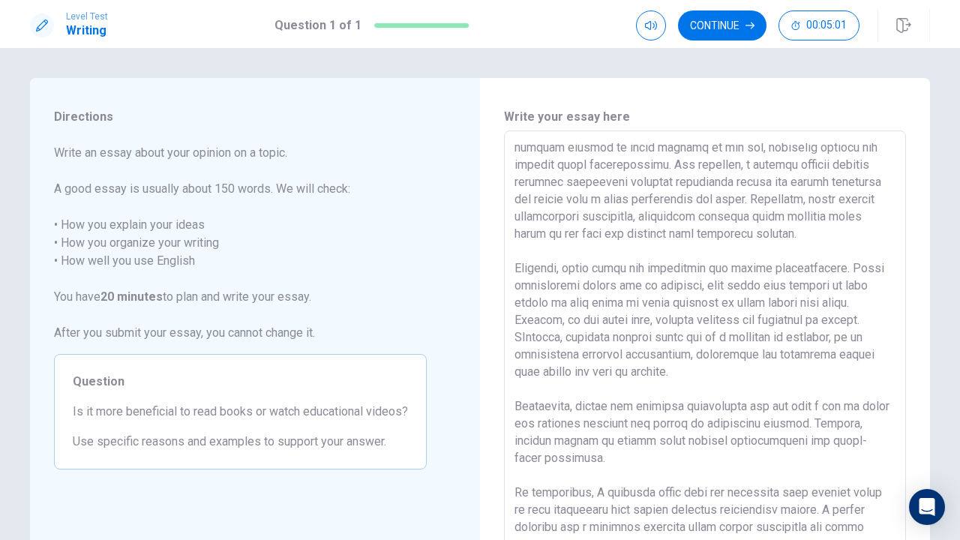
click at [802, 219] on textarea at bounding box center [704, 338] width 381 height 390
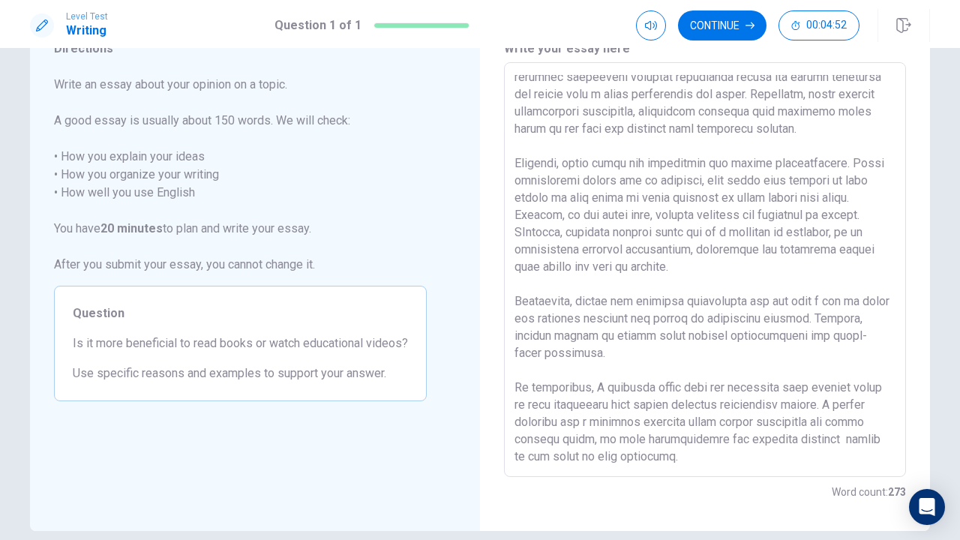
scroll to position [70, 0]
click at [565, 229] on textarea at bounding box center [704, 268] width 381 height 390
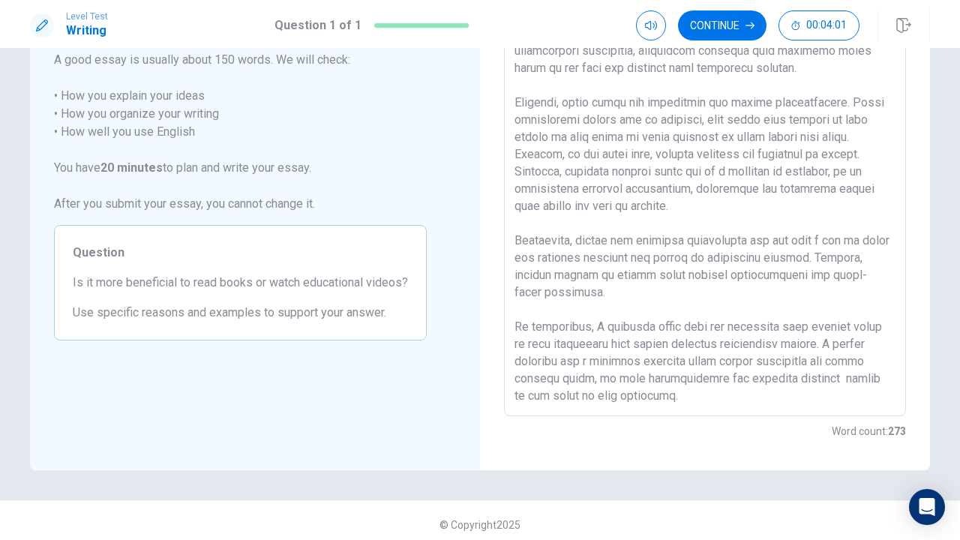
scroll to position [137, 0]
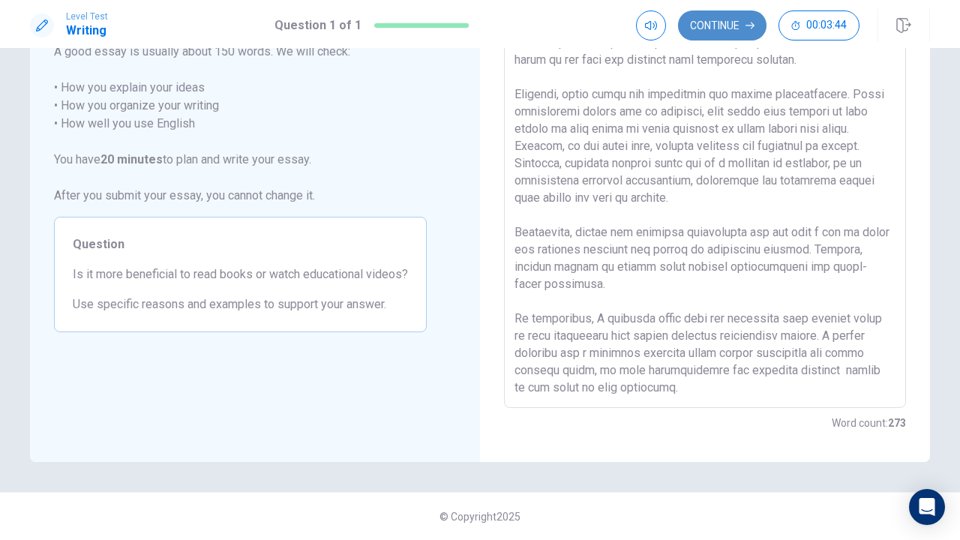
click at [730, 30] on button "Continue" at bounding box center [722, 25] width 88 height 30
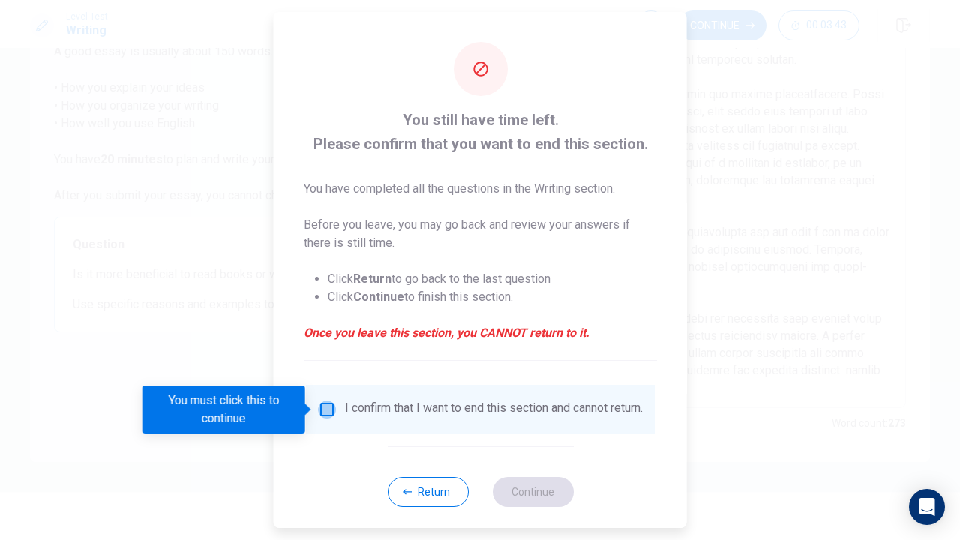
click at [325, 400] on input "You must click this to continue" at bounding box center [327, 409] width 18 height 18
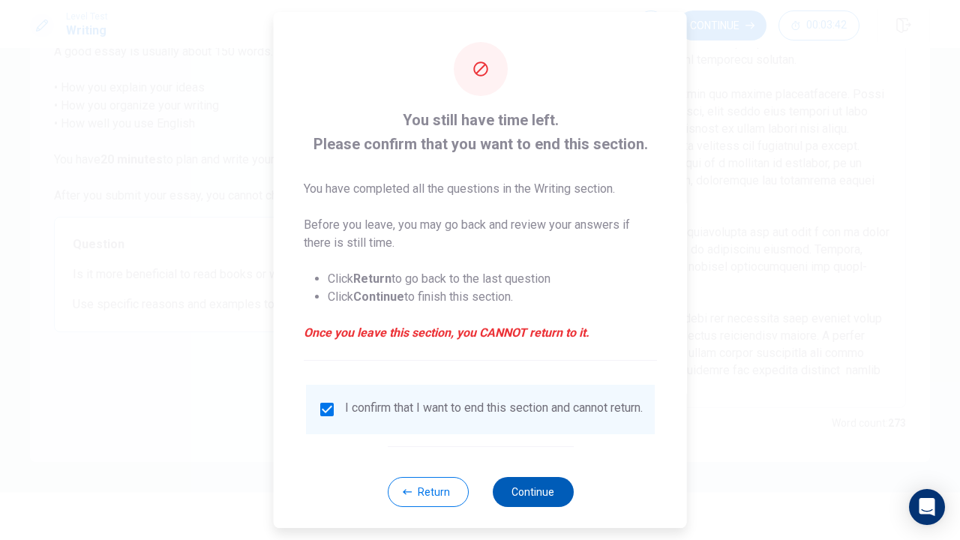
click at [536, 502] on button "Continue" at bounding box center [532, 492] width 81 height 30
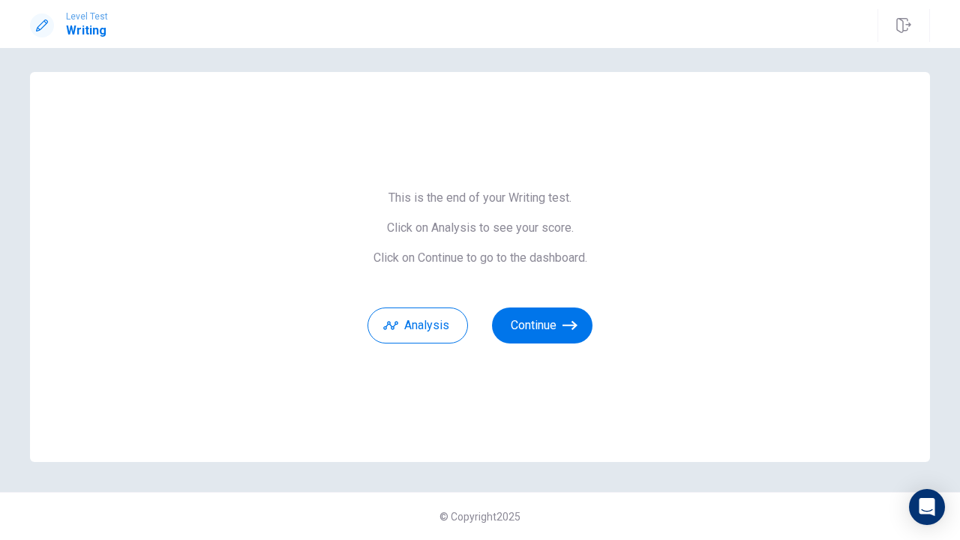
scroll to position [6, 0]
click at [545, 324] on button "Continue" at bounding box center [542, 325] width 100 height 36
